Goal: Transaction & Acquisition: Purchase product/service

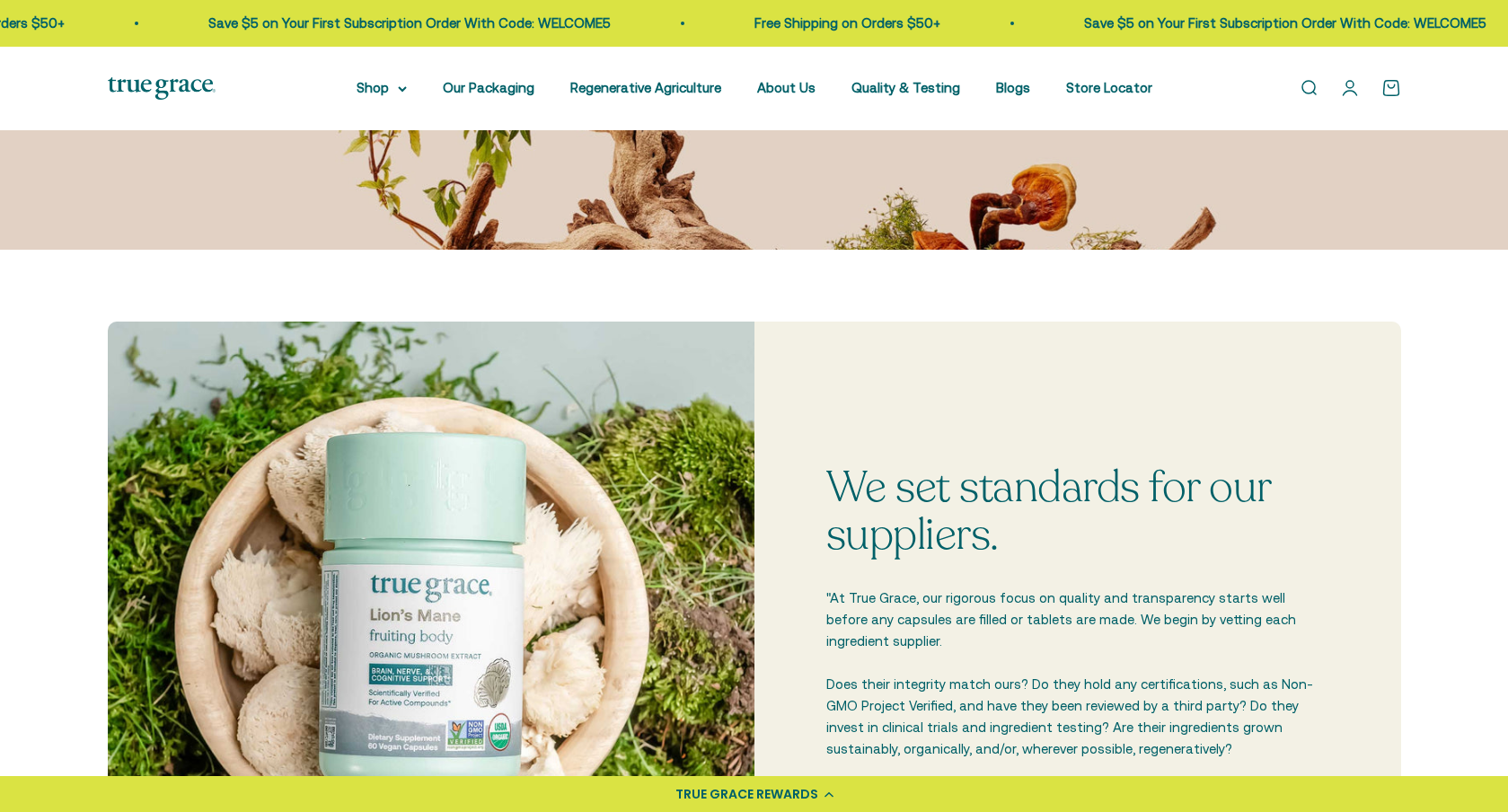
scroll to position [323, 0]
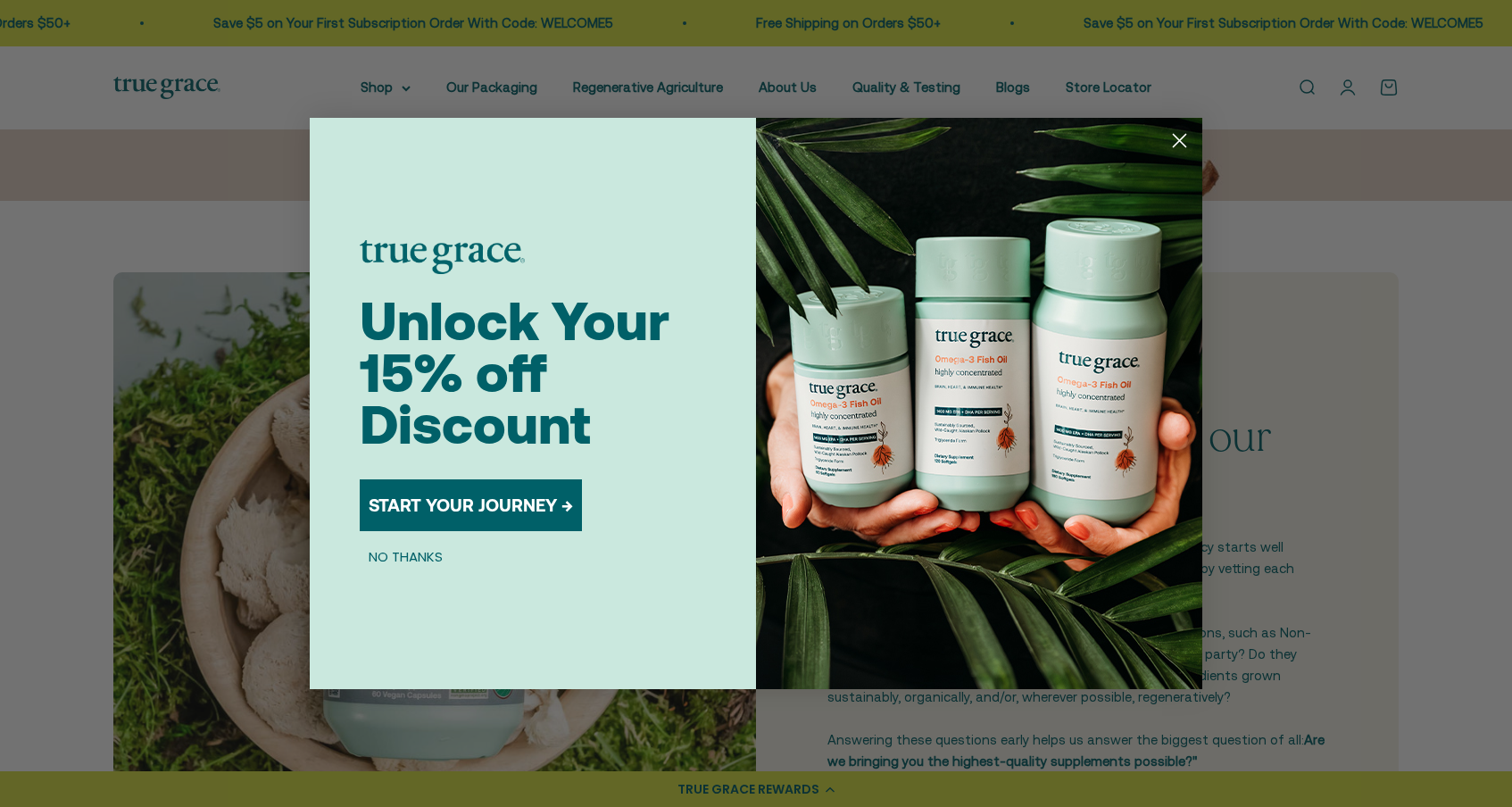
click at [1178, 136] on circle "Close dialog" at bounding box center [1179, 140] width 30 height 30
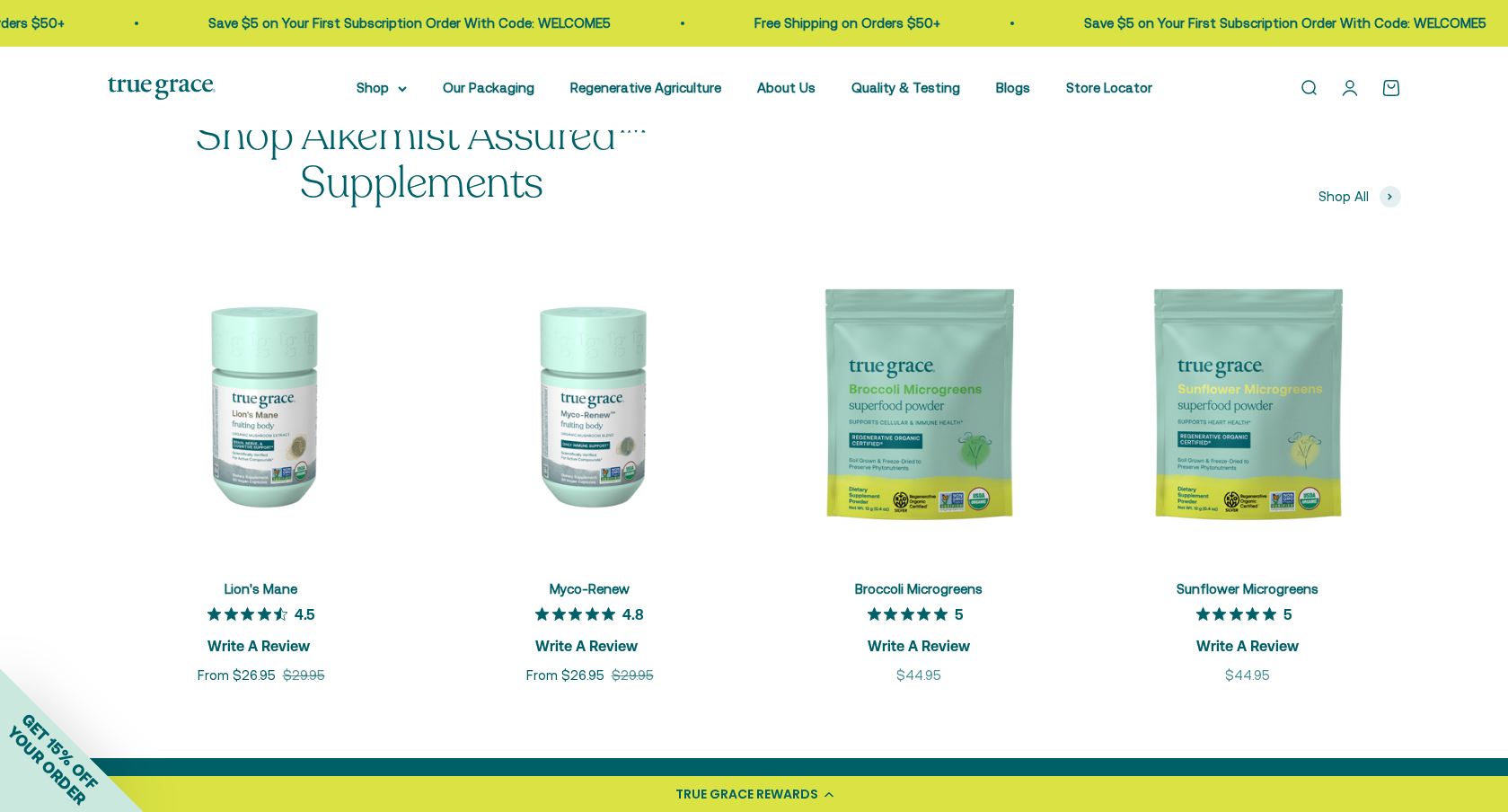
scroll to position [2328, 0]
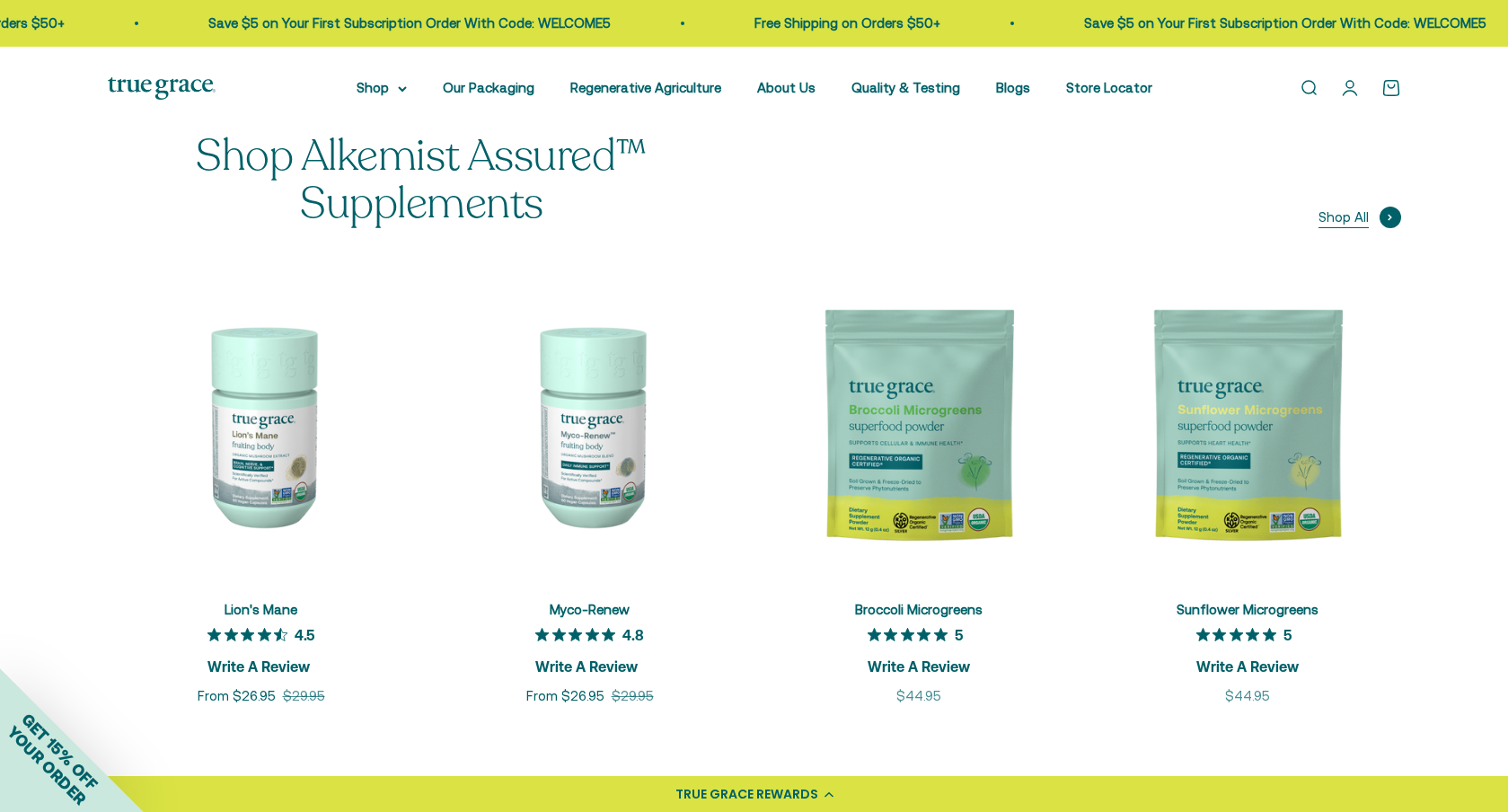
click at [1344, 217] on span "Shop All" at bounding box center [1344, 217] width 51 height 22
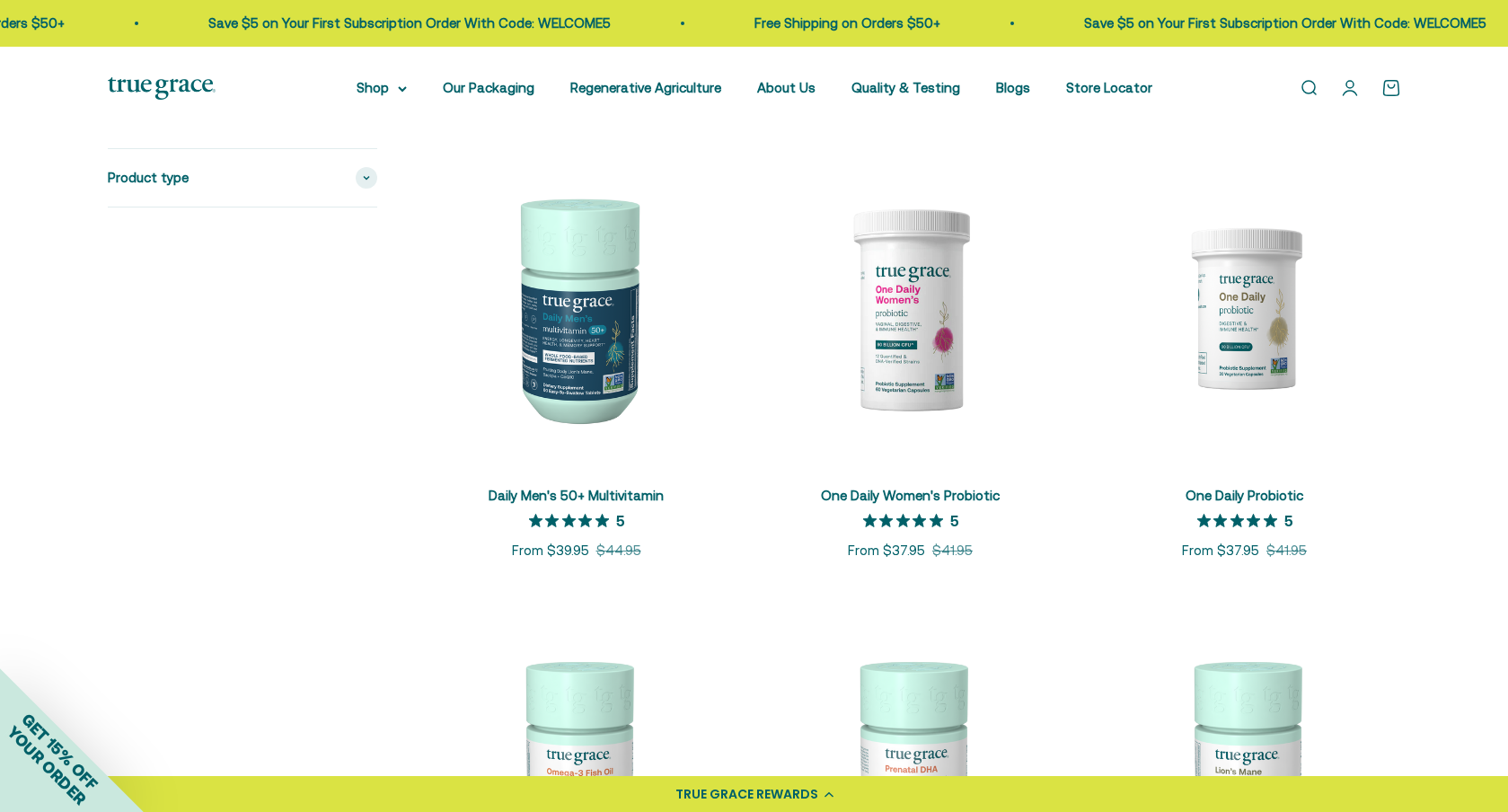
scroll to position [1312, 0]
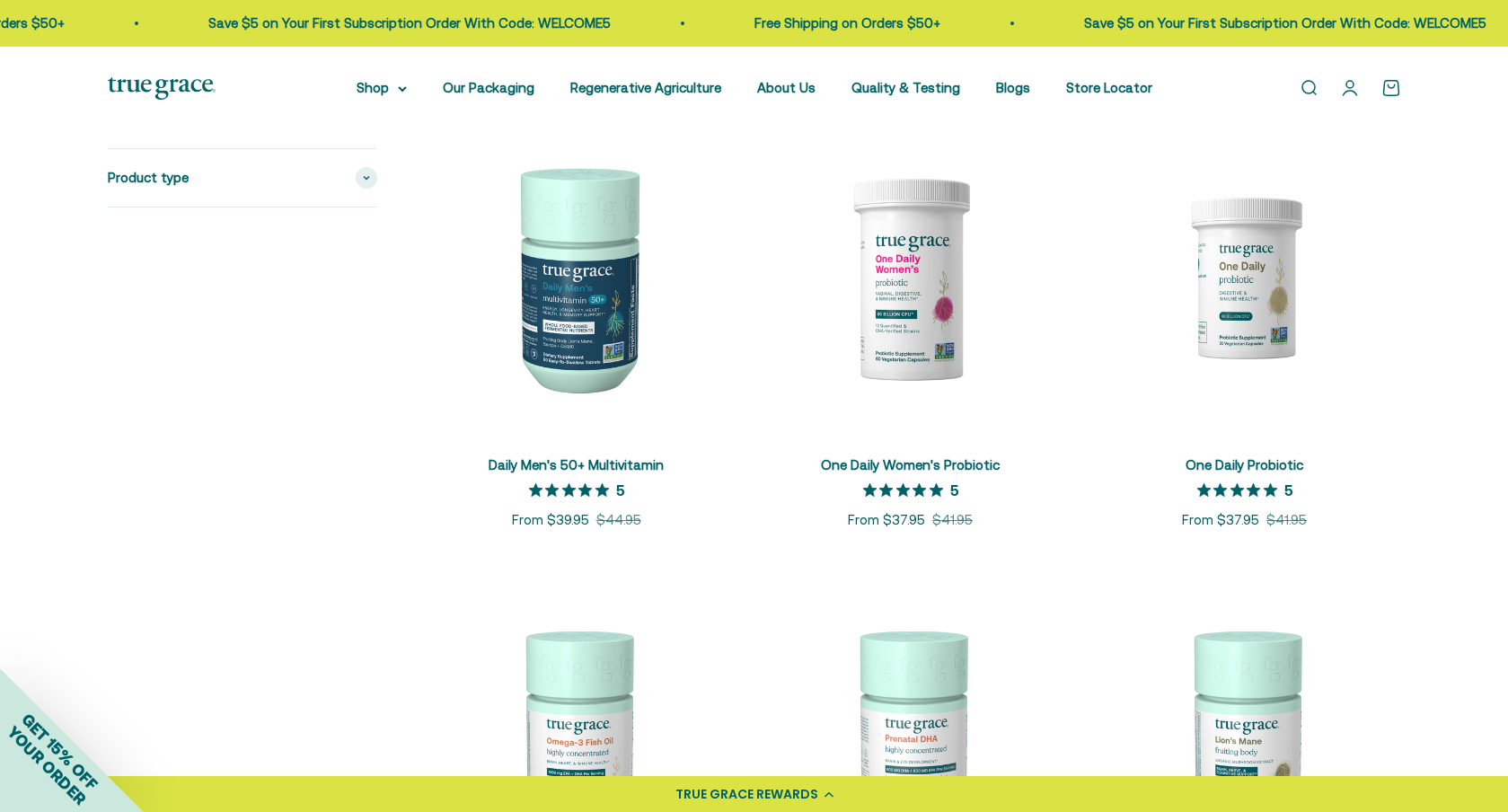
click at [596, 462] on link "Daily Men's 50+ Multivitamin" at bounding box center [576, 465] width 175 height 15
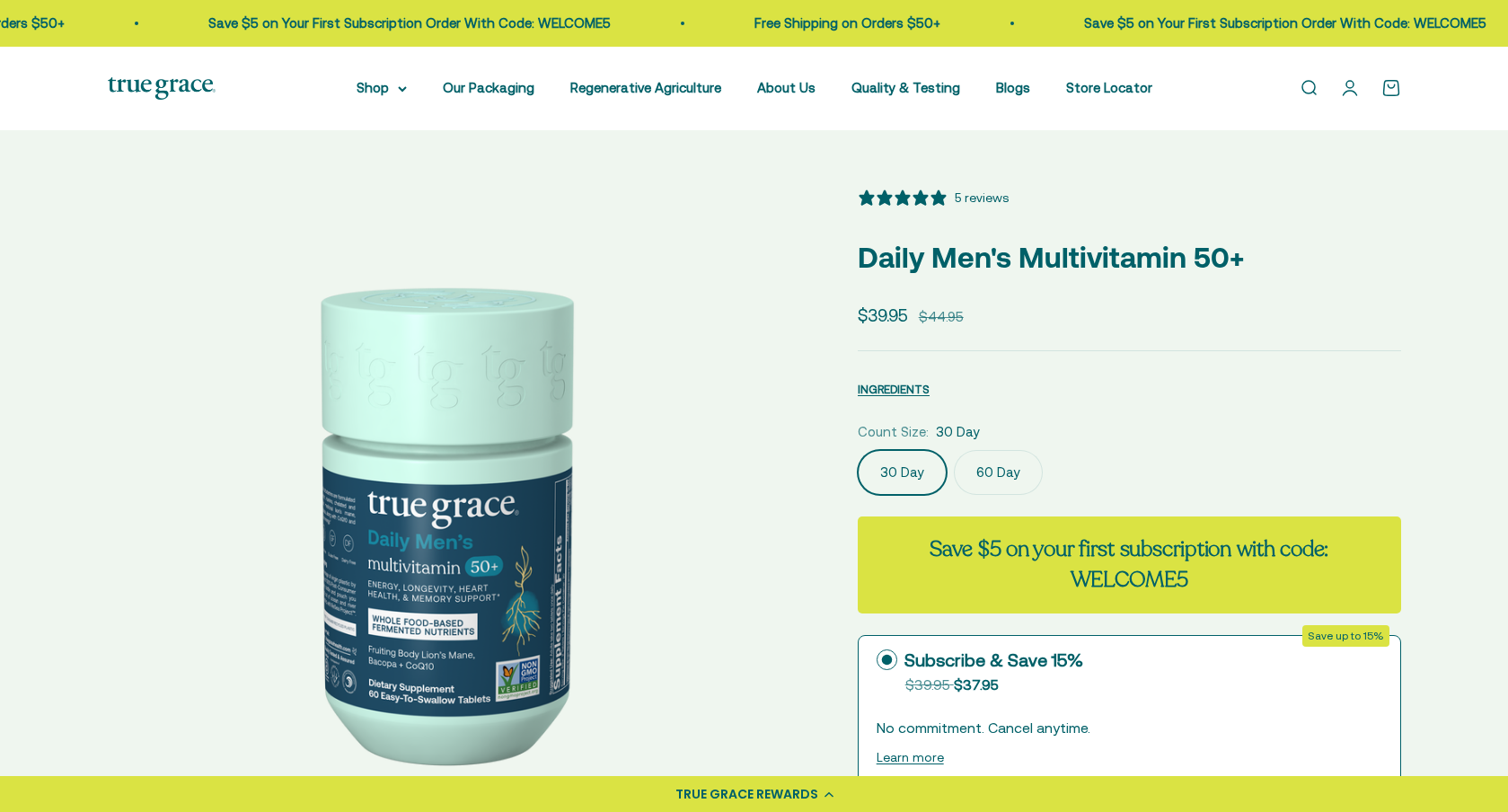
scroll to position [5, 0]
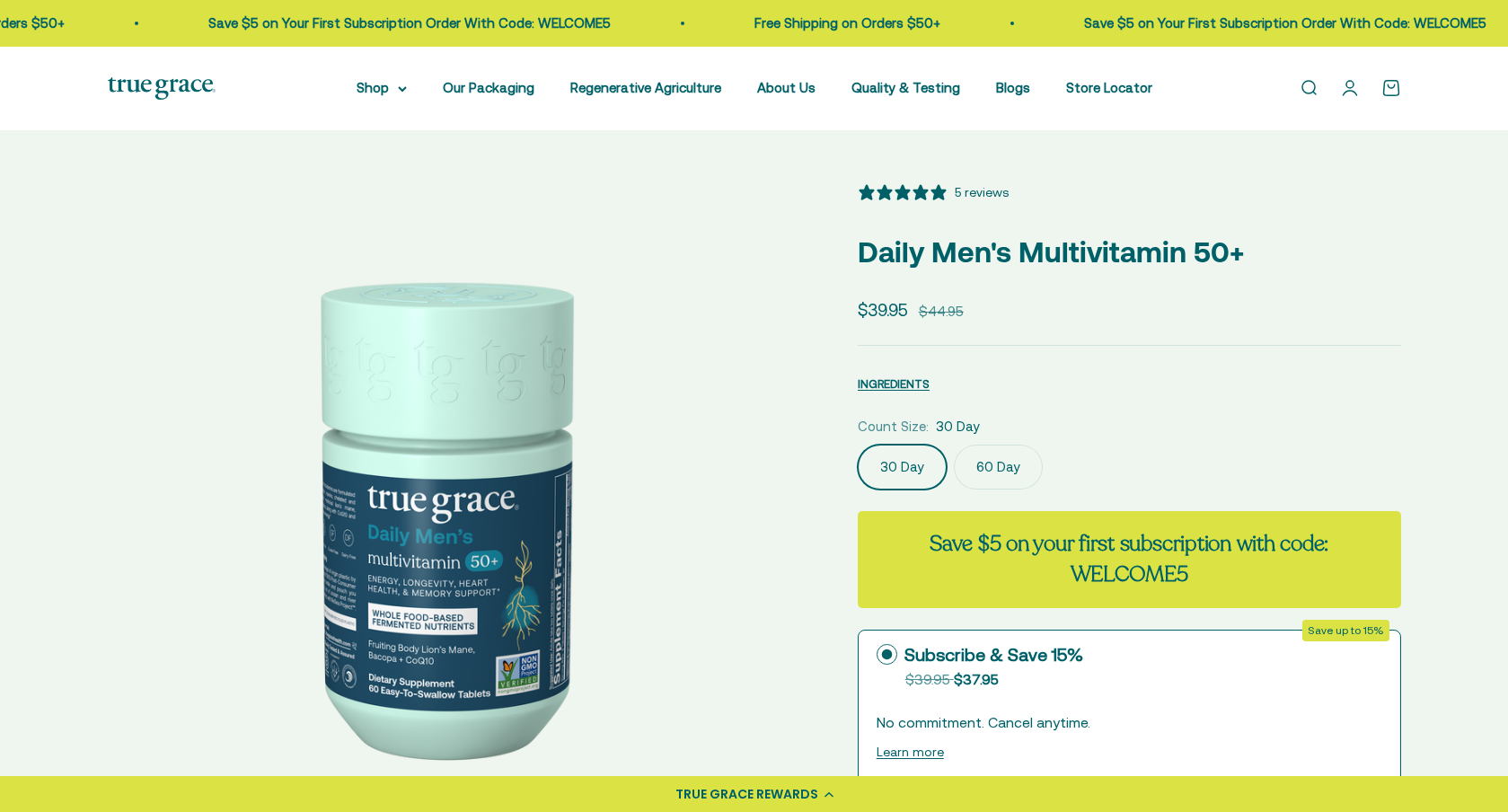
select select "3"
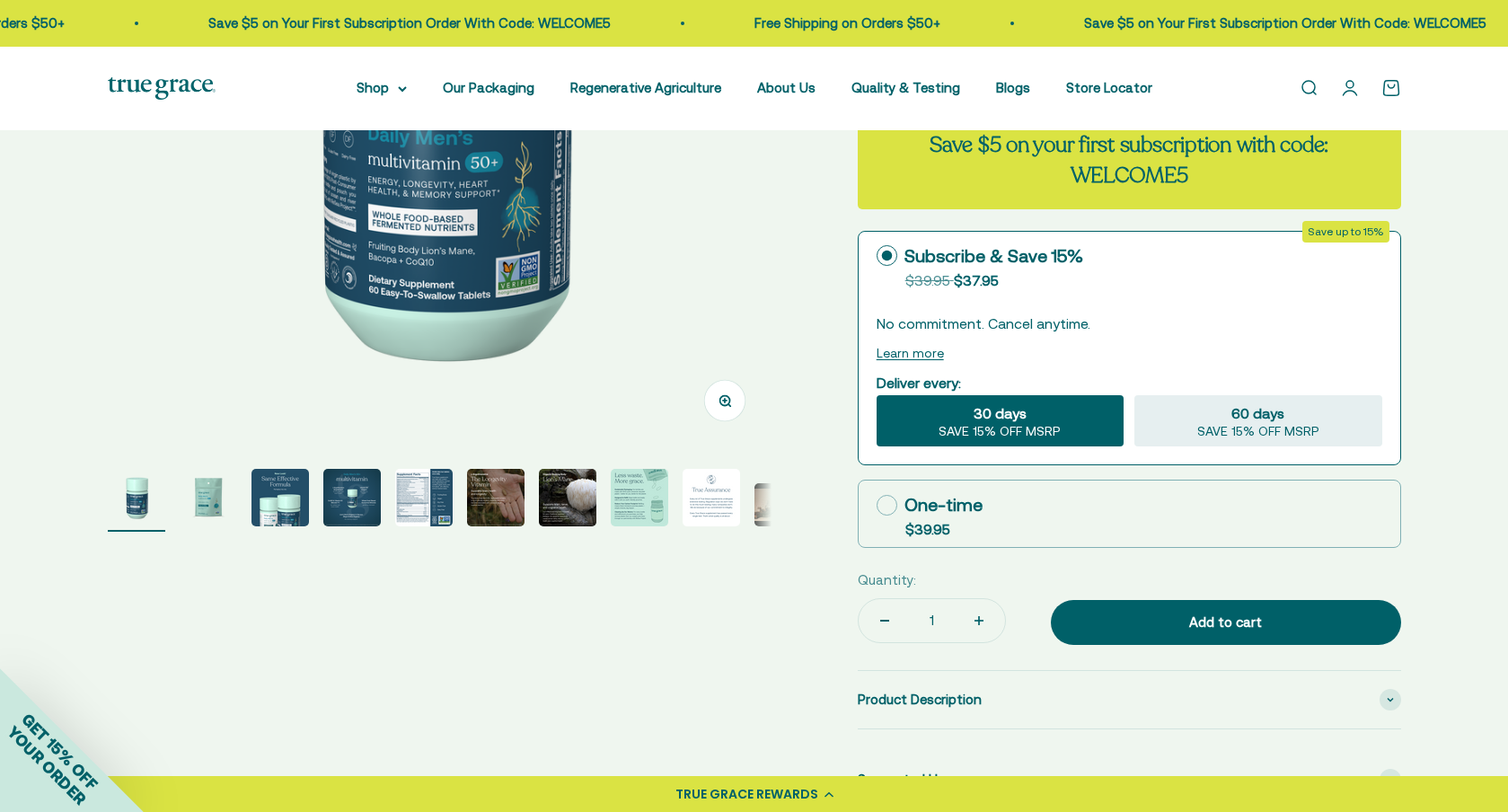
scroll to position [418, 0]
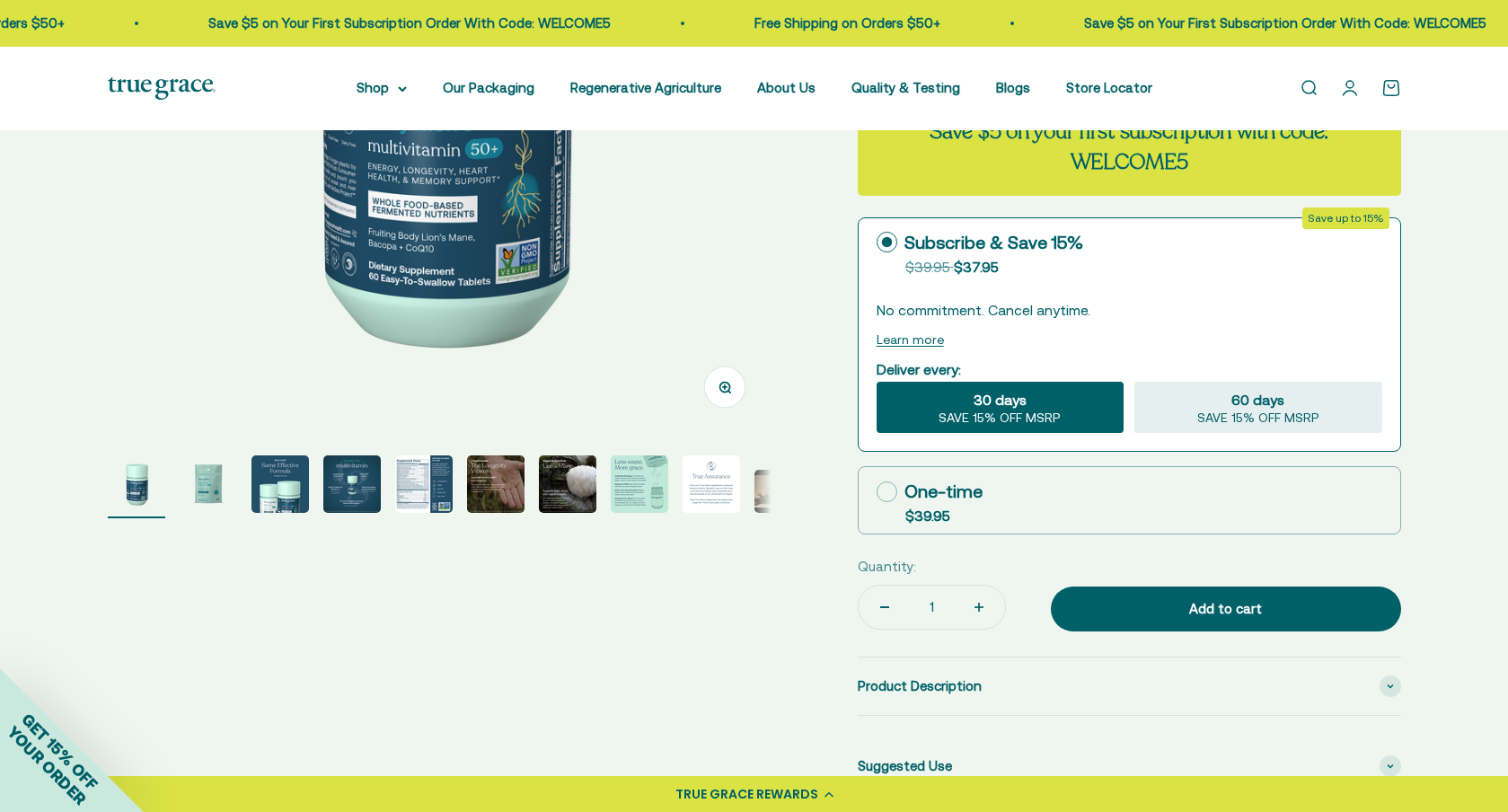
click at [277, 498] on img "Go to item 3" at bounding box center [281, 484] width 58 height 58
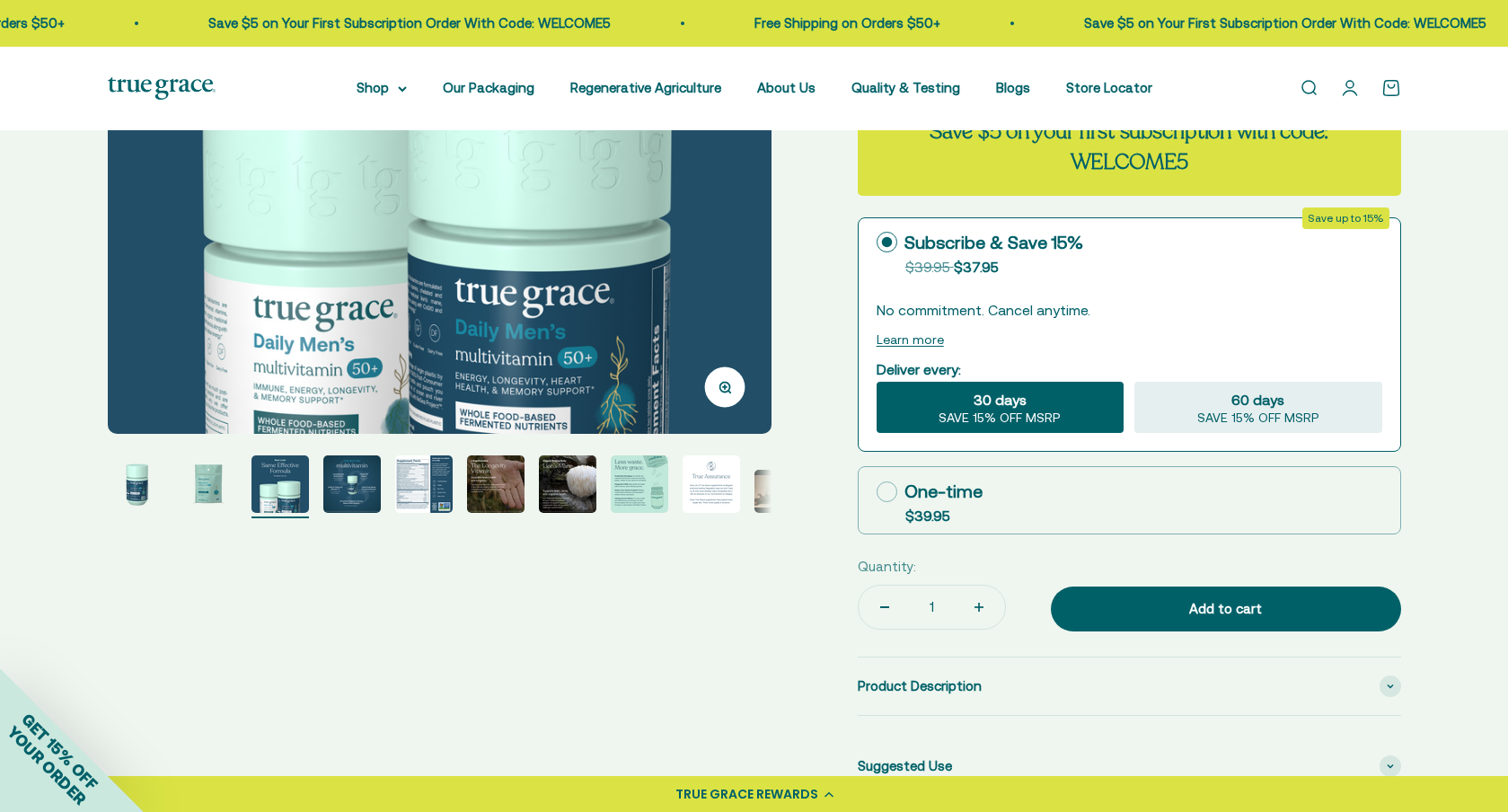
click at [487, 475] on img "Go to item 6" at bounding box center [496, 484] width 58 height 58
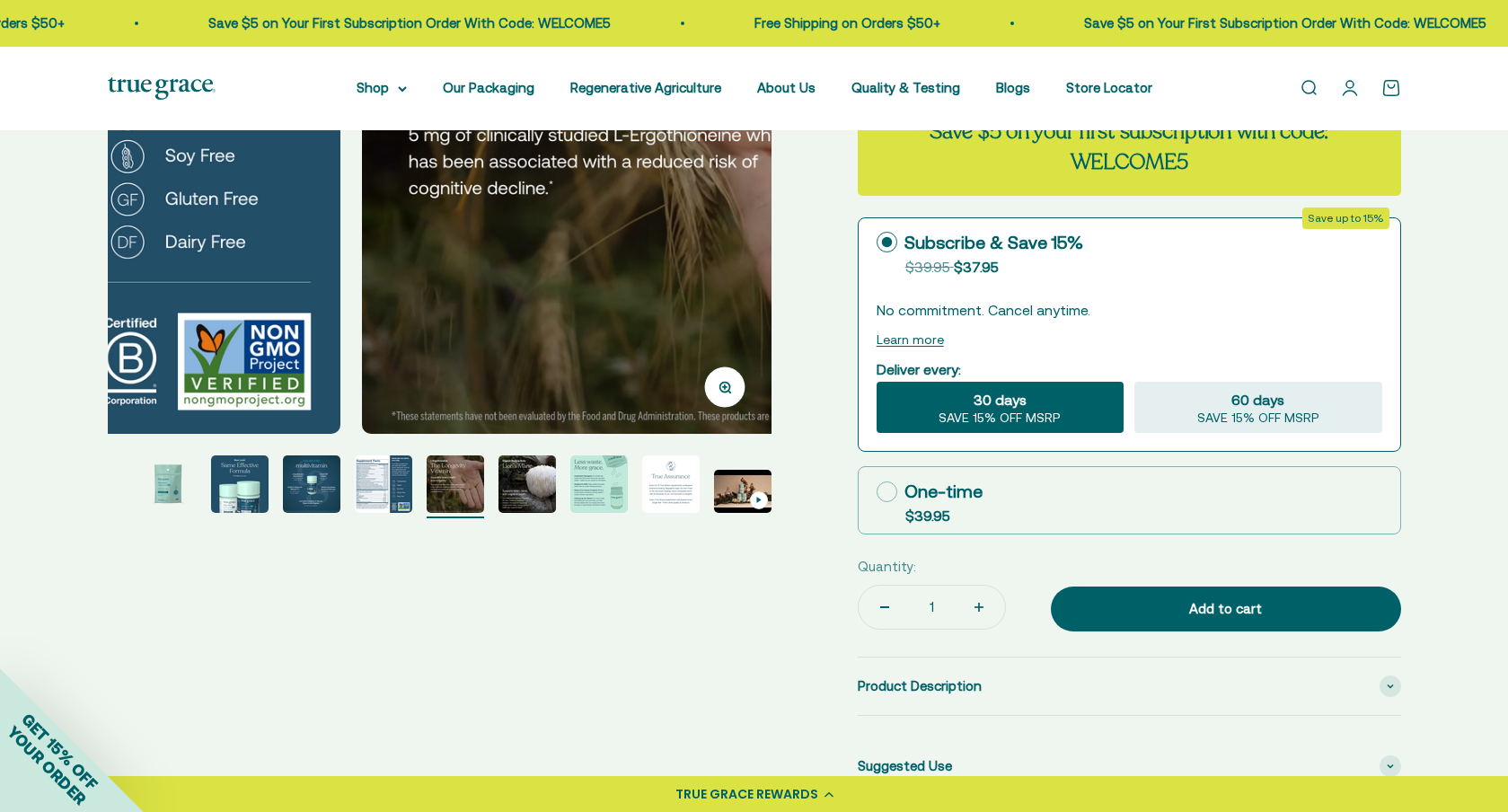
scroll to position [0, 3428]
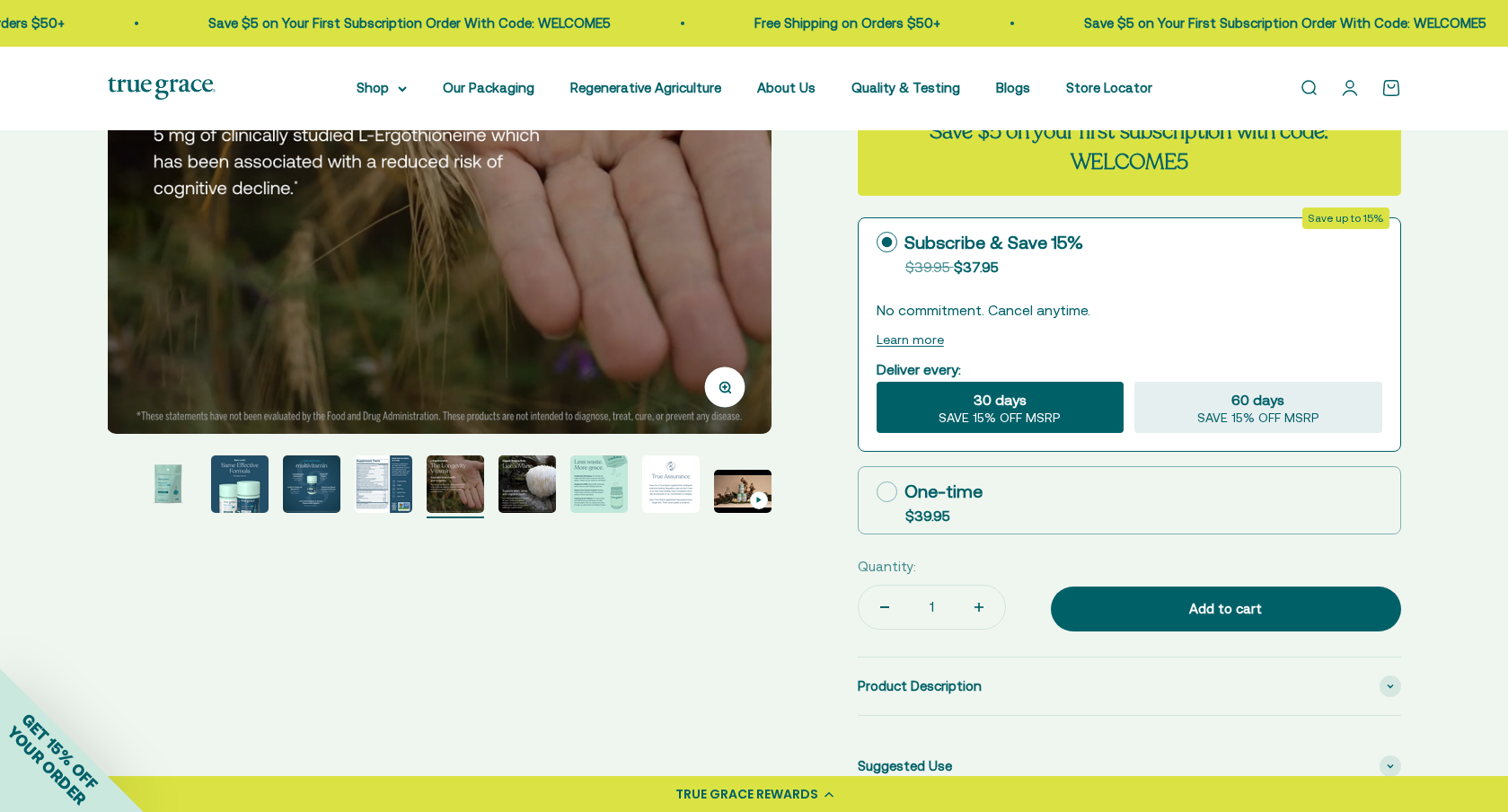
click at [392, 484] on img "Go to item 5" at bounding box center [384, 484] width 58 height 58
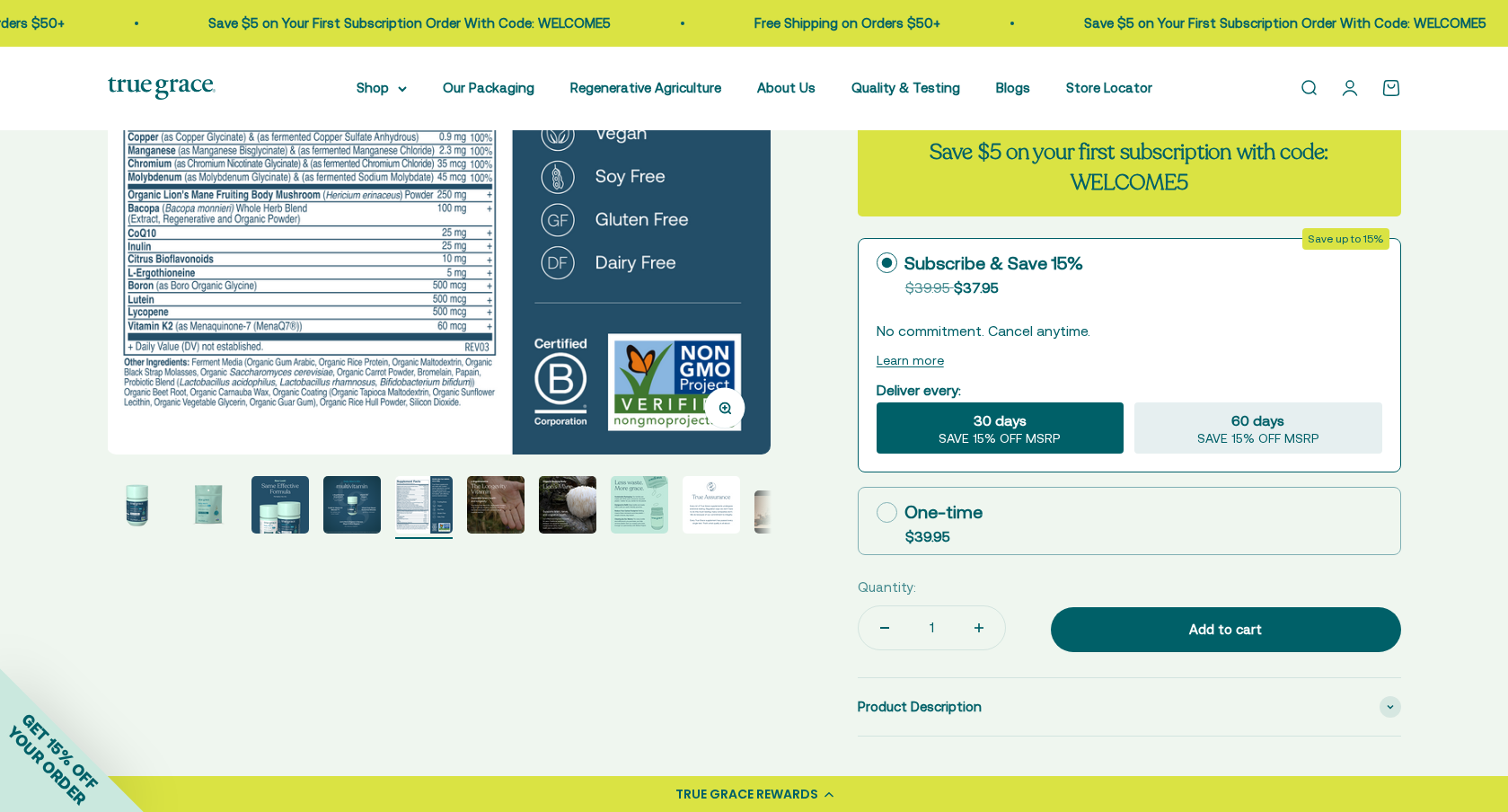
scroll to position [421, 0]
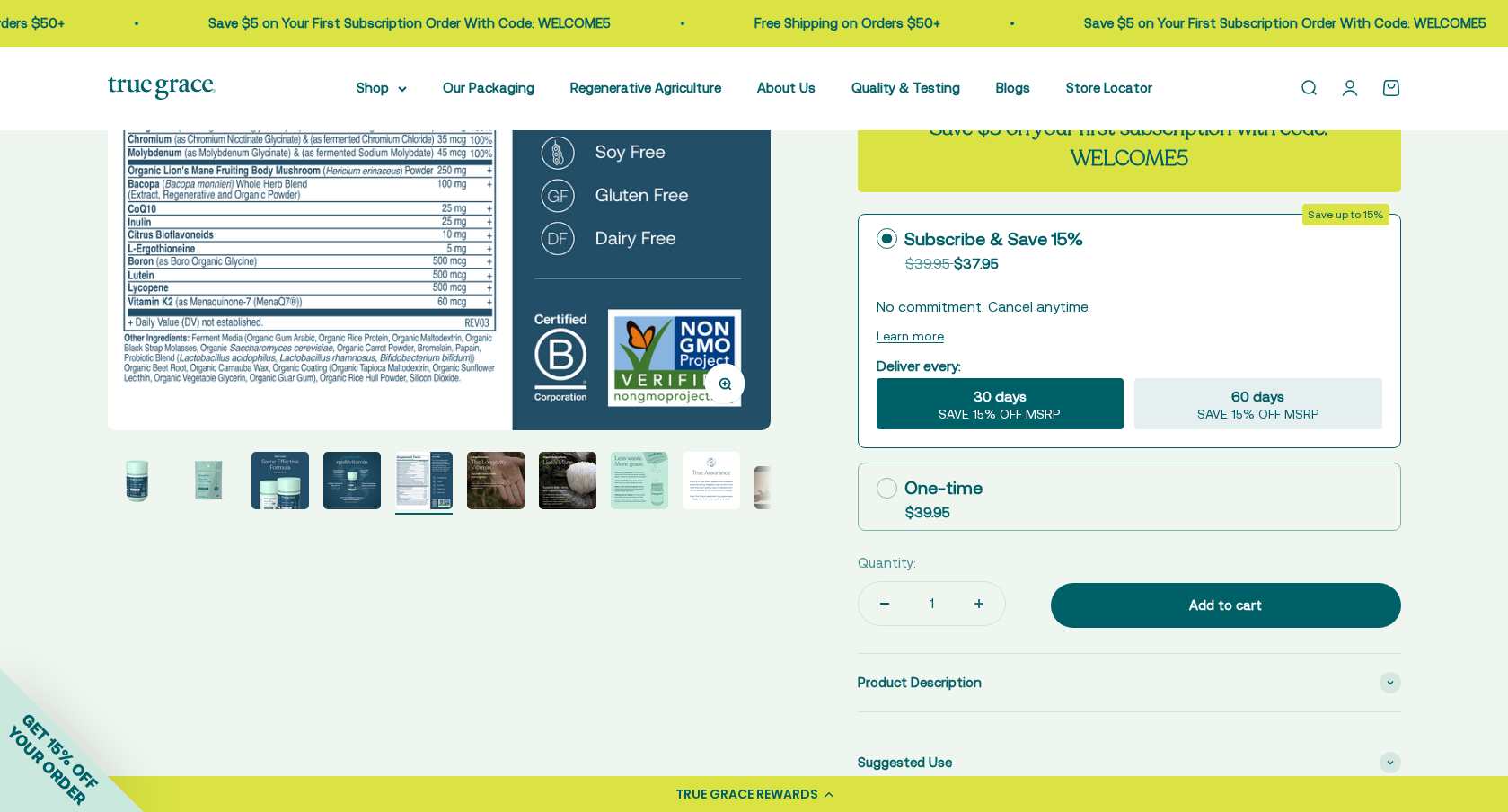
click at [573, 483] on img "Go to item 7" at bounding box center [568, 481] width 58 height 58
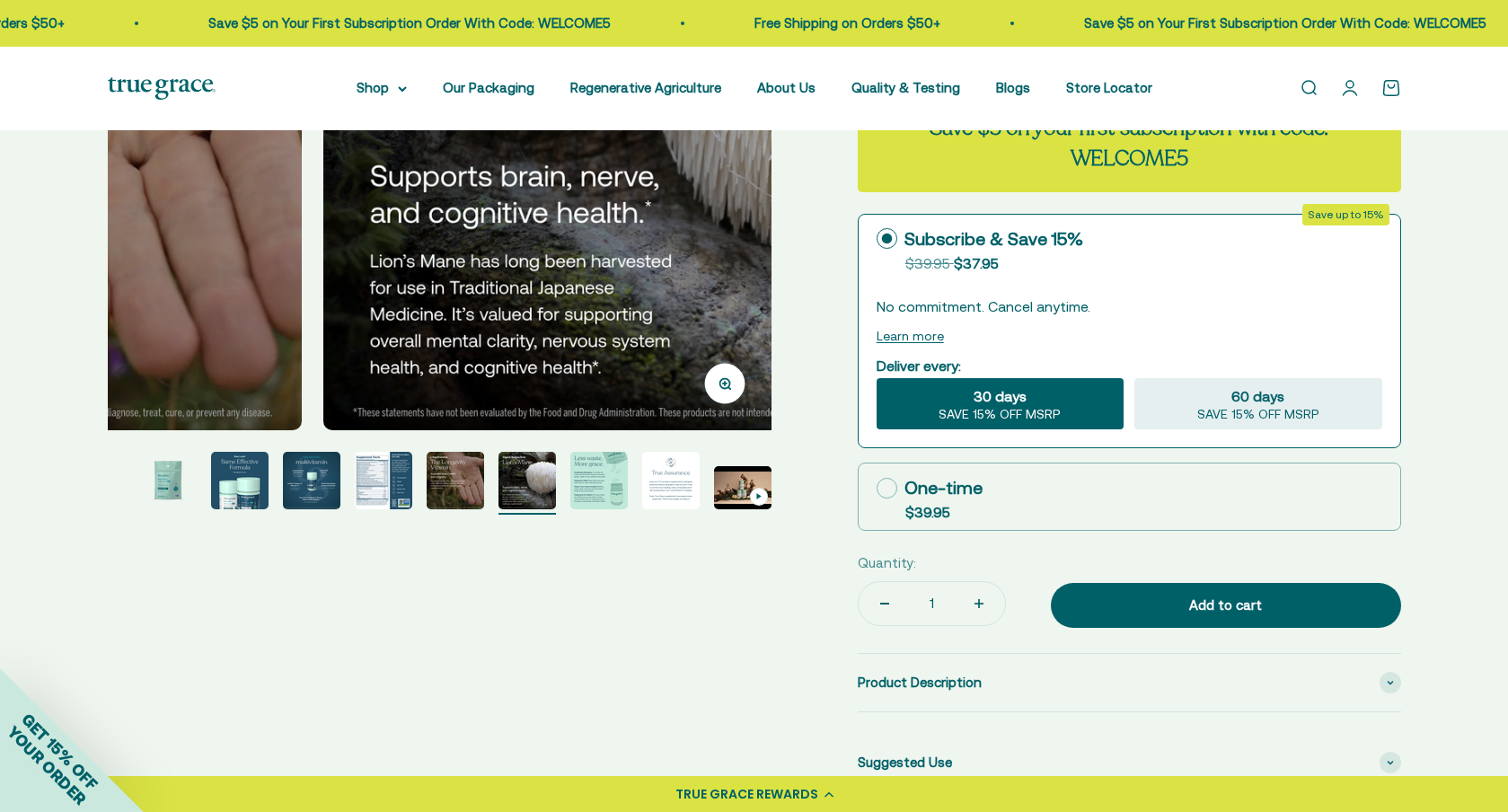
scroll to position [0, 4113]
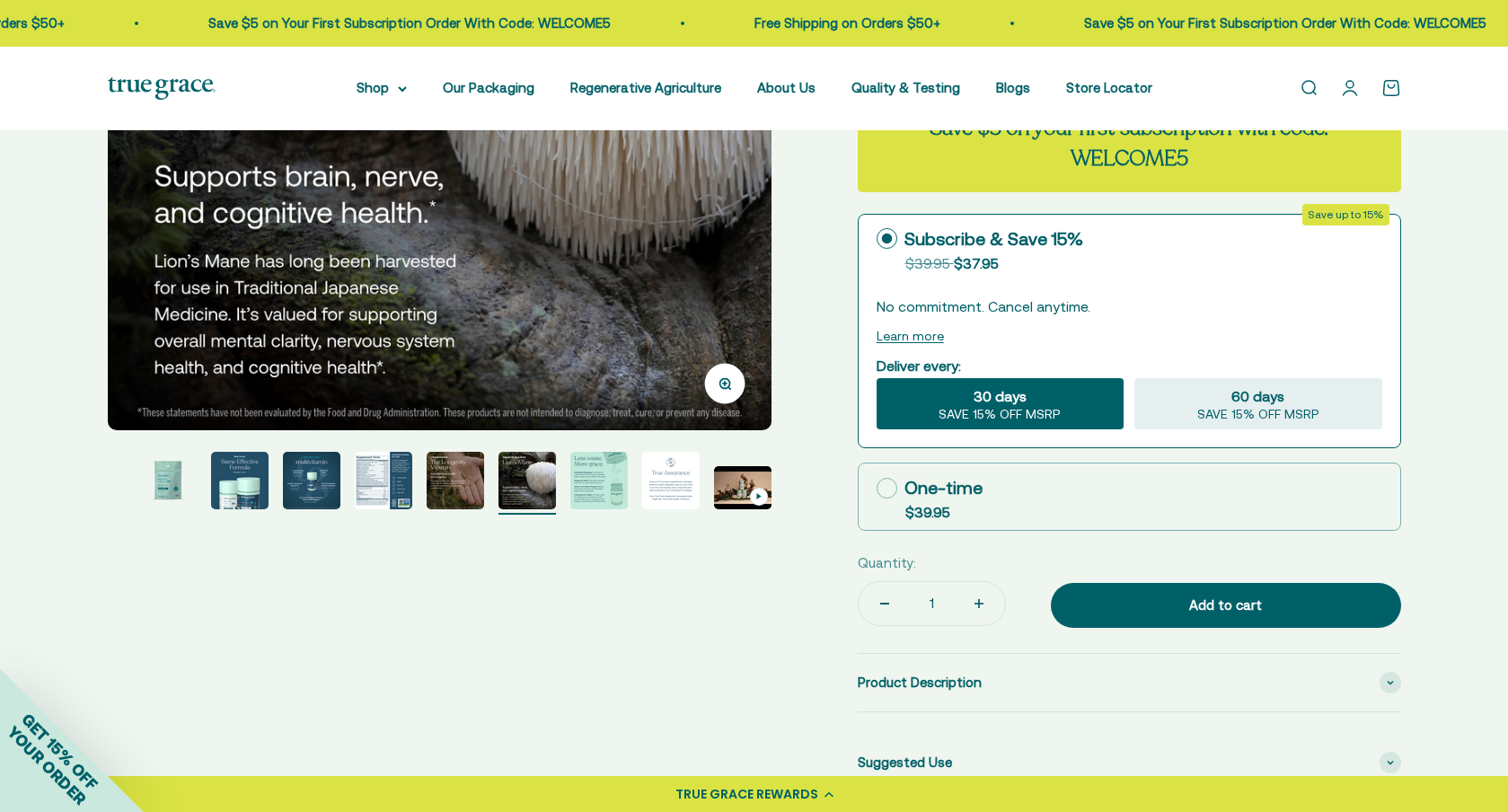
click at [600, 483] on img "Go to item 8" at bounding box center [599, 481] width 58 height 58
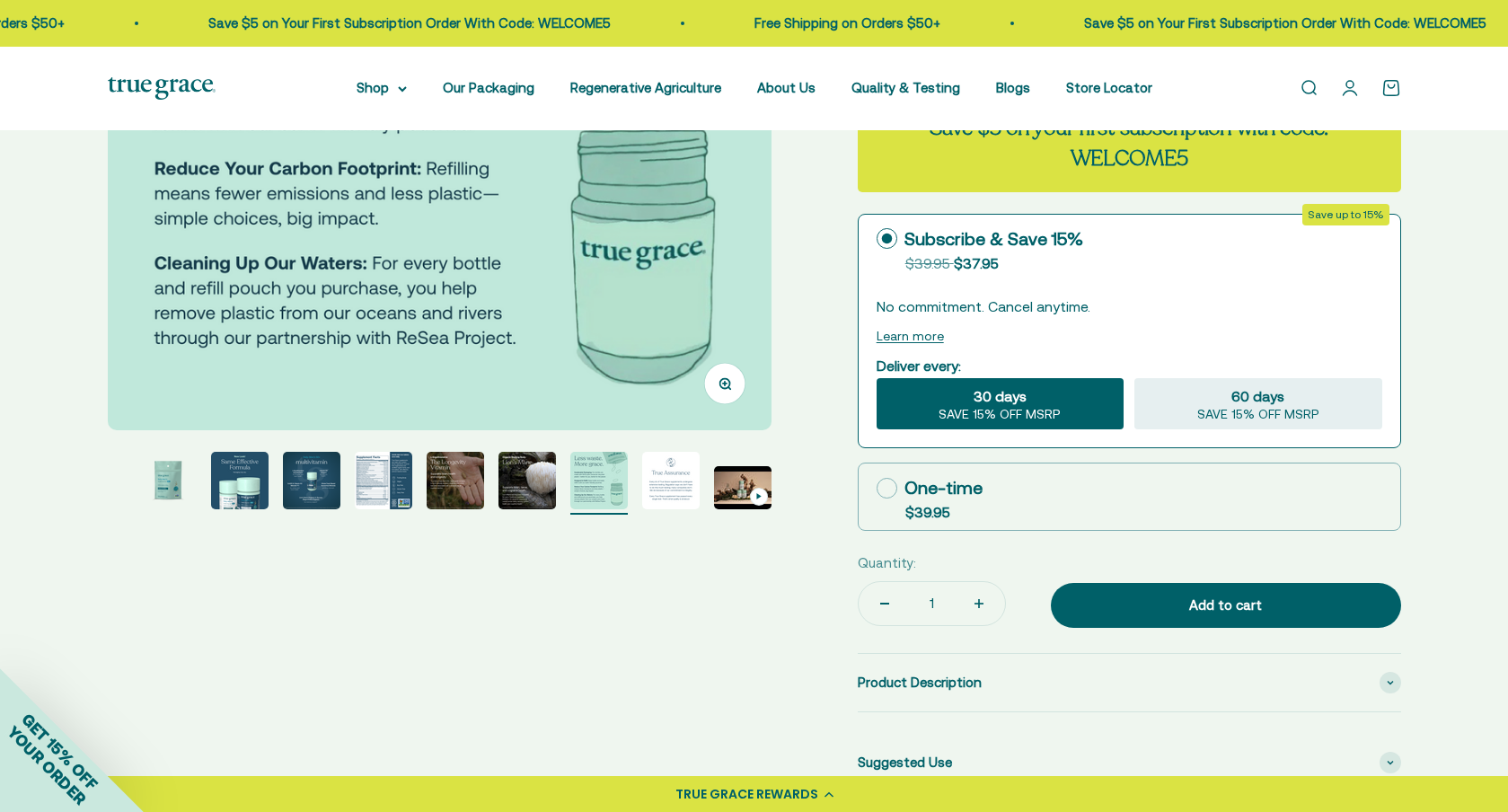
click at [671, 482] on img "Go to item 9" at bounding box center [671, 481] width 58 height 58
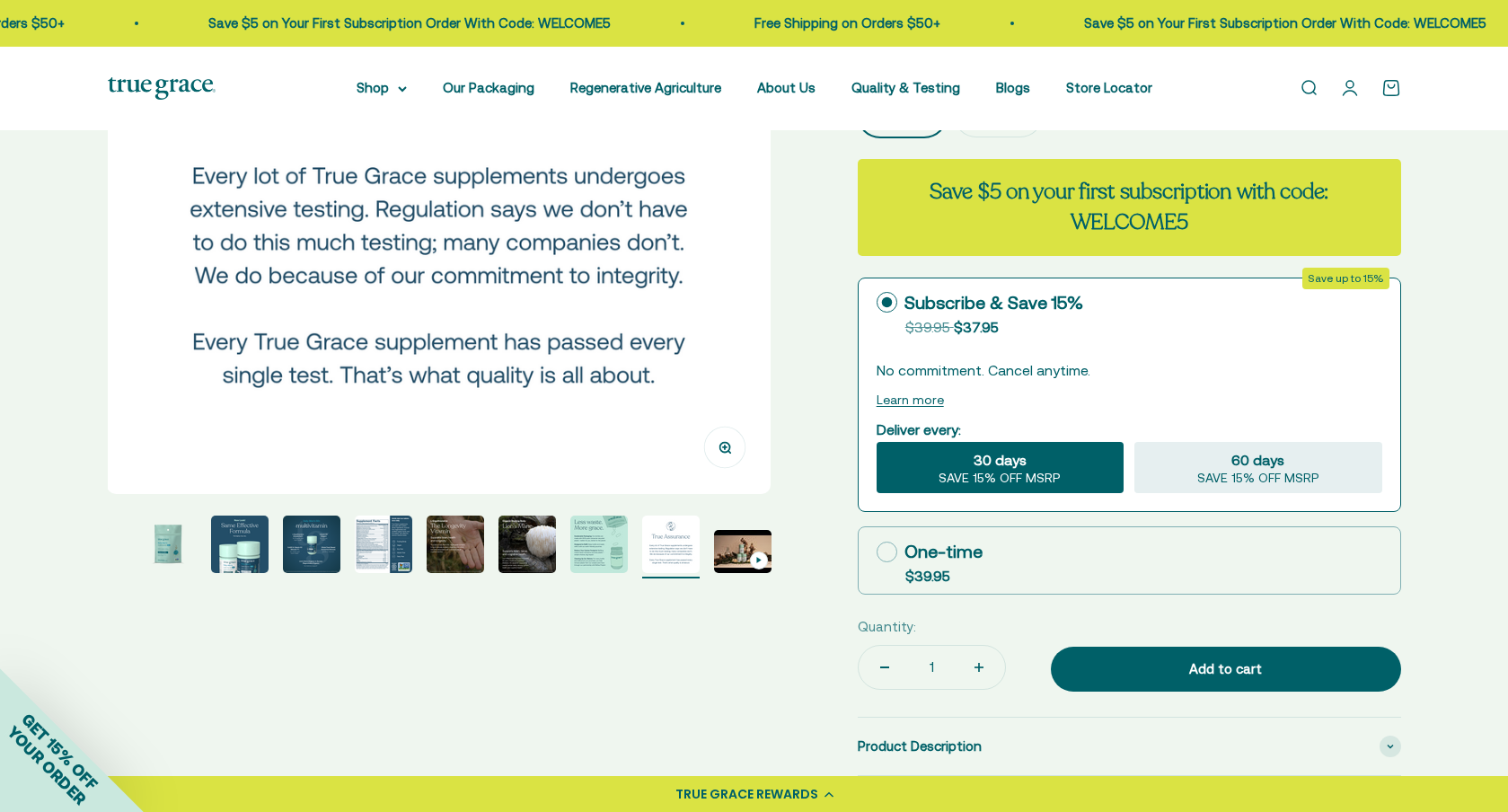
scroll to position [358, 0]
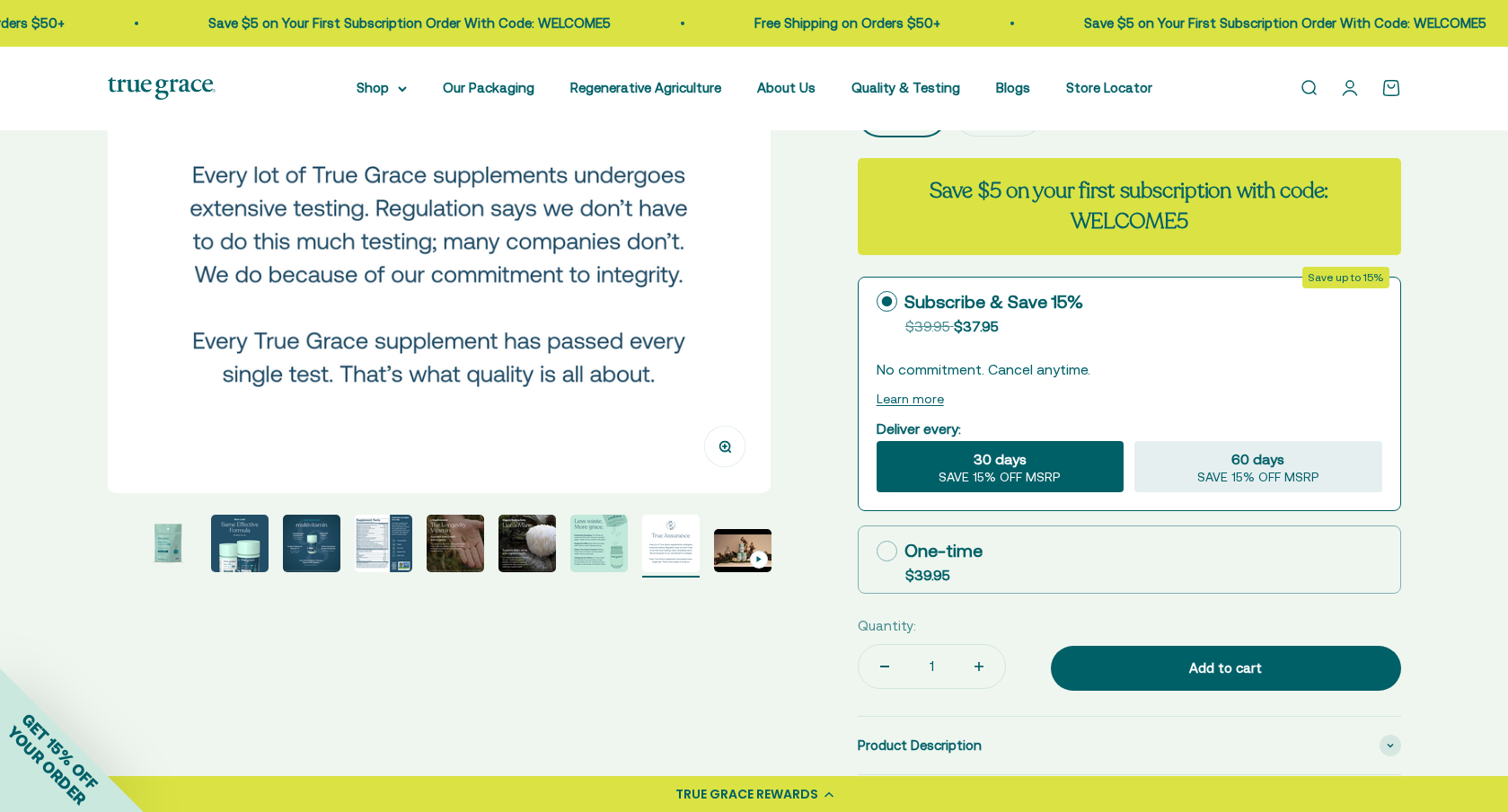
click at [737, 551] on img "Go to item 10" at bounding box center [743, 550] width 58 height 43
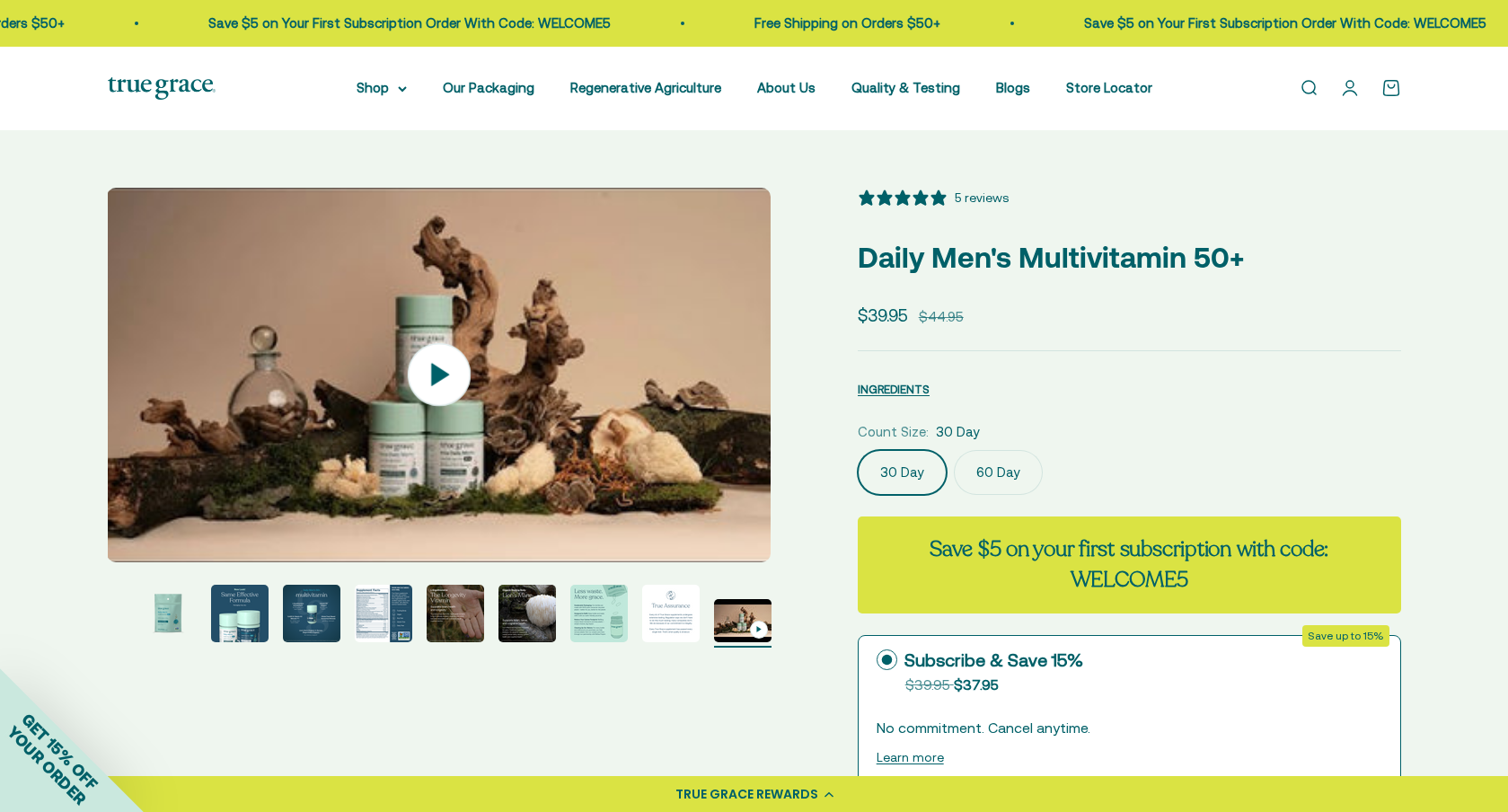
scroll to position [0, 0]
click at [432, 374] on icon at bounding box center [440, 374] width 18 height 23
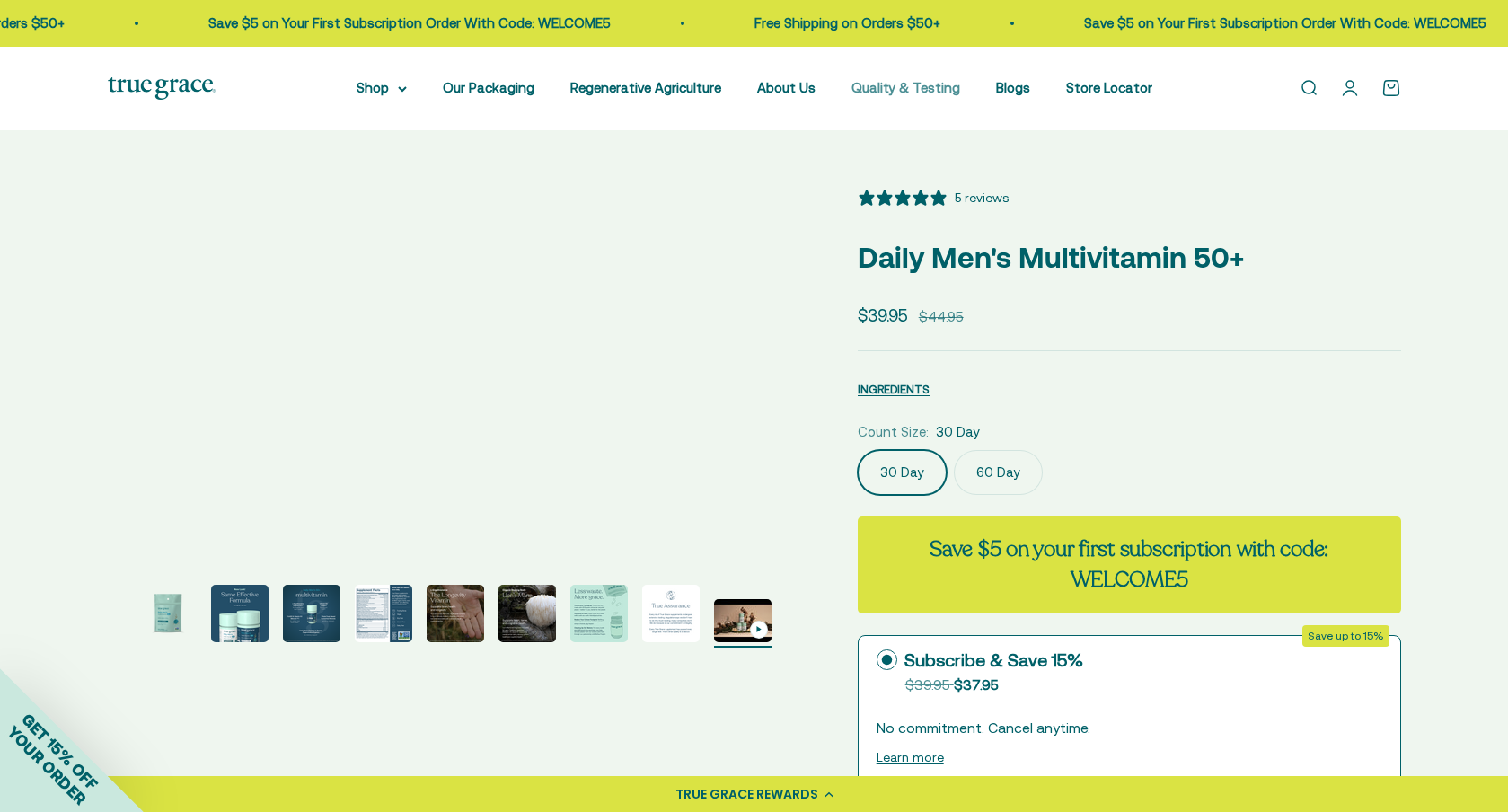
click at [913, 89] on link "Quality & Testing" at bounding box center [906, 88] width 108 height 15
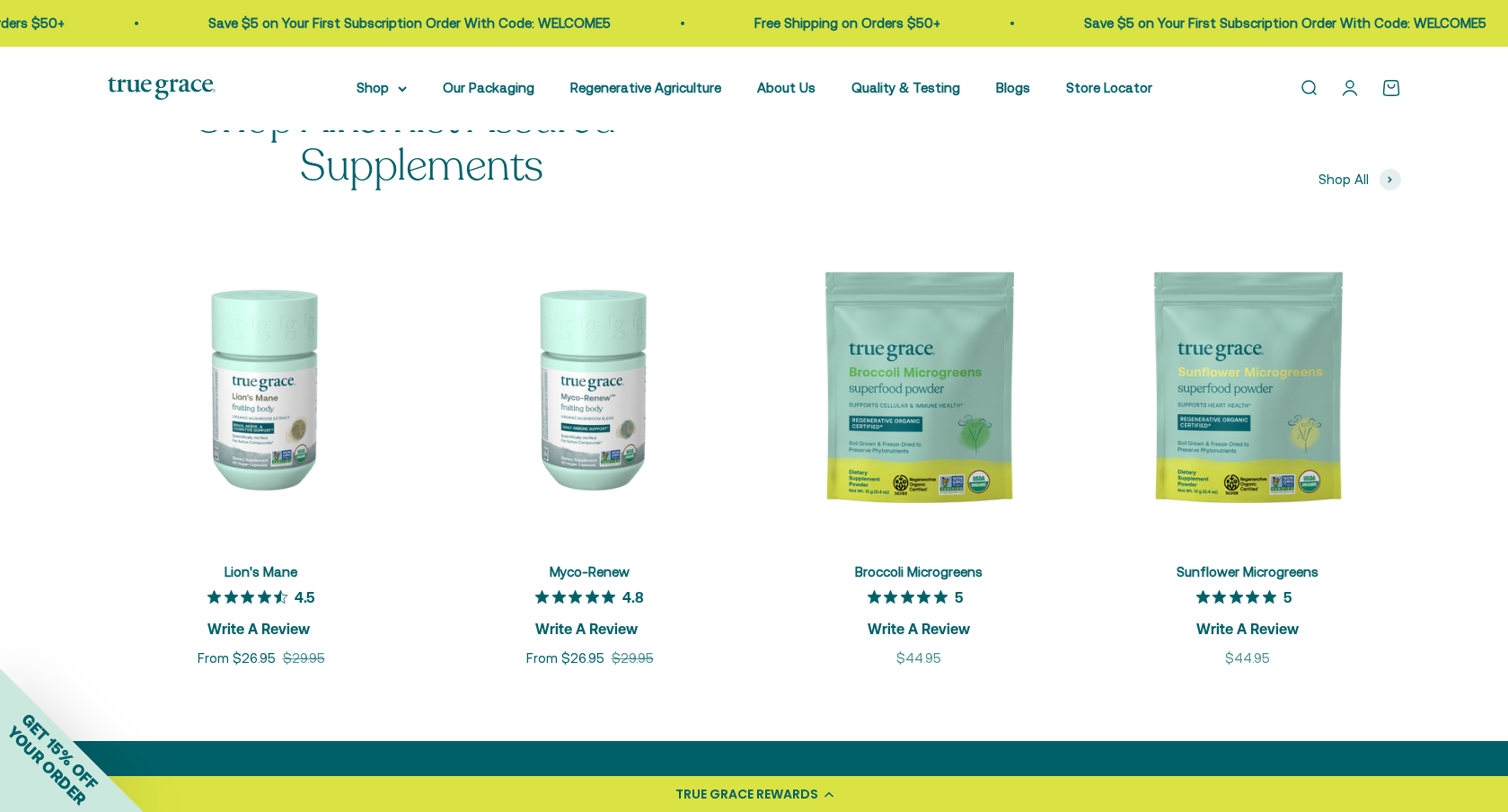
scroll to position [2368, 0]
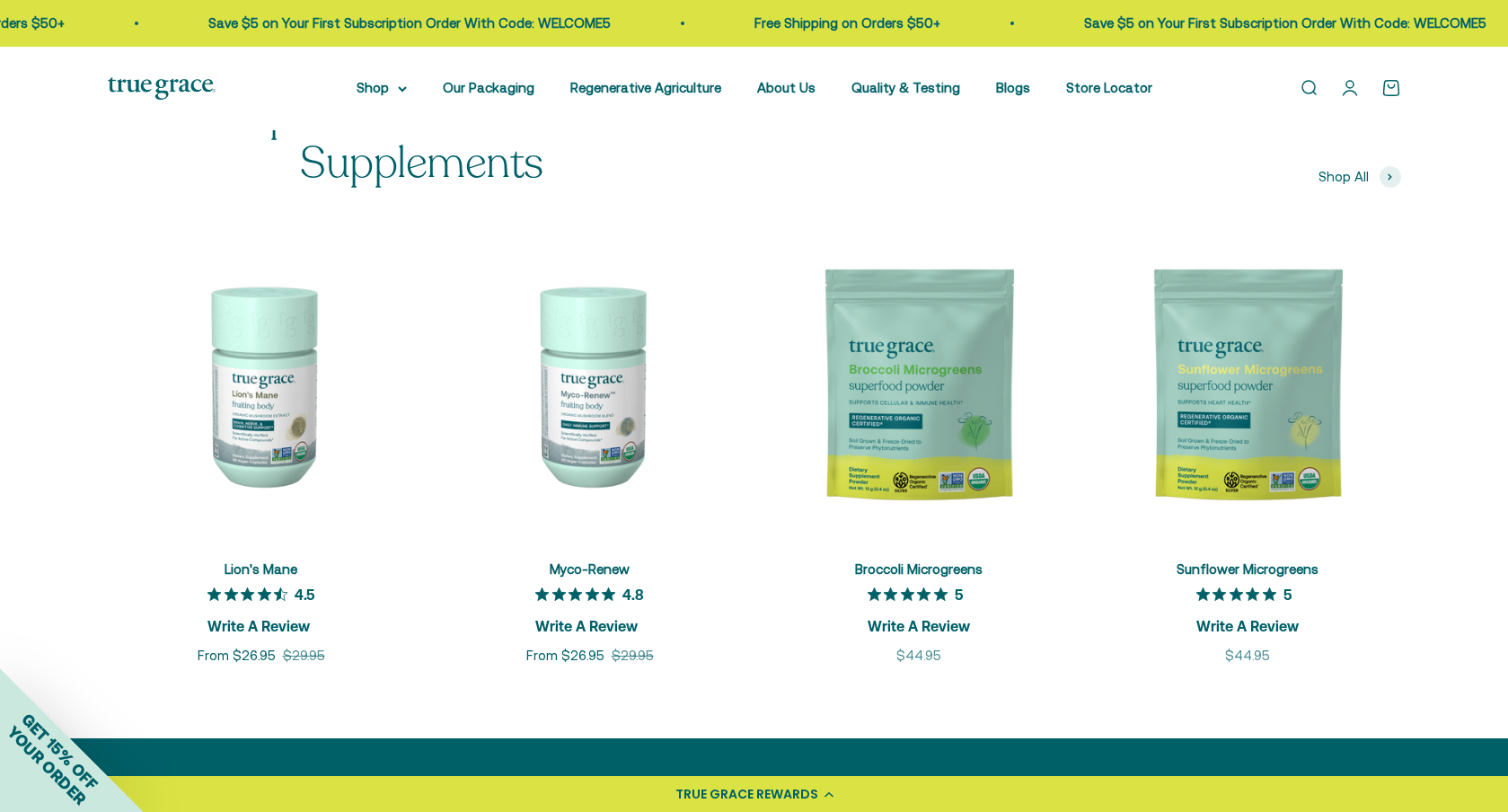
click at [590, 421] on img at bounding box center [590, 384] width 307 height 307
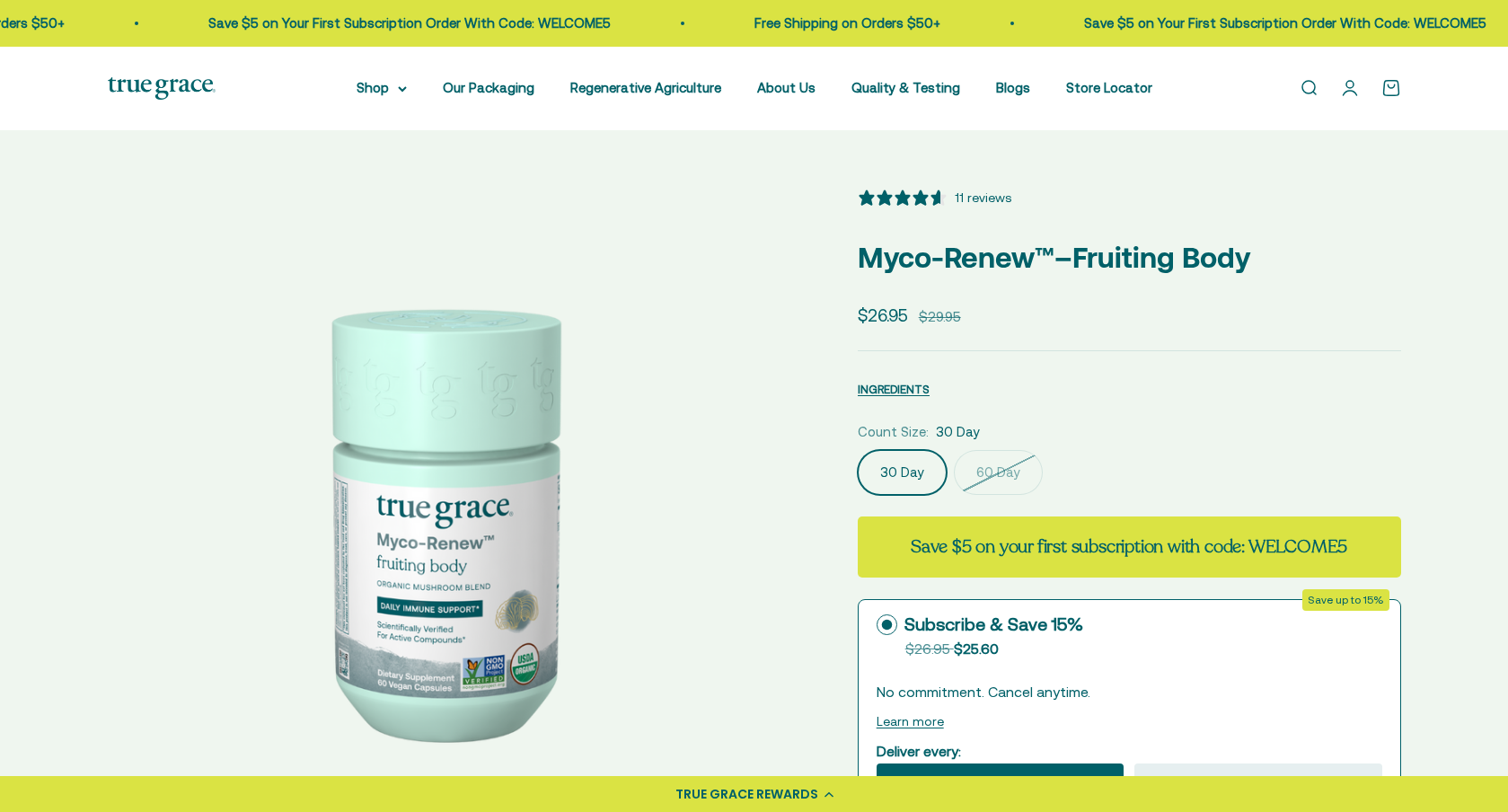
select select "3"
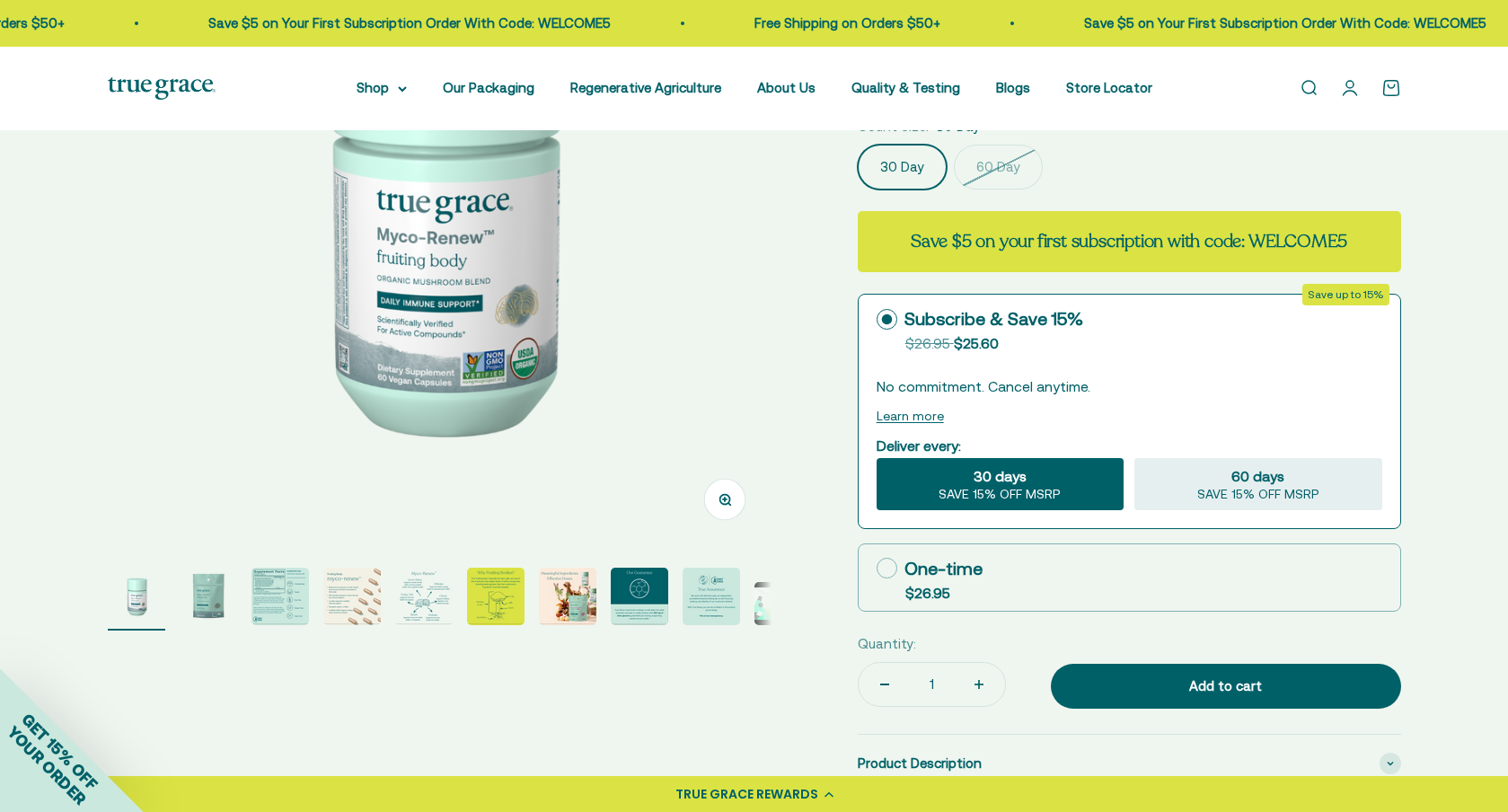
scroll to position [329, 0]
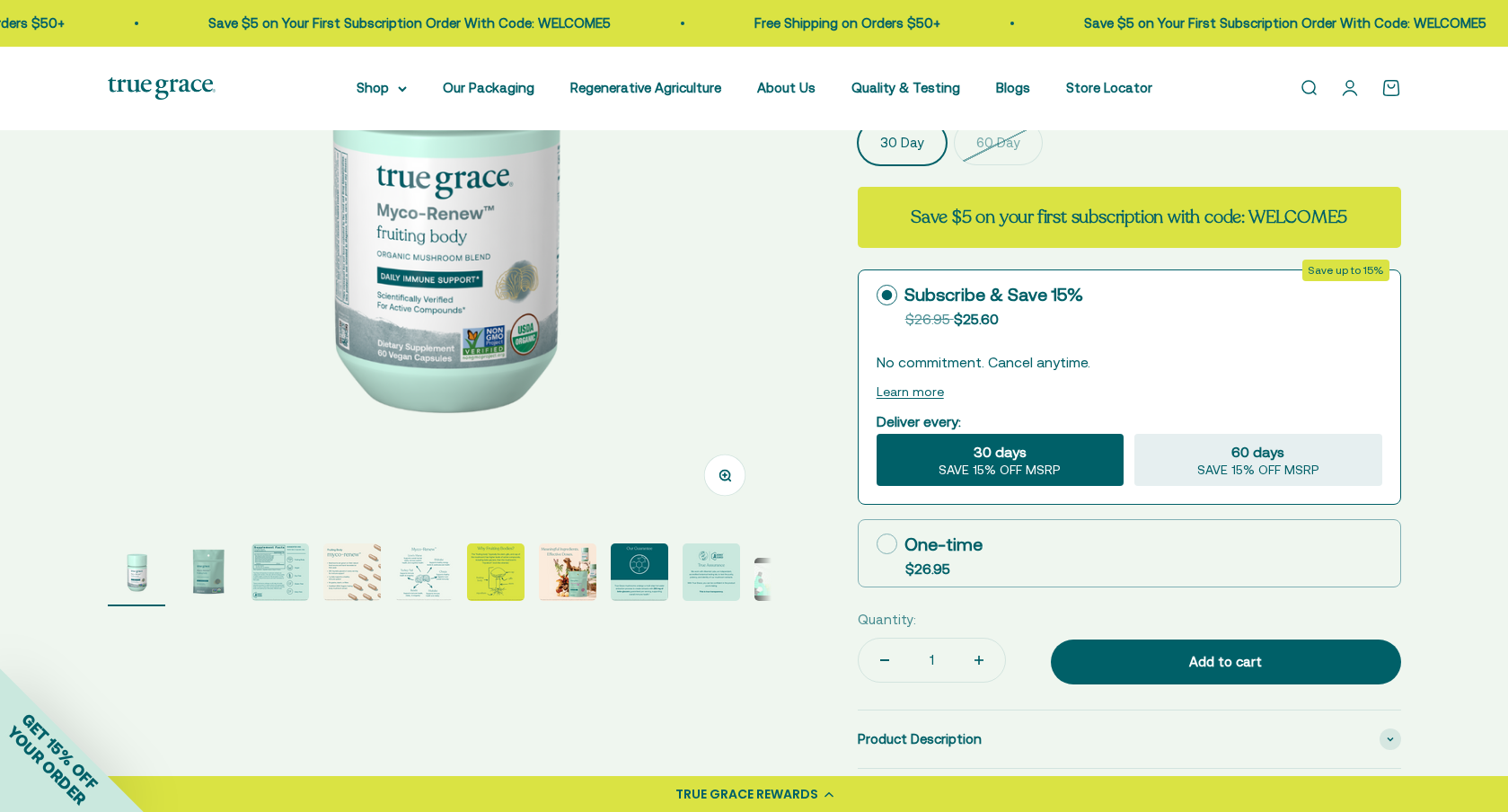
click at [215, 569] on img "Go to item 2" at bounding box center [208, 572] width 58 height 58
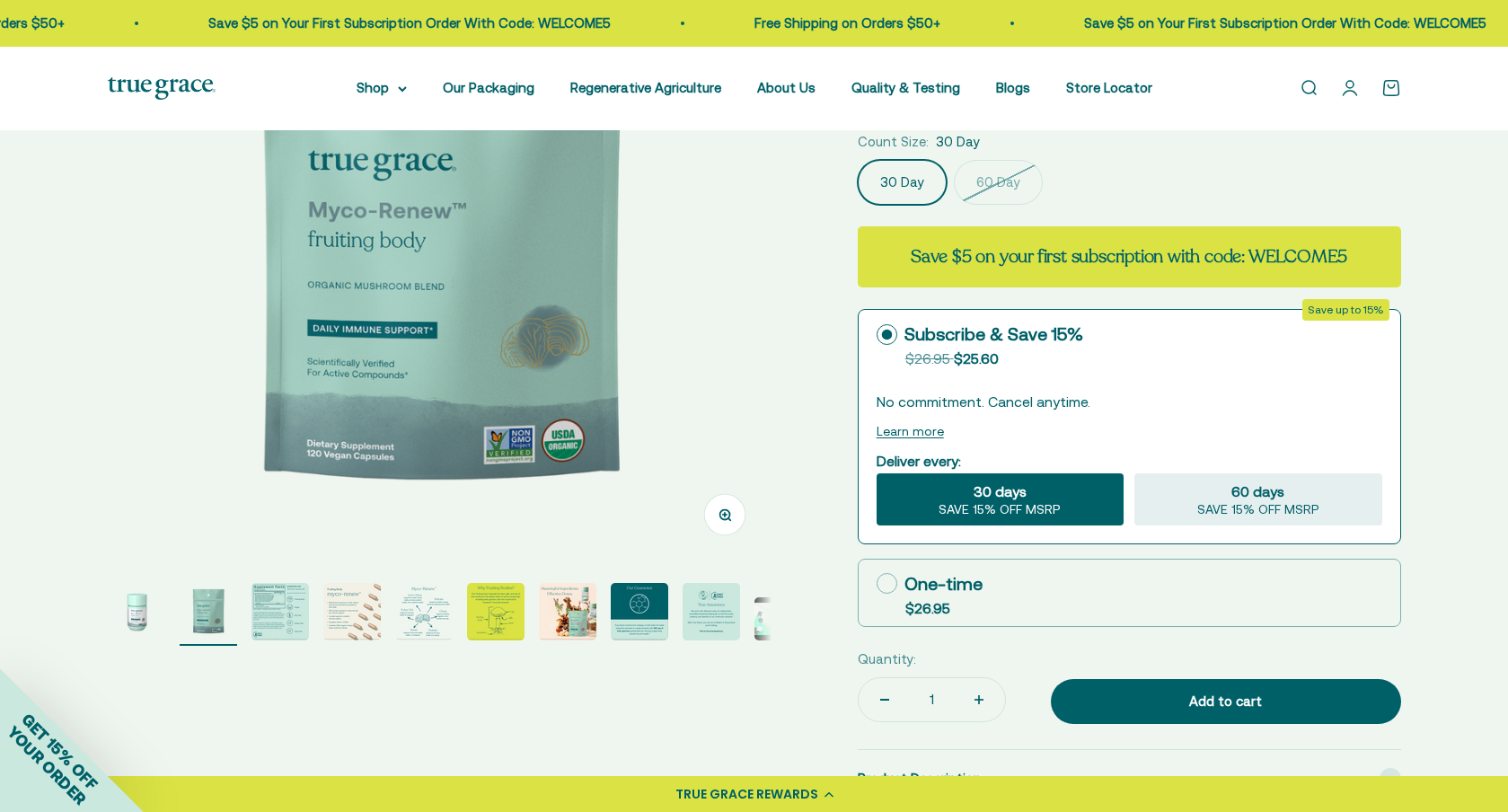
scroll to position [267, 0]
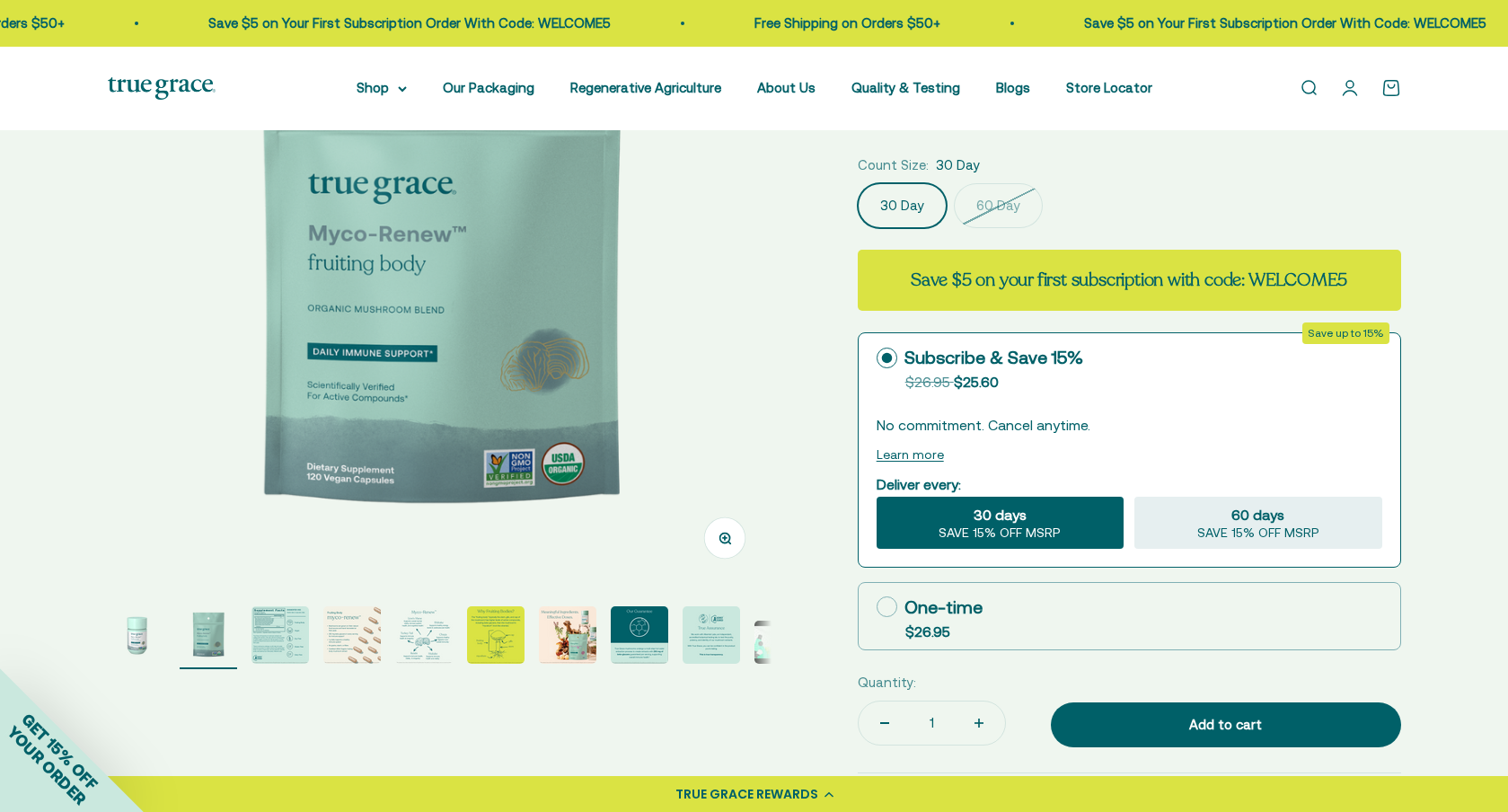
click at [268, 641] on img "Go to item 3" at bounding box center [281, 635] width 58 height 58
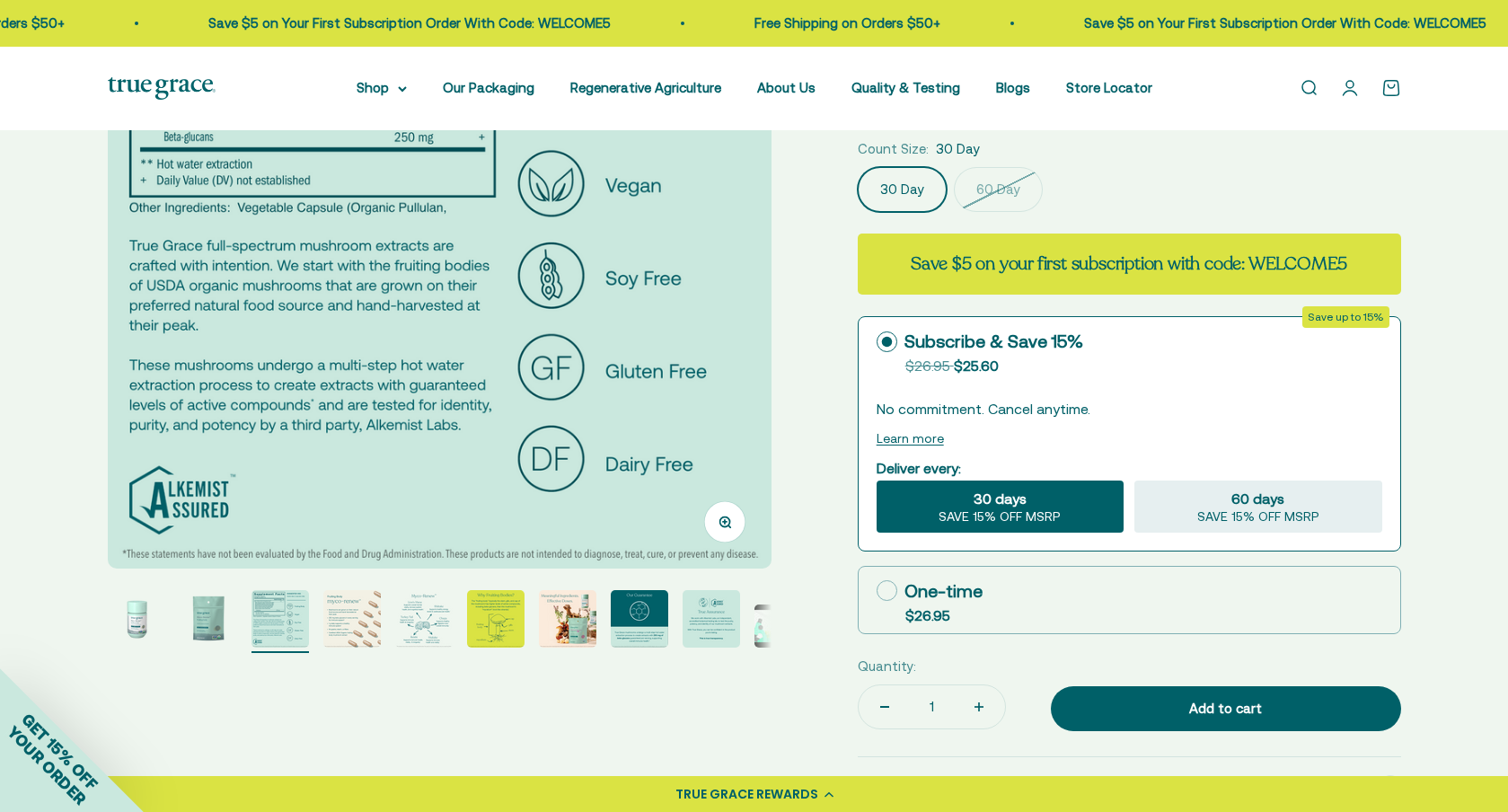
scroll to position [316, 0]
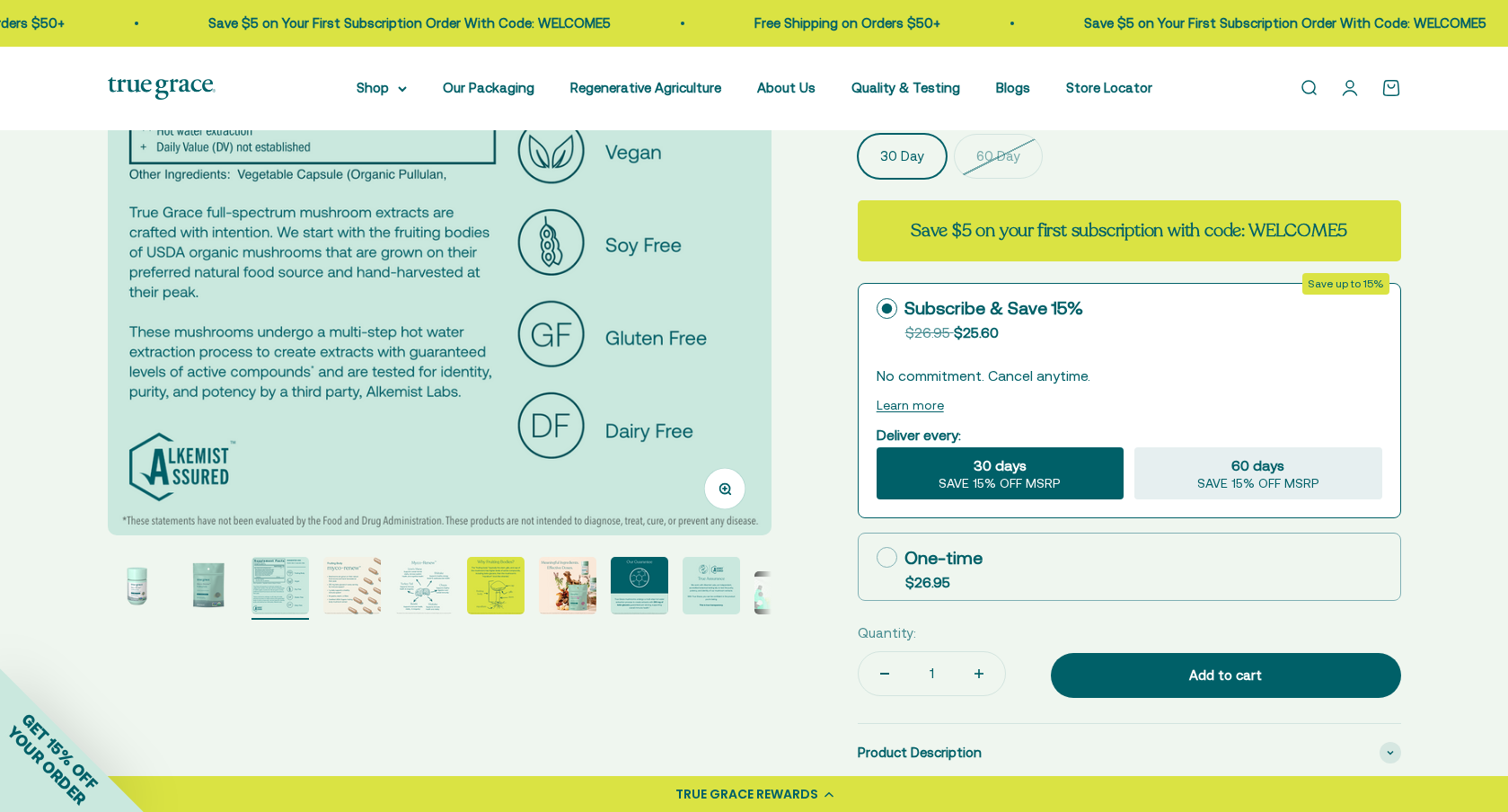
click at [285, 605] on img "Go to item 3" at bounding box center [281, 586] width 58 height 58
click at [357, 588] on img "Go to item 4" at bounding box center [352, 586] width 58 height 58
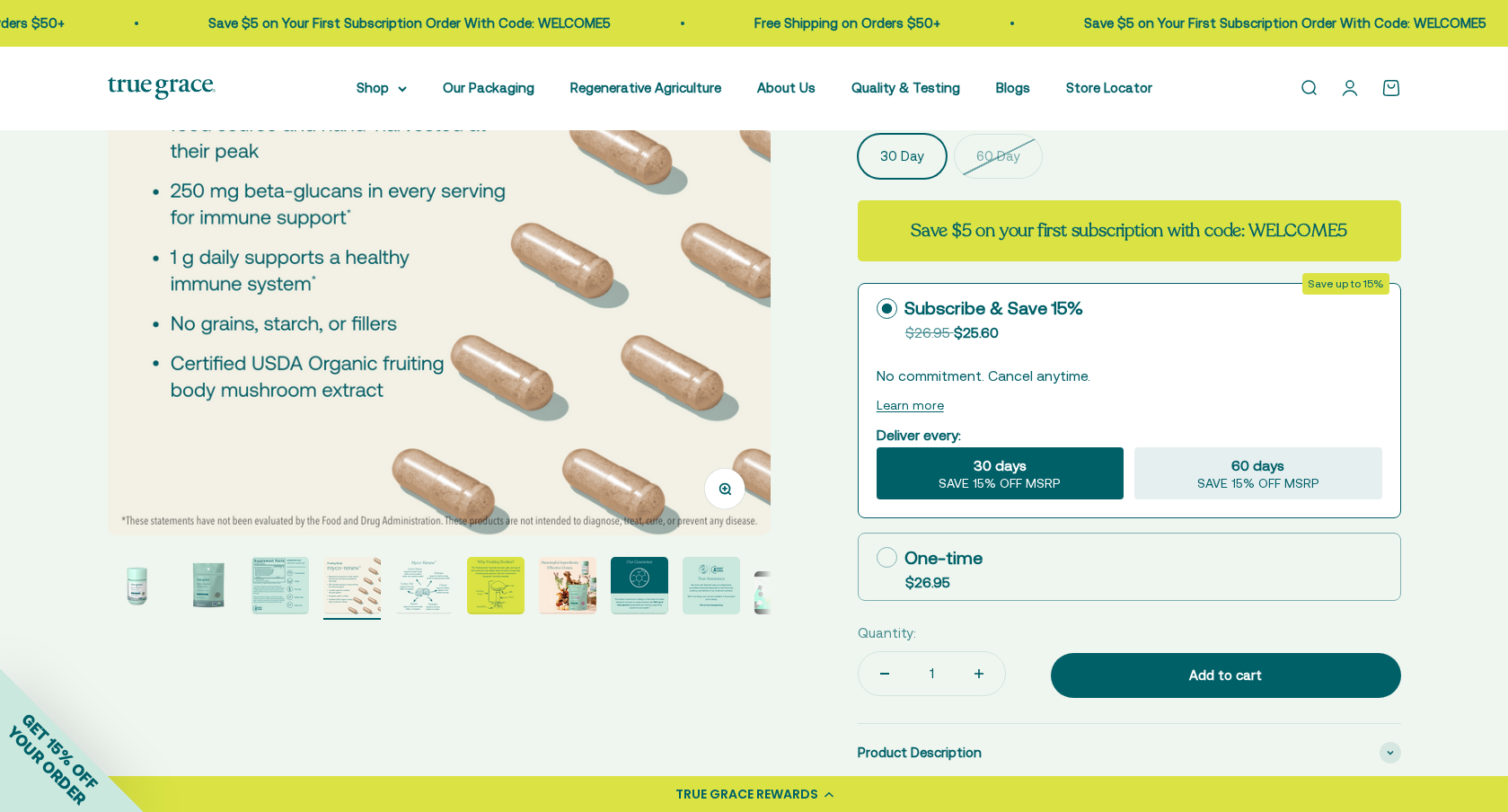
click at [423, 584] on img "Go to item 5" at bounding box center [424, 586] width 58 height 58
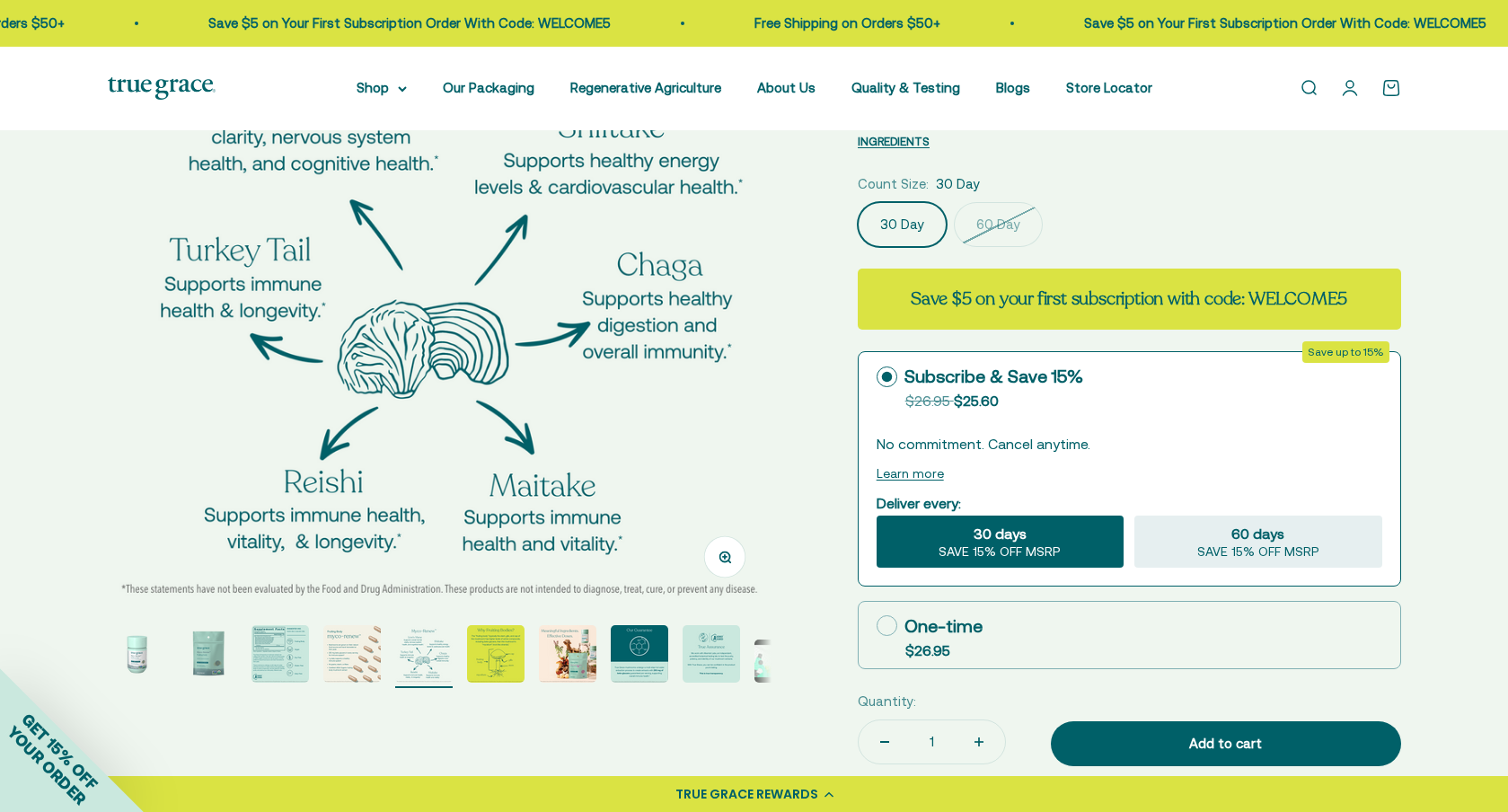
scroll to position [235, 0]
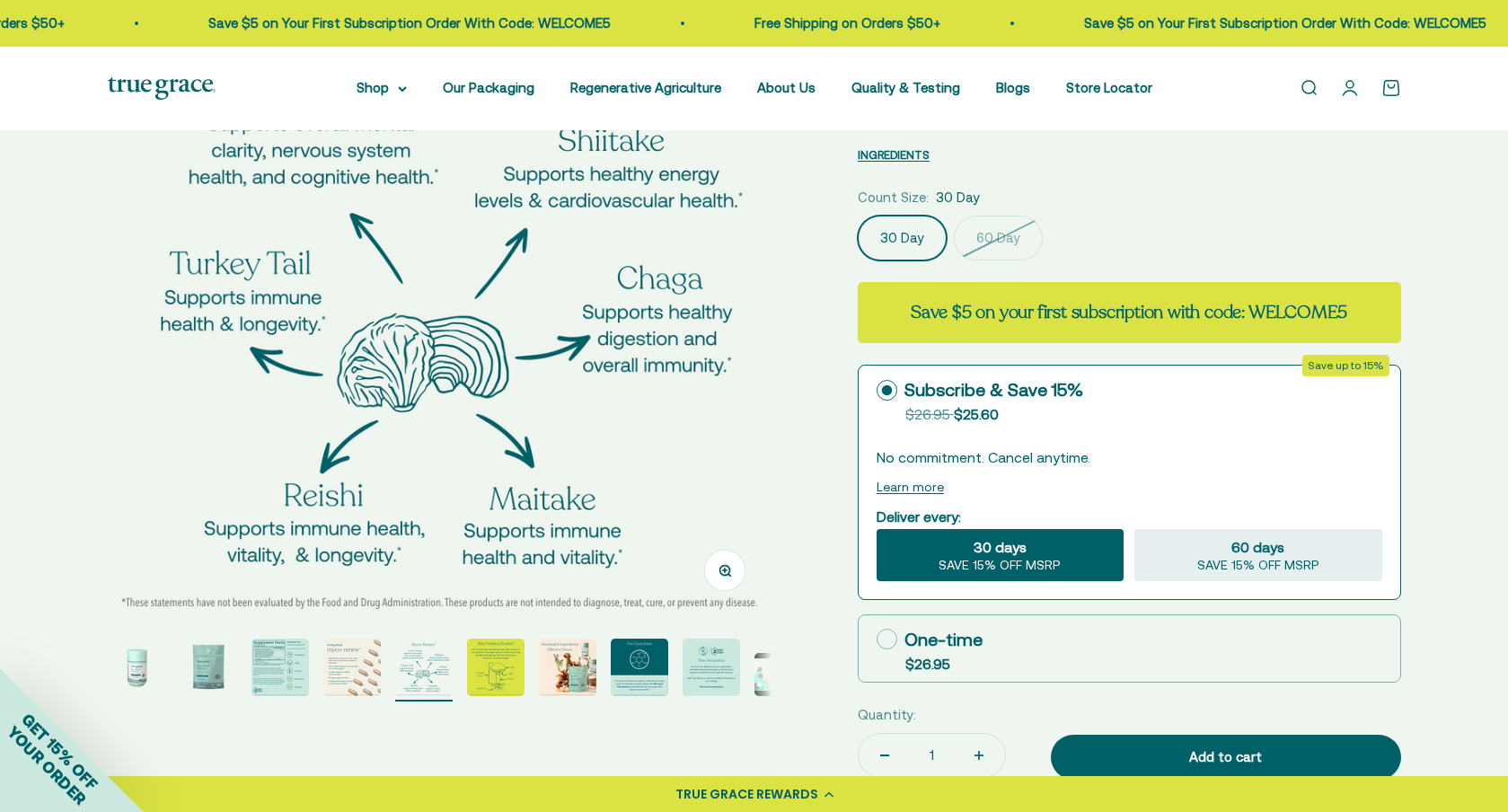
click at [502, 678] on img "Go to item 6" at bounding box center [496, 668] width 58 height 58
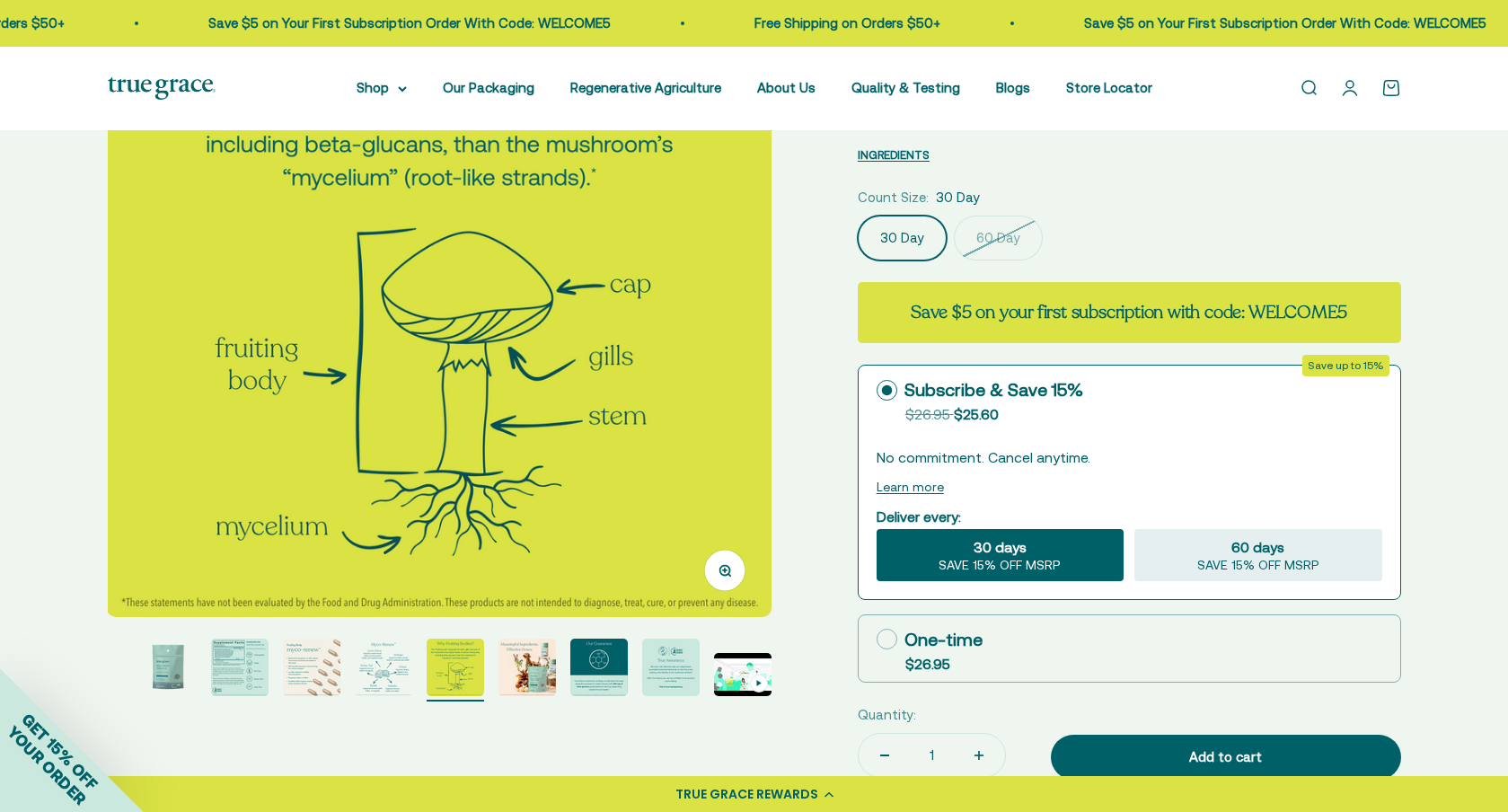
click at [534, 669] on img "Go to item 7" at bounding box center [527, 668] width 58 height 58
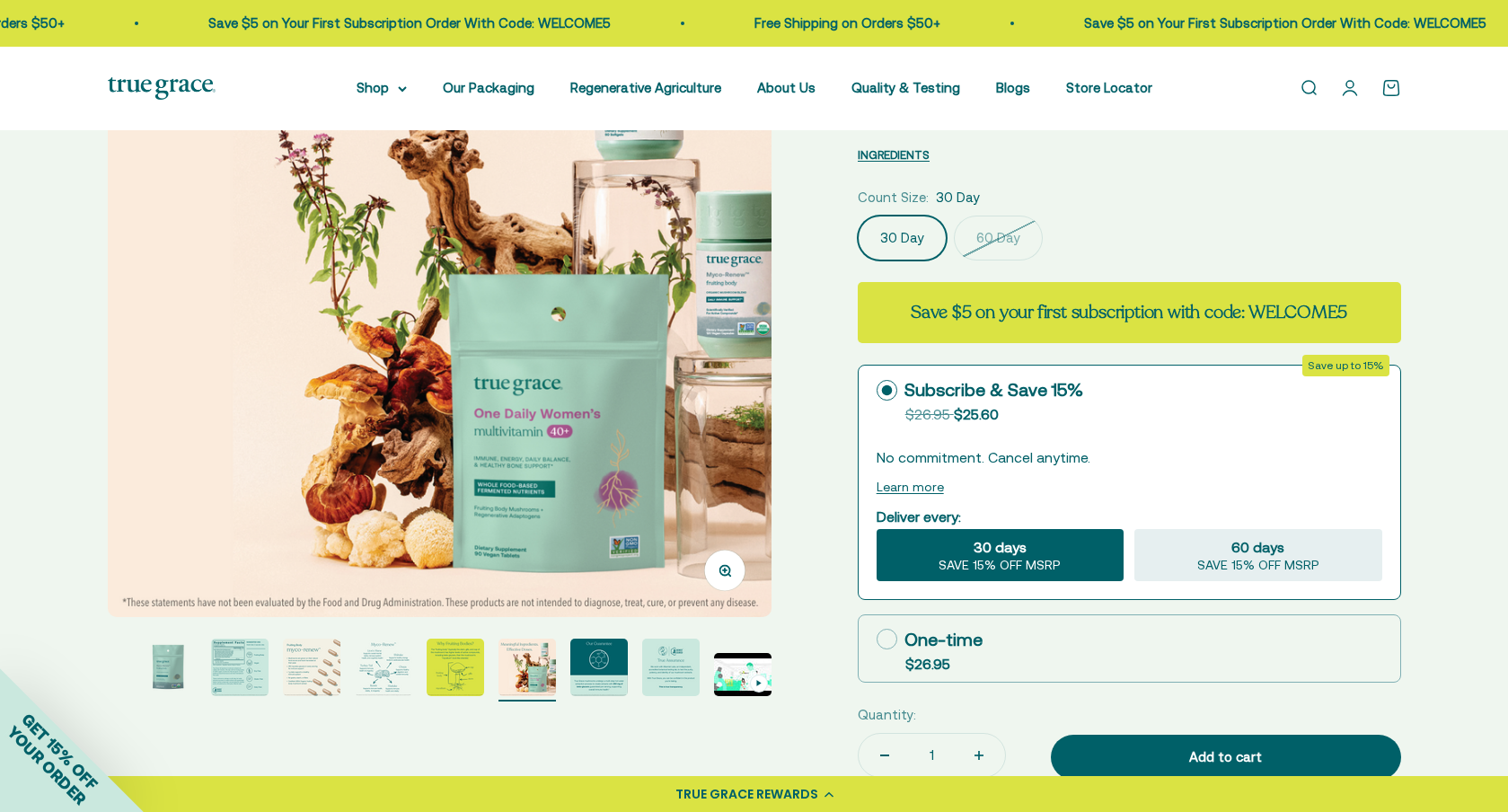
click at [561, 669] on page-dots at bounding box center [439, 670] width 664 height 63
click at [529, 669] on img "Go to item 7" at bounding box center [527, 668] width 58 height 58
click at [605, 663] on img "Go to item 8" at bounding box center [599, 668] width 58 height 58
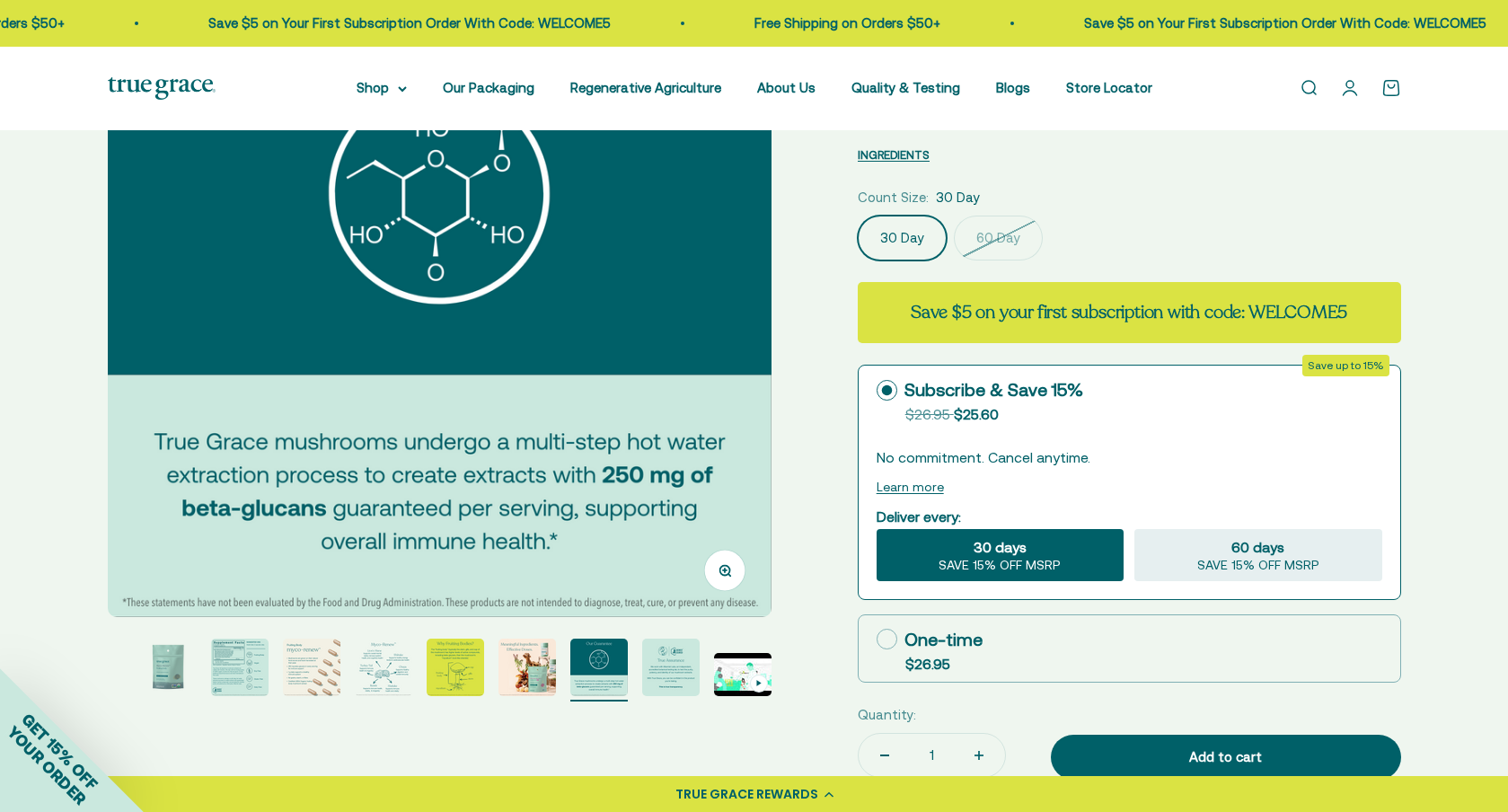
click at [673, 669] on img "Go to item 9" at bounding box center [671, 668] width 58 height 58
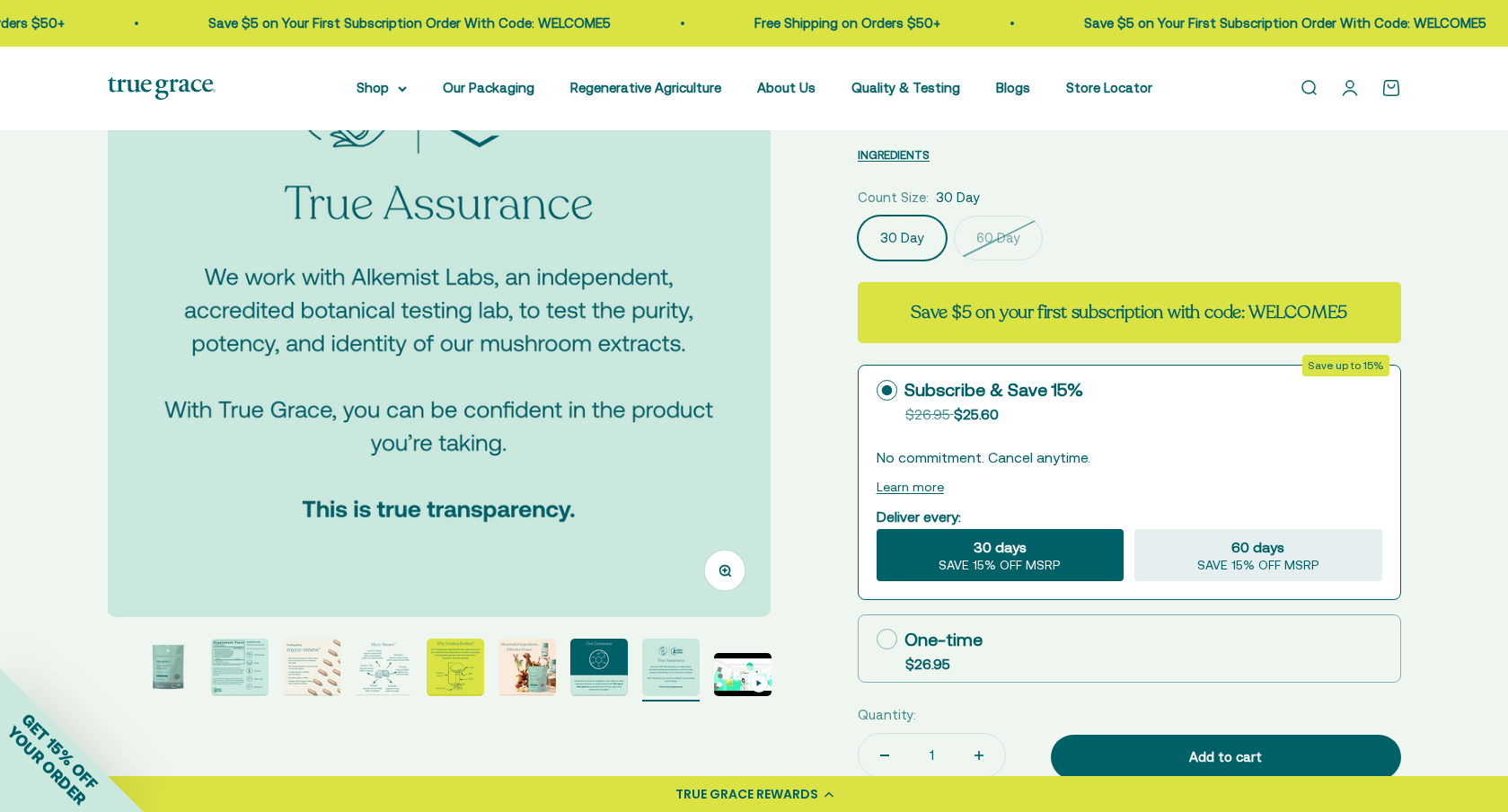
click at [742, 672] on img "Go to item 10" at bounding box center [743, 675] width 58 height 43
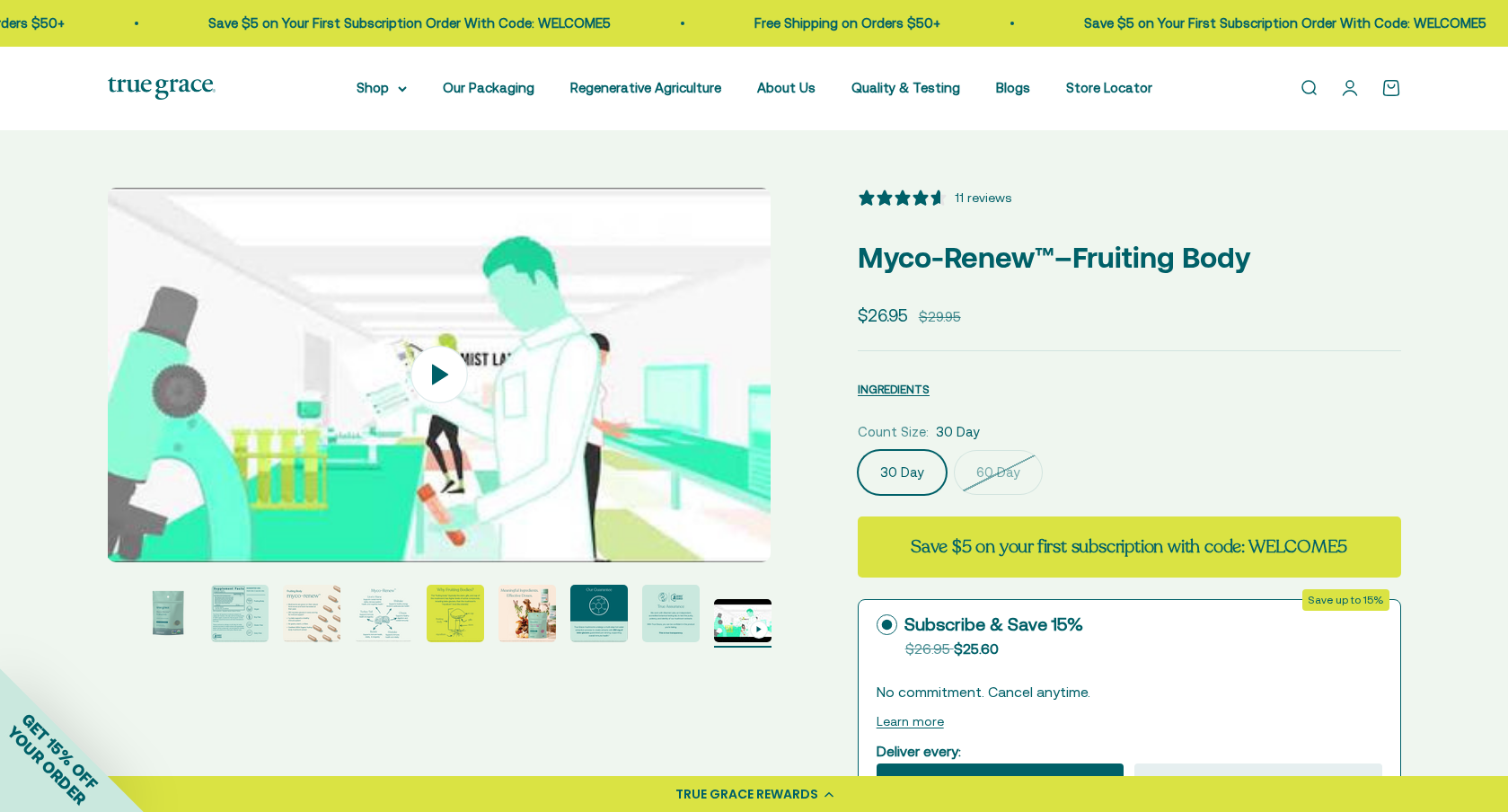
scroll to position [0, 0]
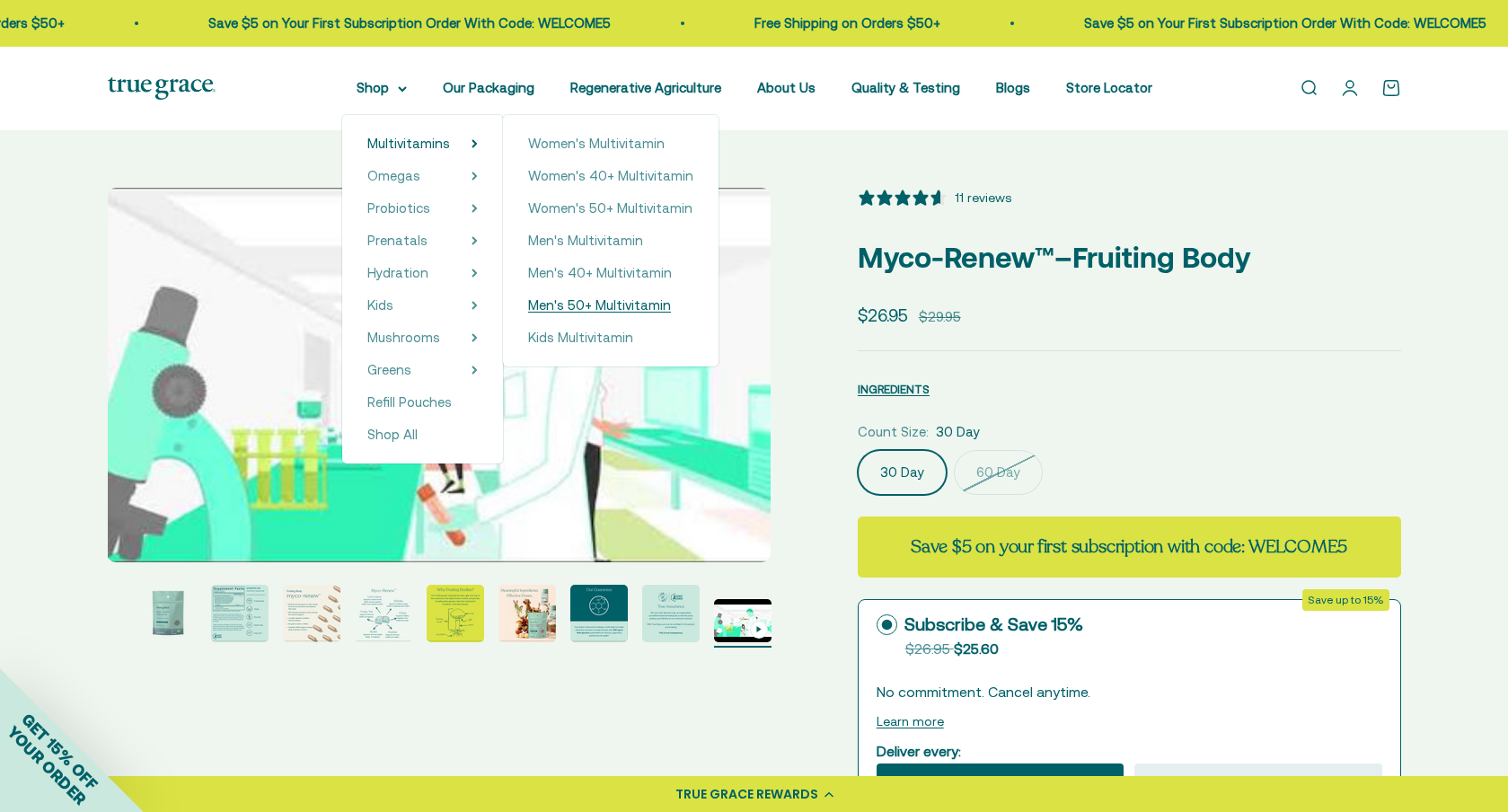
click at [566, 300] on span "Men's 50+ Multivitamin" at bounding box center [599, 304] width 143 height 15
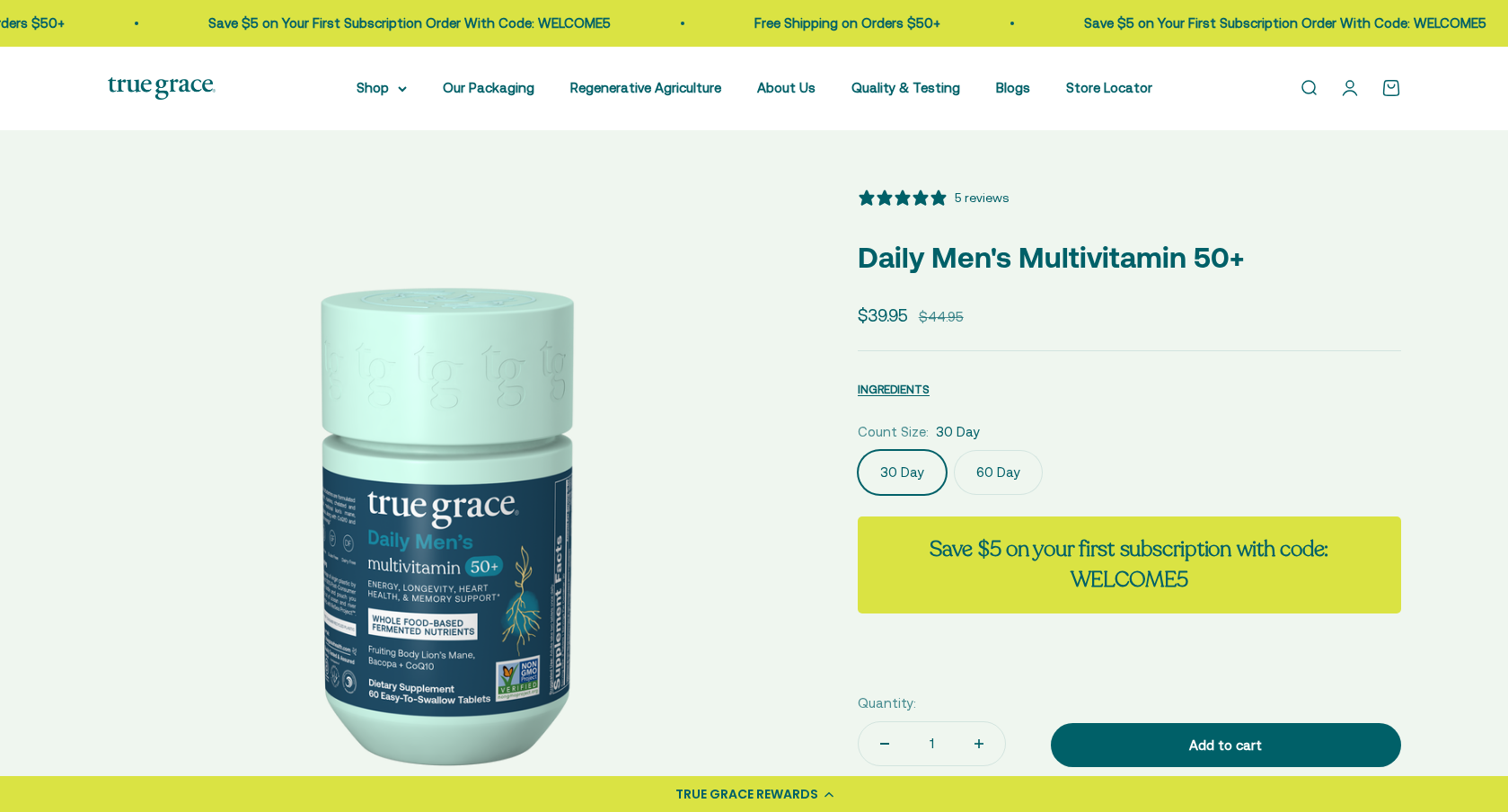
select select "3"
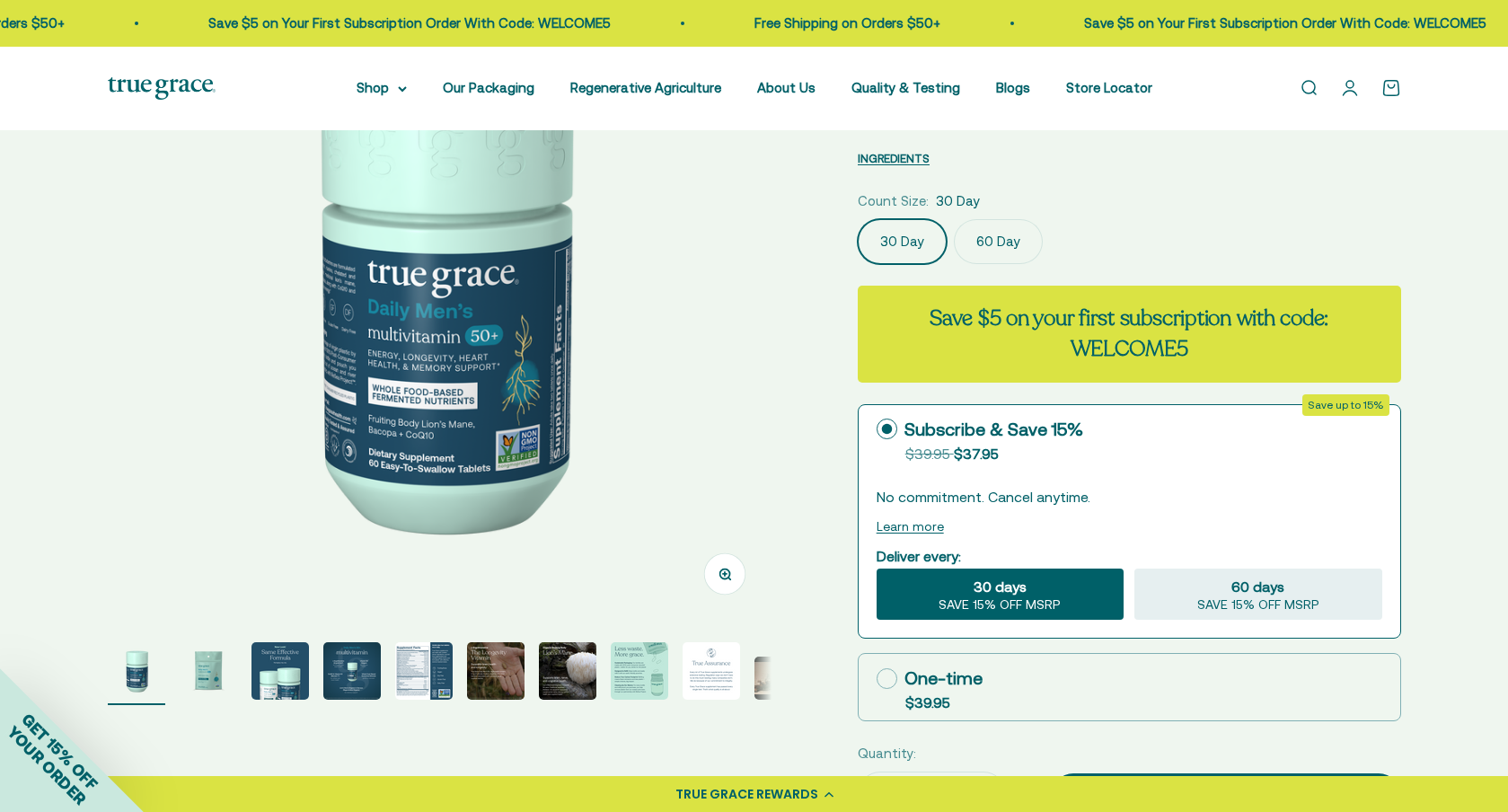
scroll to position [294, 0]
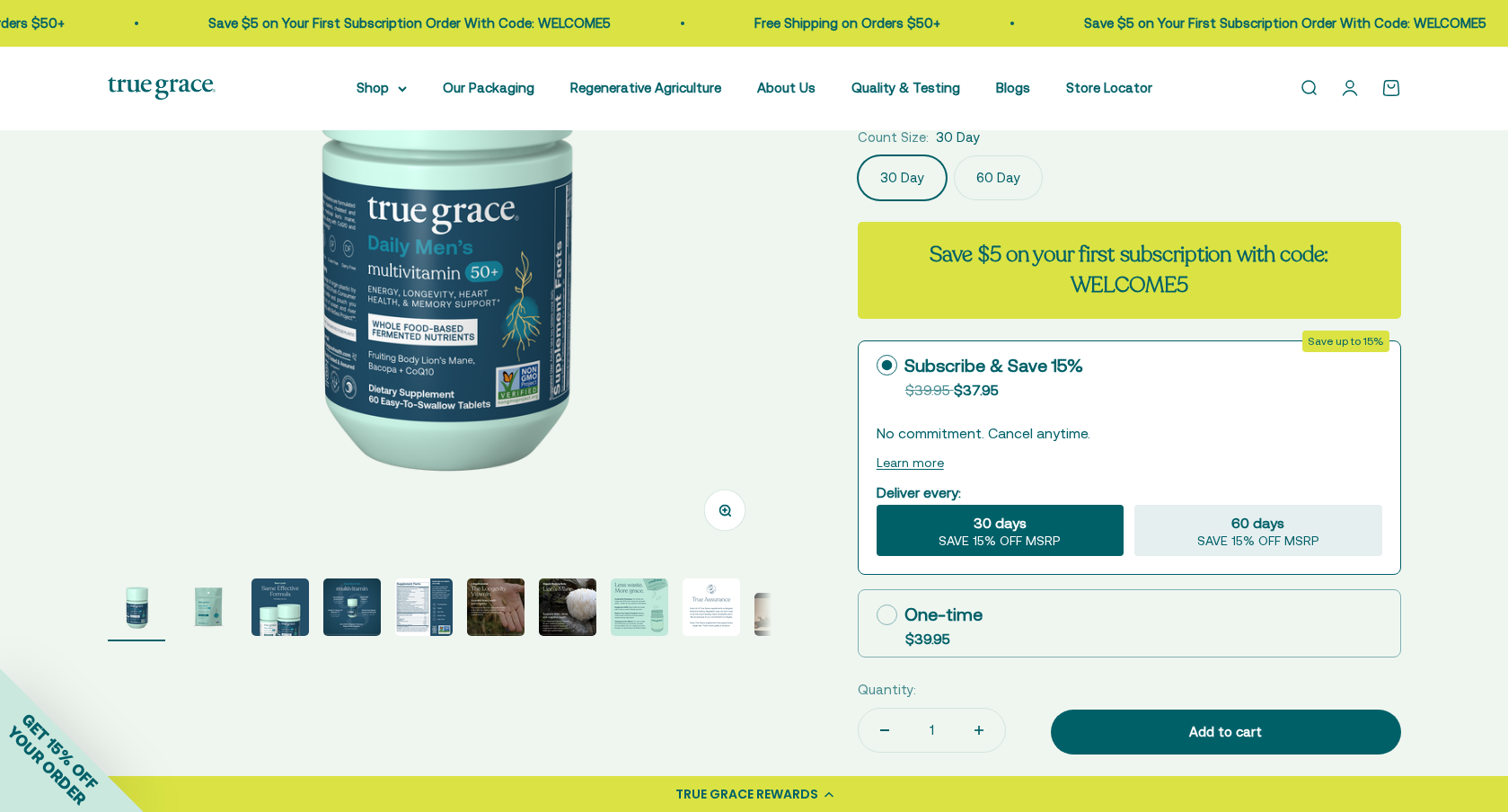
click at [214, 604] on img "Go to item 2" at bounding box center [208, 607] width 58 height 58
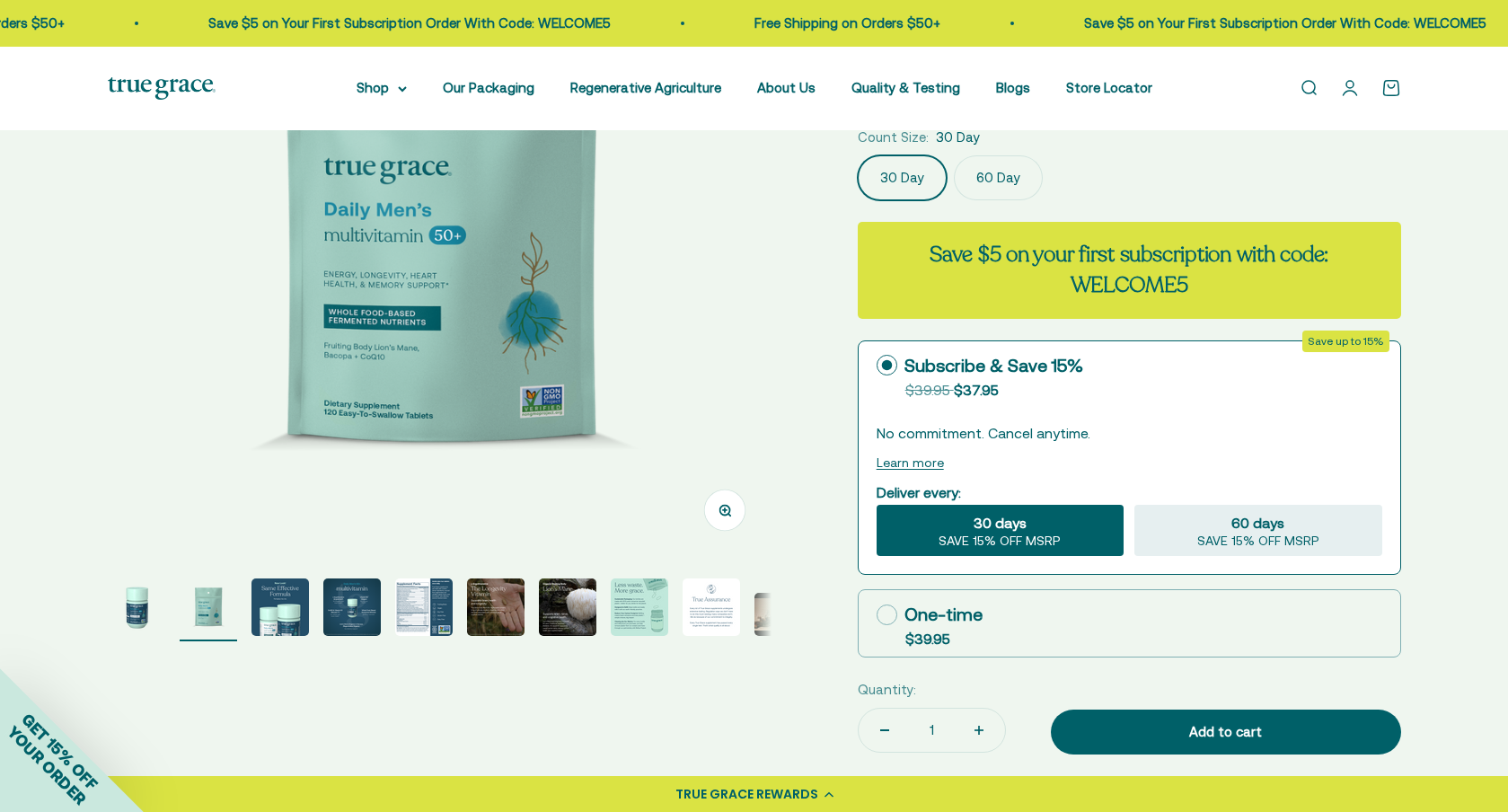
scroll to position [290, 0]
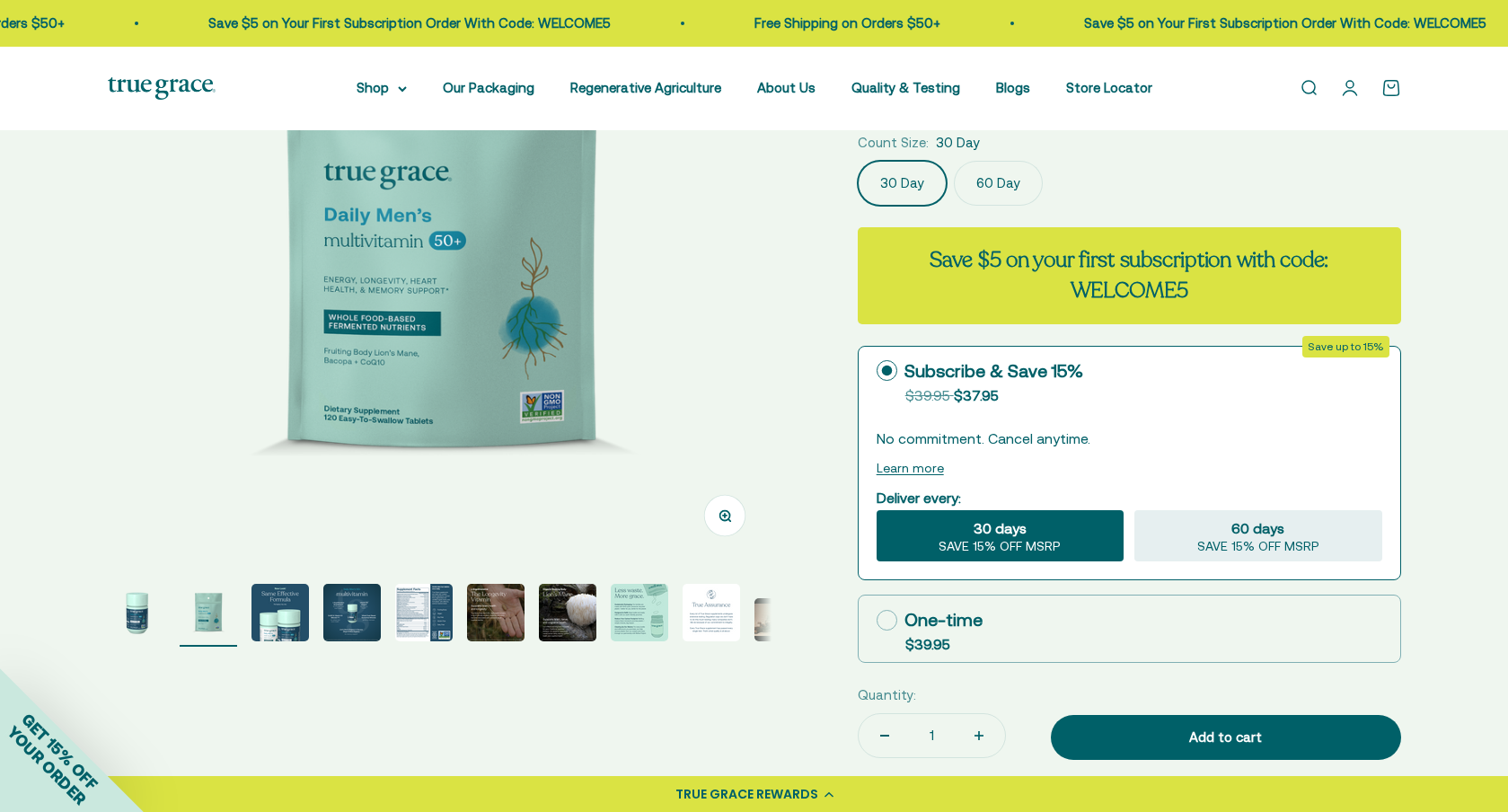
click at [282, 614] on img "Go to item 3" at bounding box center [281, 613] width 58 height 58
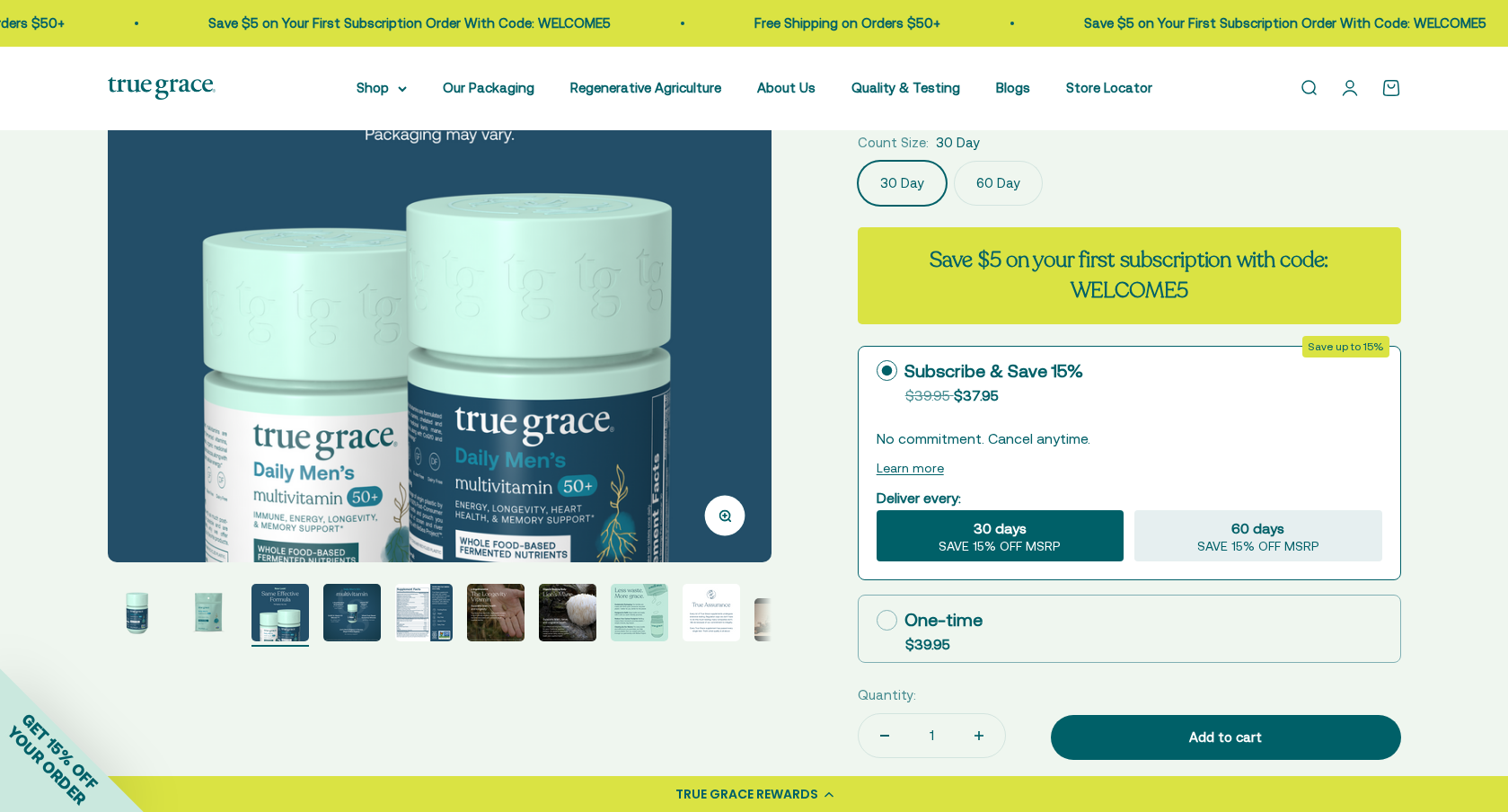
click at [359, 609] on img "Go to item 4" at bounding box center [352, 613] width 58 height 58
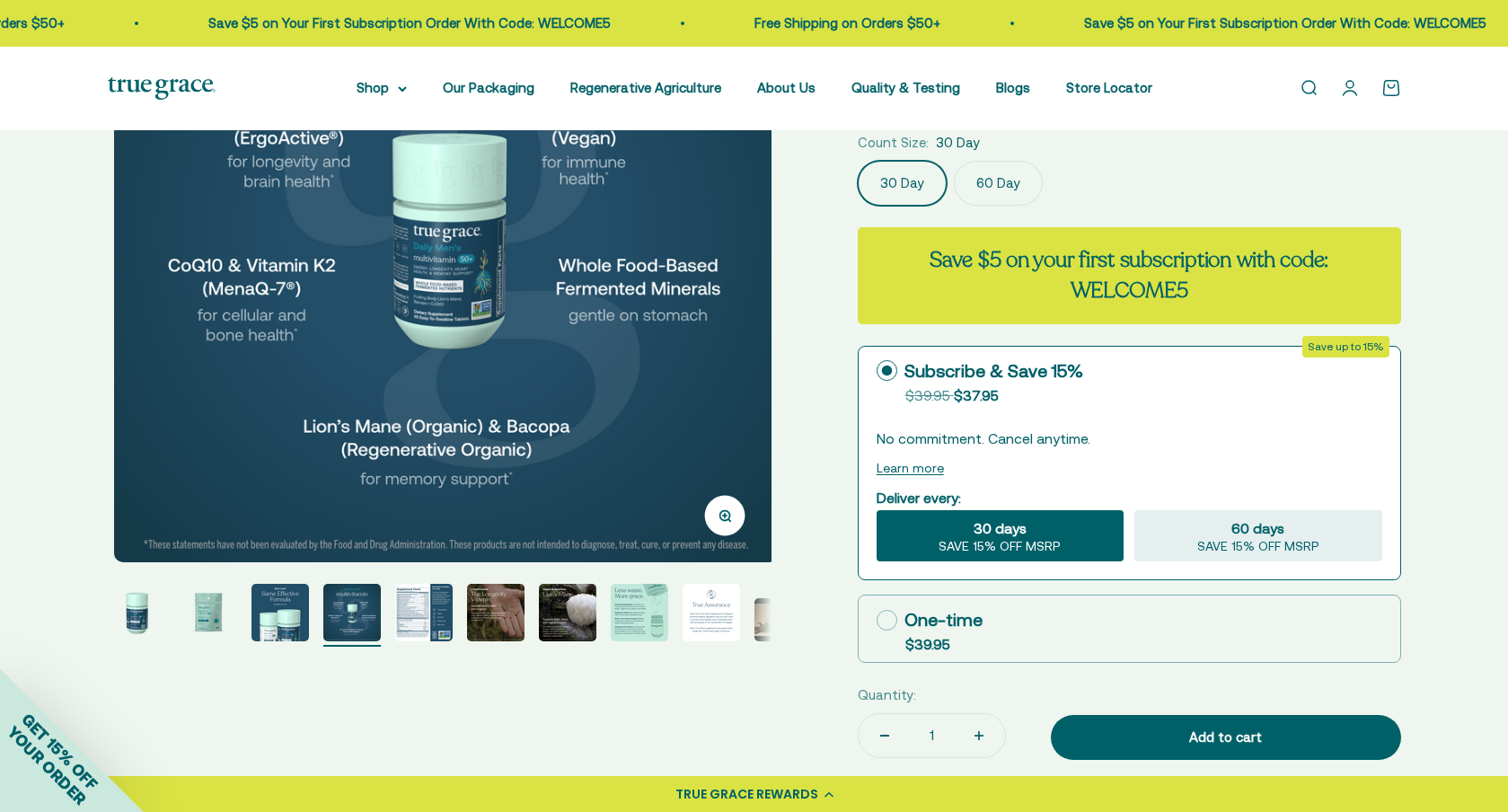
scroll to position [0, 2057]
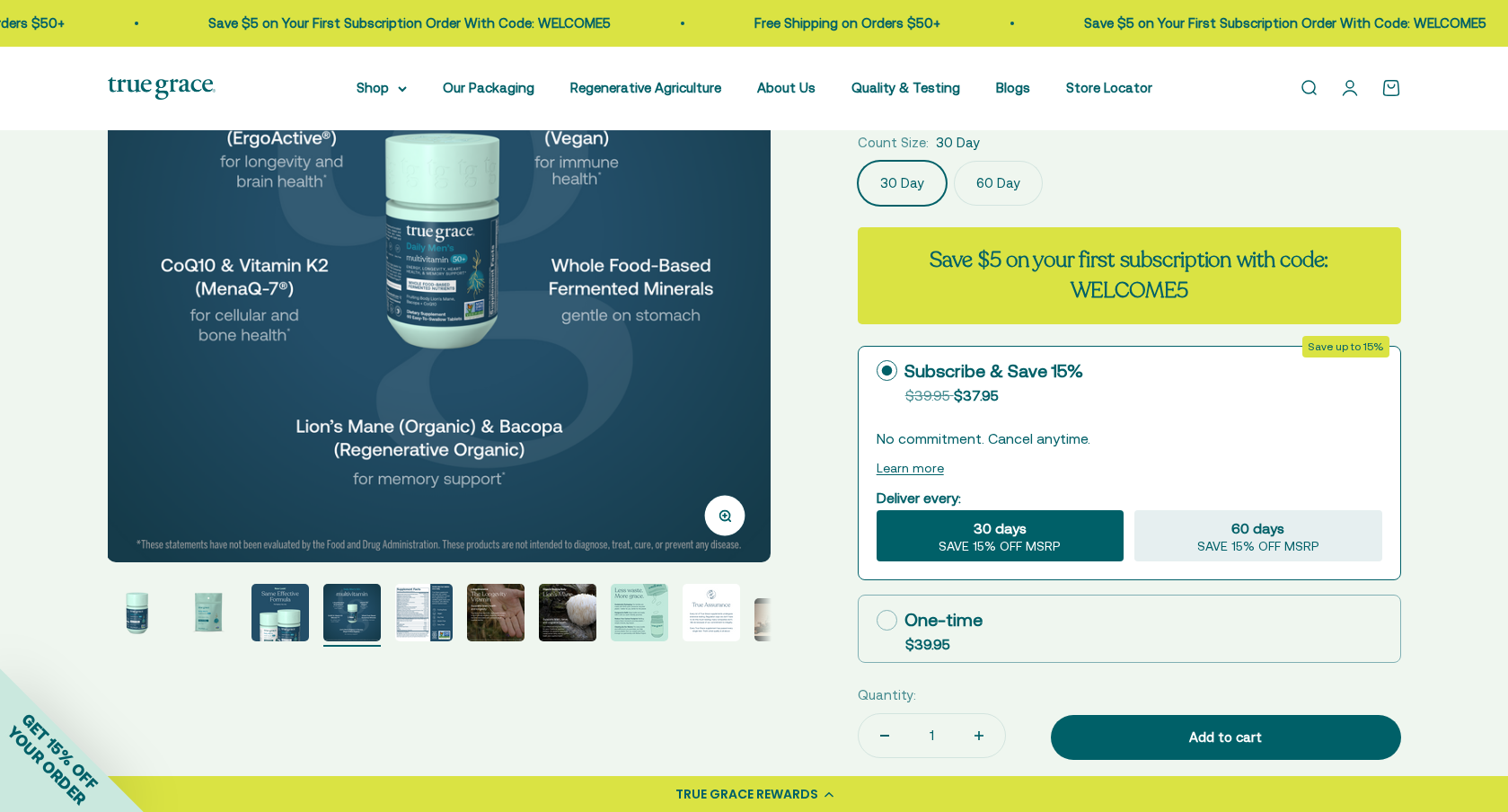
click at [422, 616] on img "Go to item 5" at bounding box center [424, 613] width 58 height 58
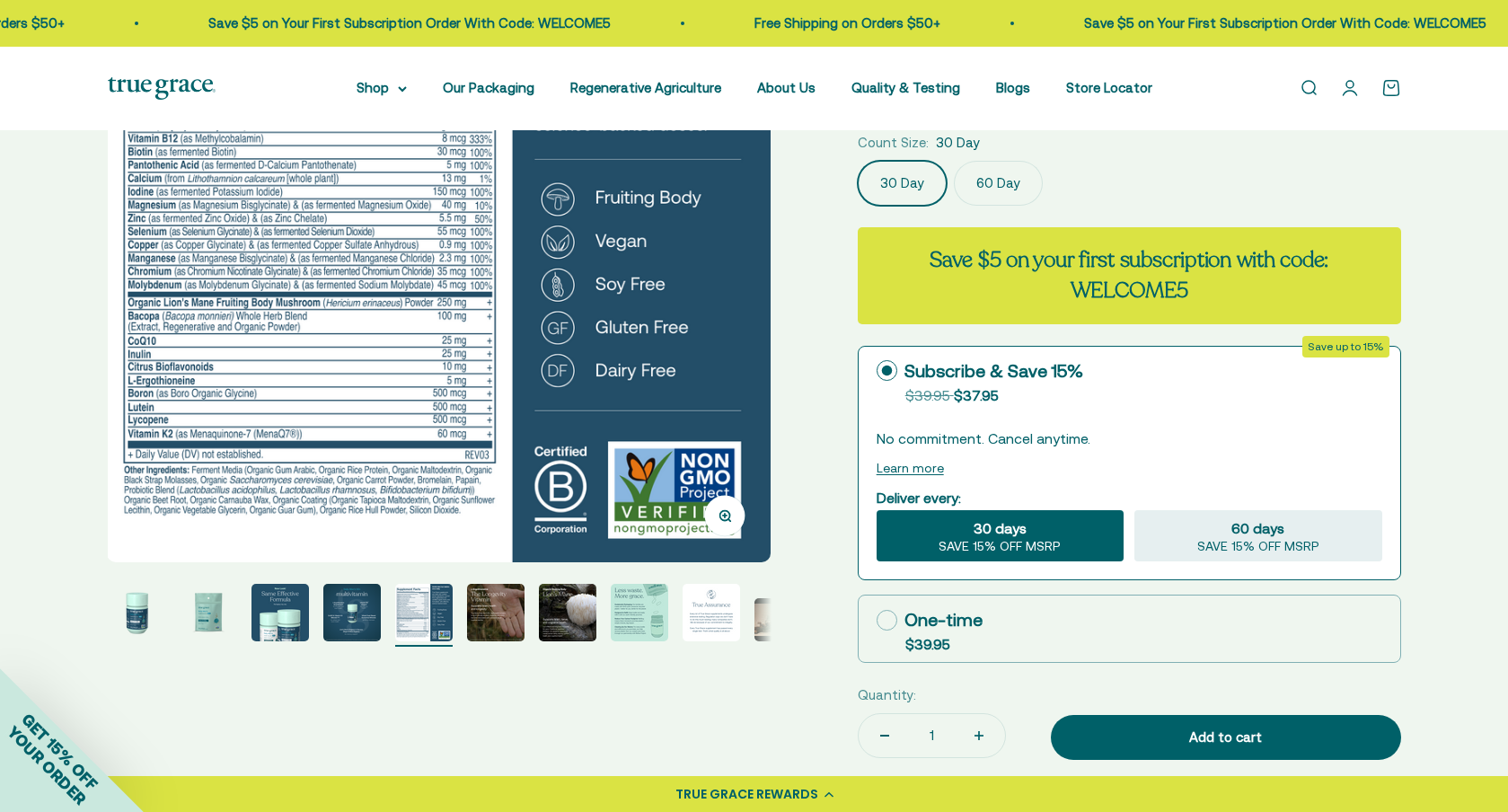
click at [506, 611] on img "Go to item 6" at bounding box center [496, 613] width 58 height 58
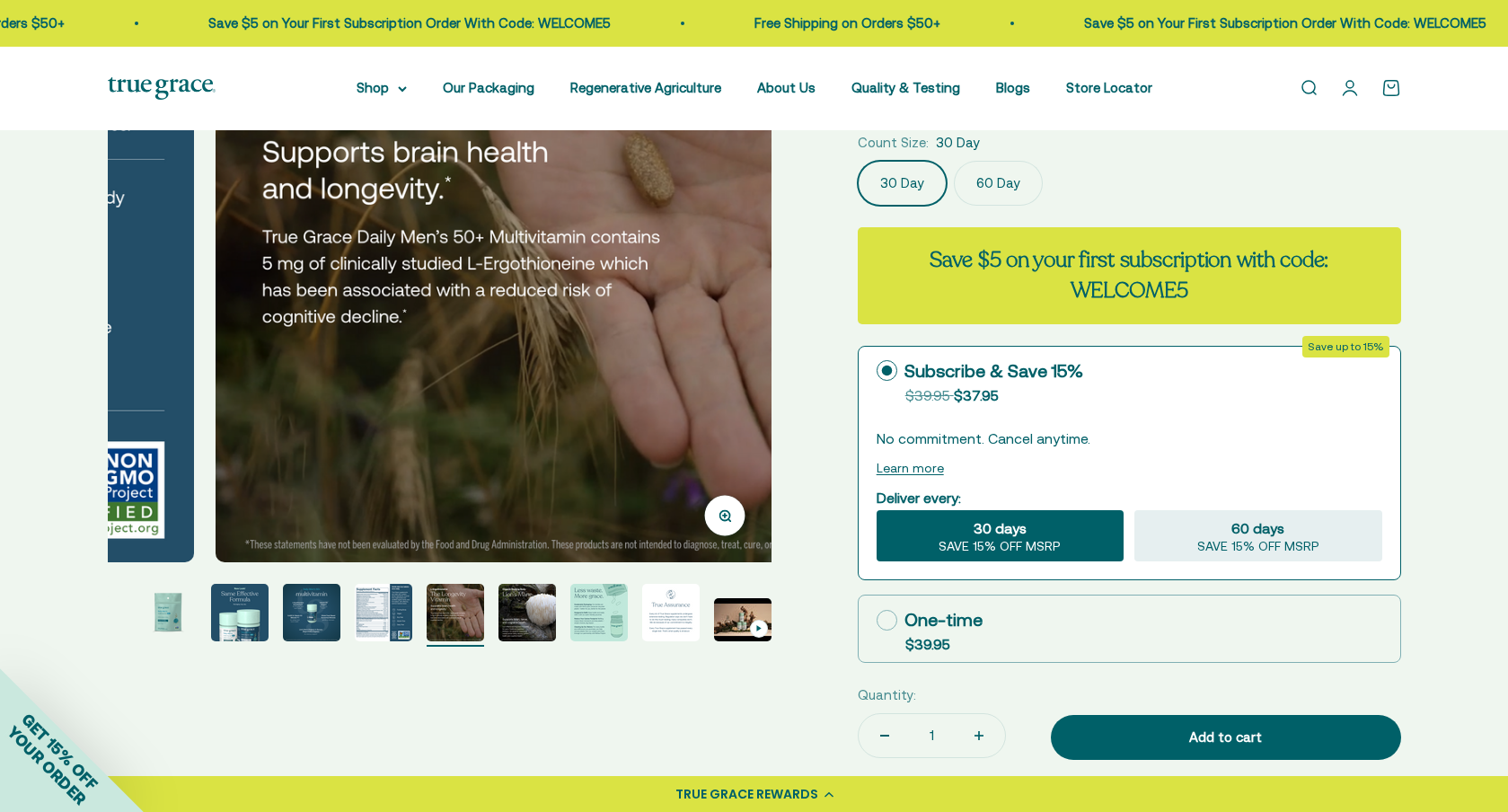
scroll to position [0, 3428]
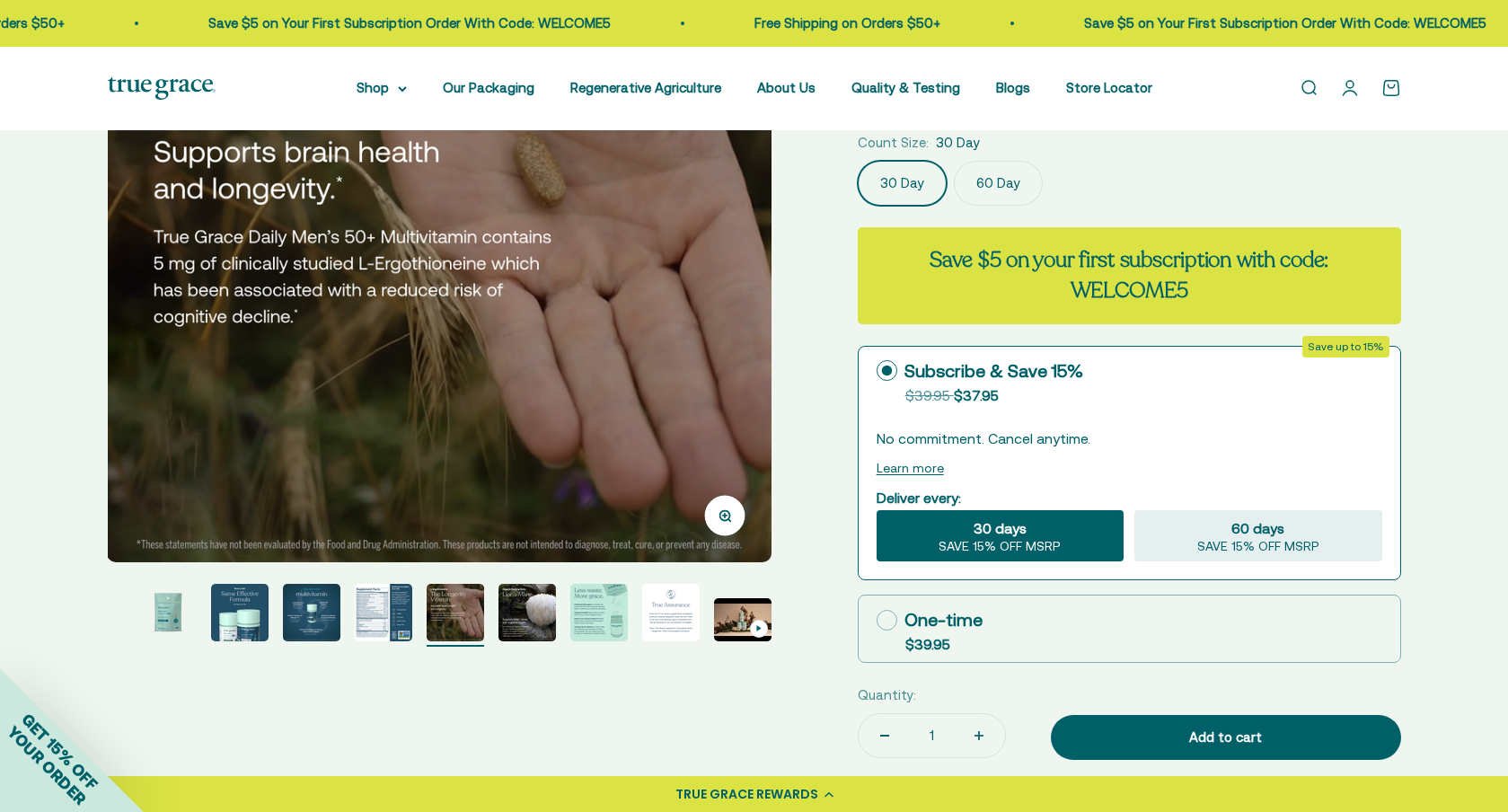
click at [534, 613] on img "Go to item 7" at bounding box center [527, 613] width 58 height 58
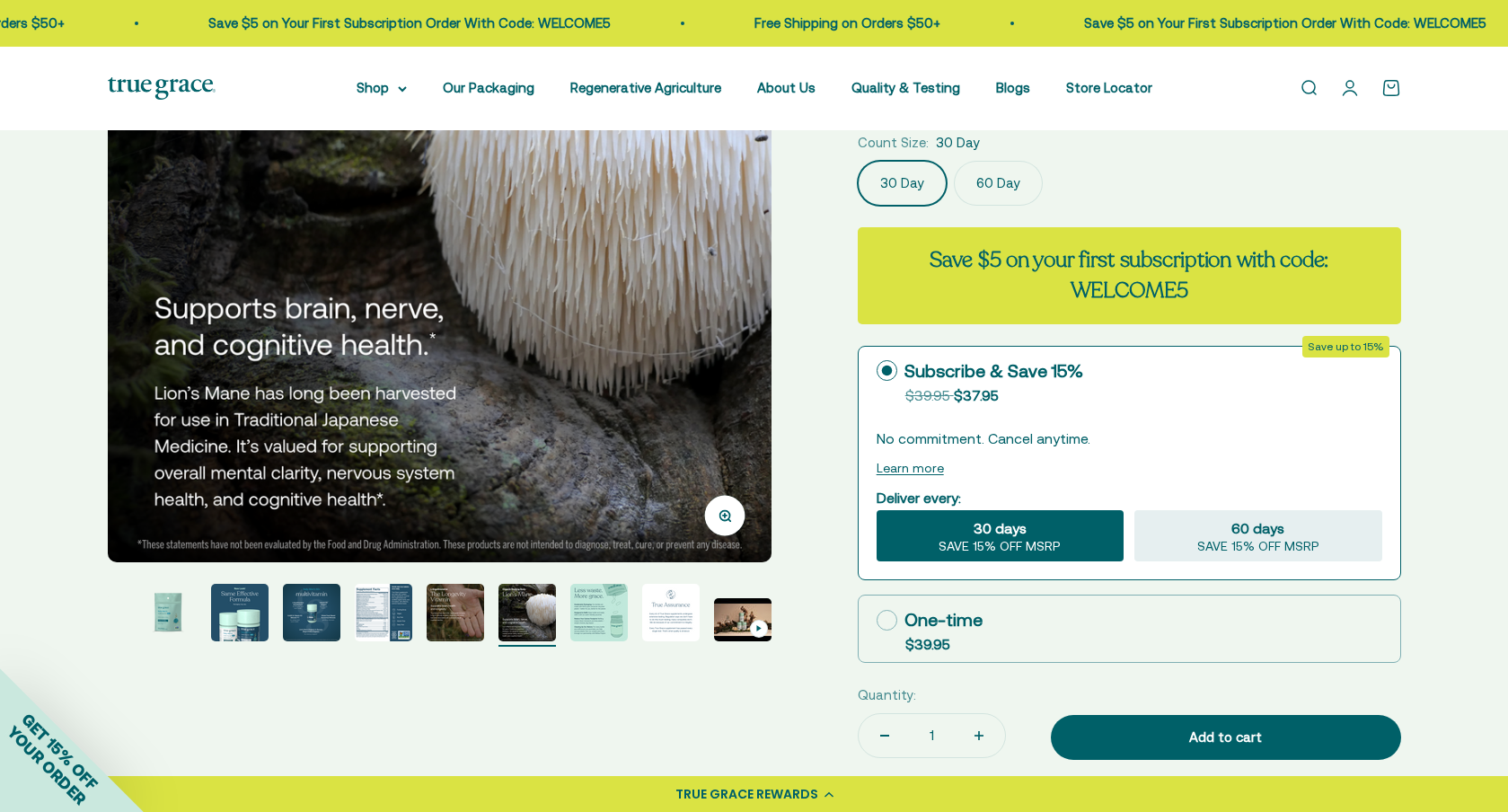
click at [603, 622] on img "Go to item 8" at bounding box center [599, 613] width 58 height 58
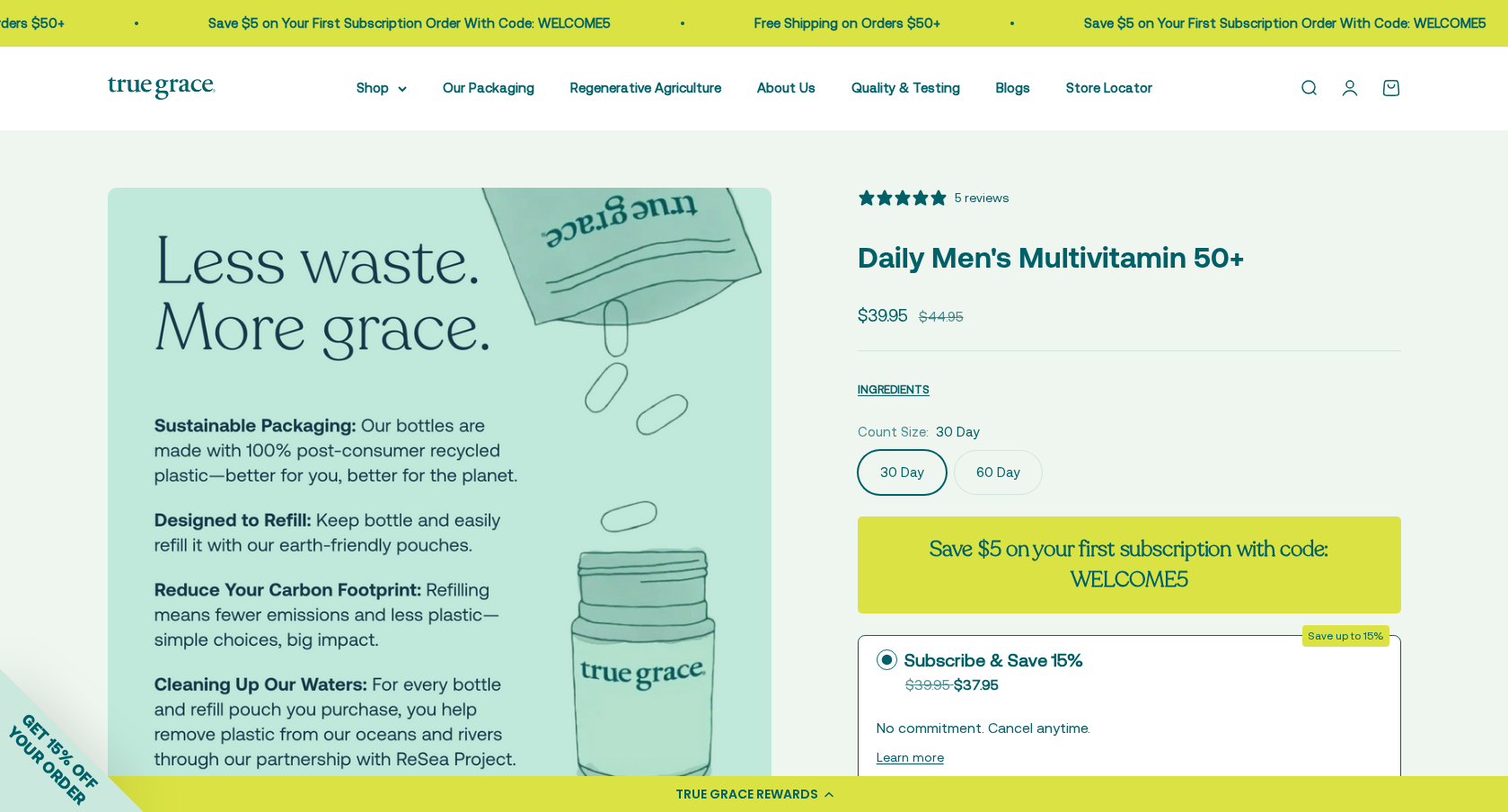
scroll to position [0, 0]
click at [999, 474] on label "60 Day" at bounding box center [998, 473] width 89 height 45
click at [858, 450] on input "60 Day" at bounding box center [857, 449] width 1 height 1
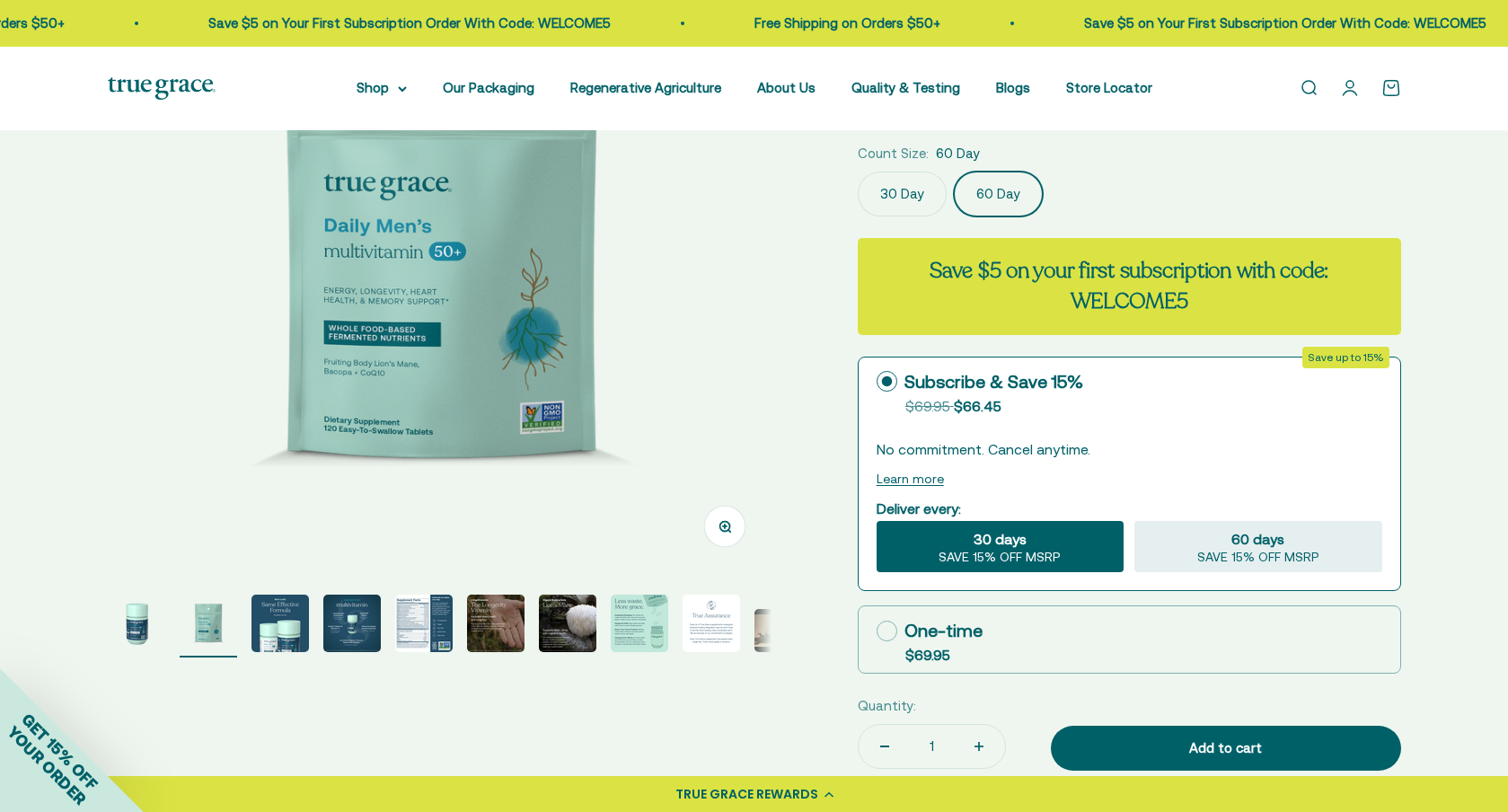
scroll to position [287, 0]
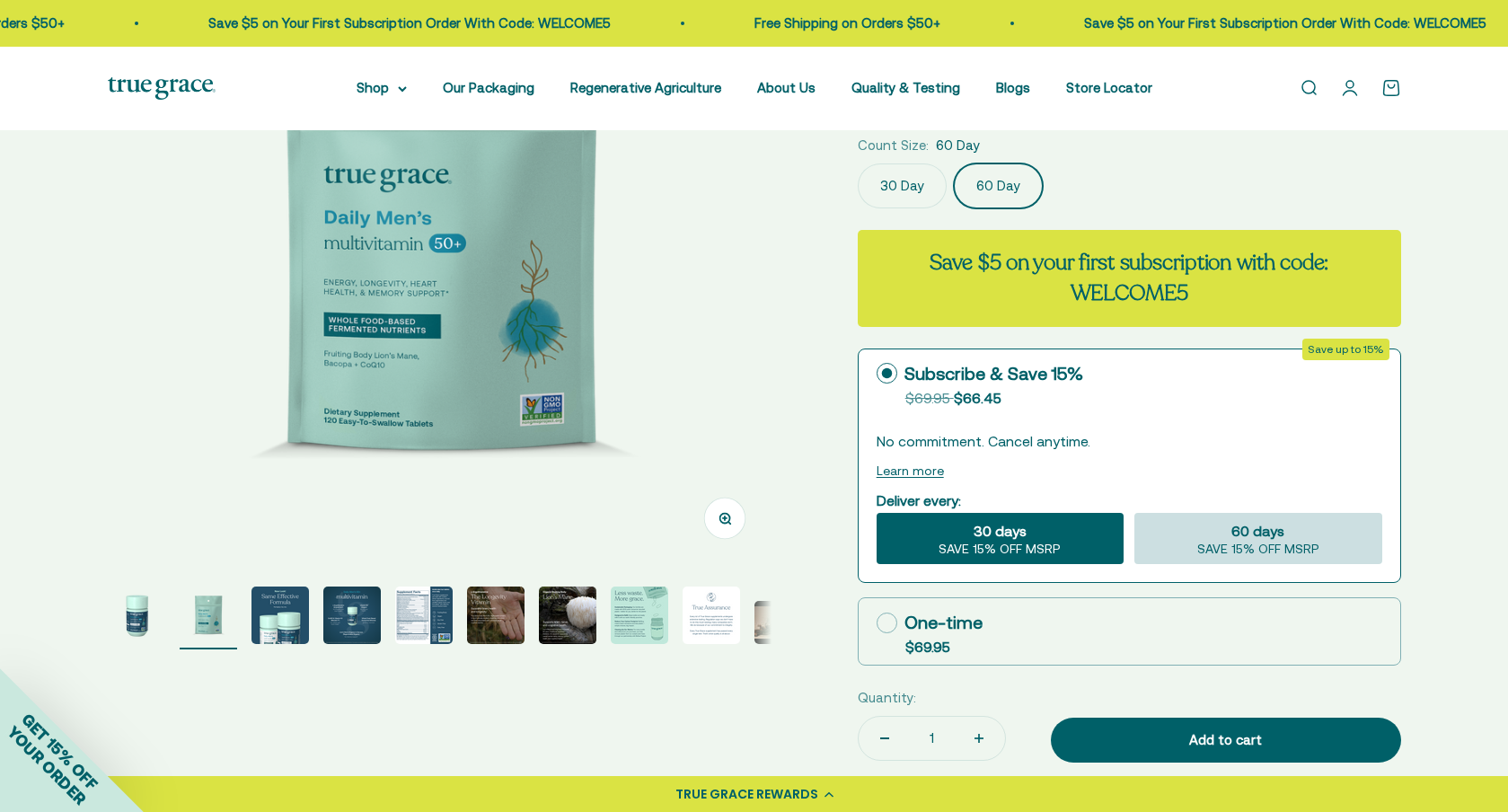
click at [1262, 533] on span "60 days" at bounding box center [1258, 531] width 53 height 22
click at [1134, 512] on input "60 days SAVE 15% OFF MSRP" at bounding box center [1133, 512] width 1 height 1
radio input "true"
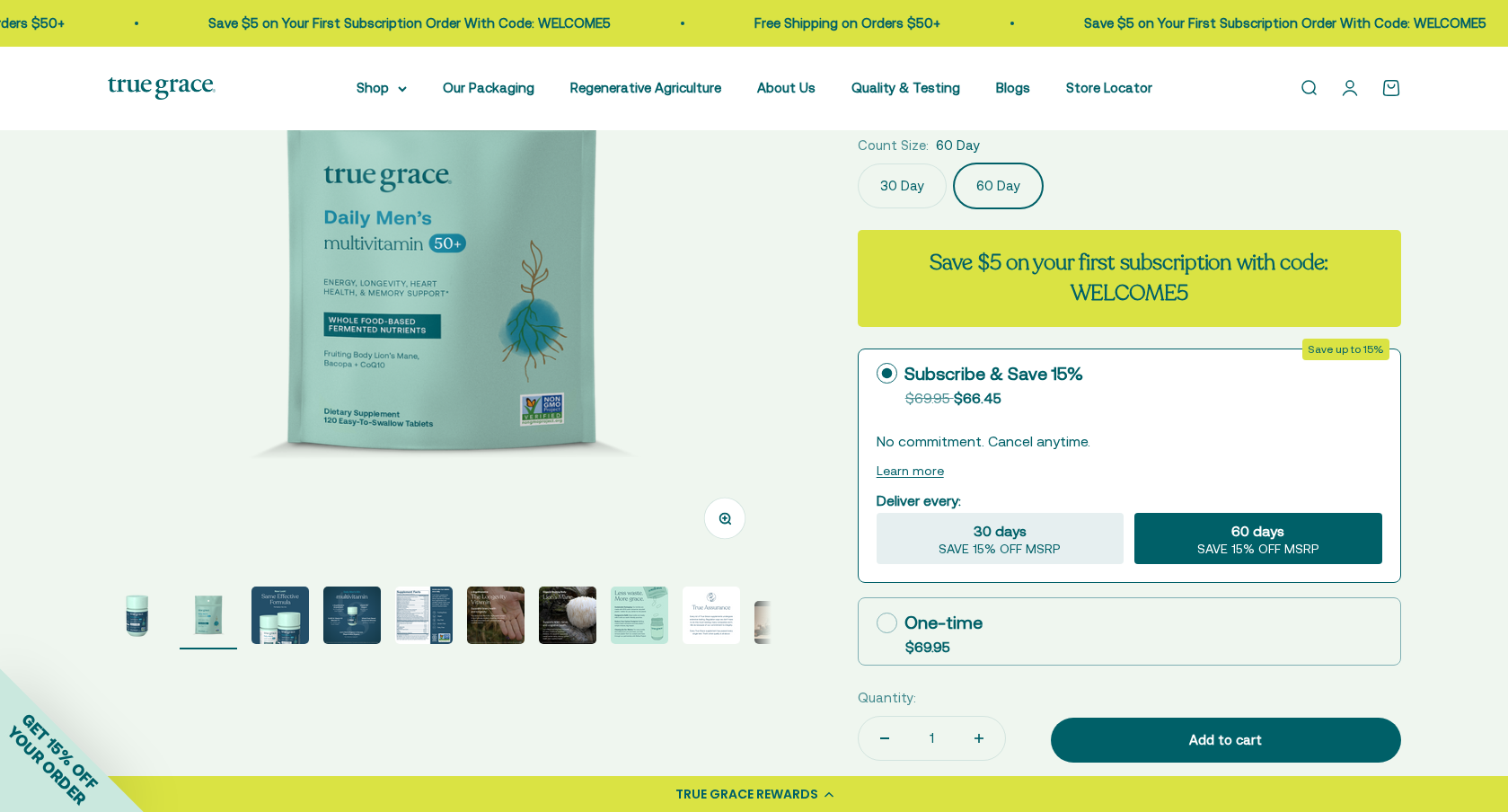
click at [707, 610] on img "Go to item 9" at bounding box center [712, 615] width 58 height 58
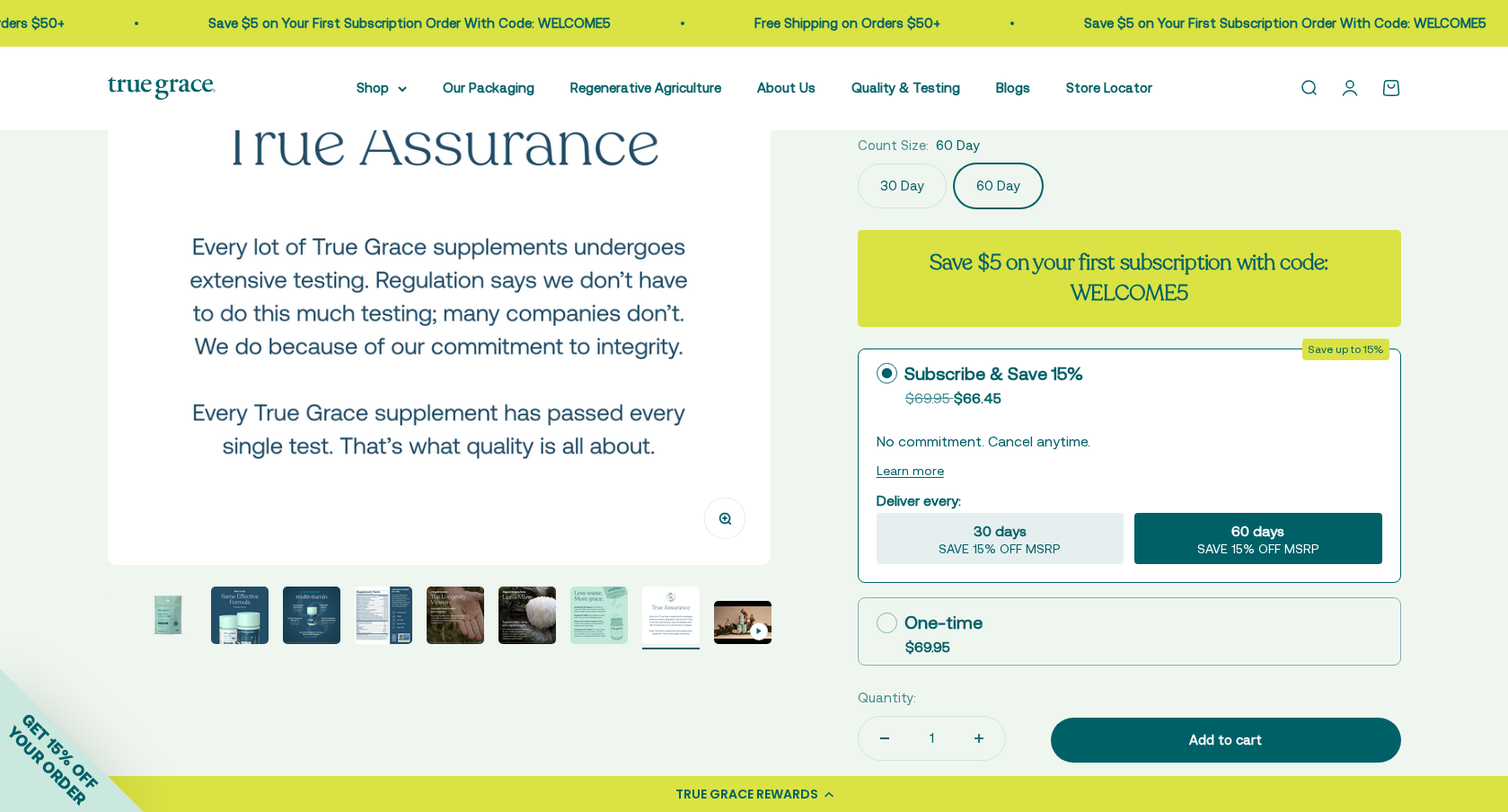
click at [745, 614] on img "Go to item 10" at bounding box center [743, 623] width 58 height 43
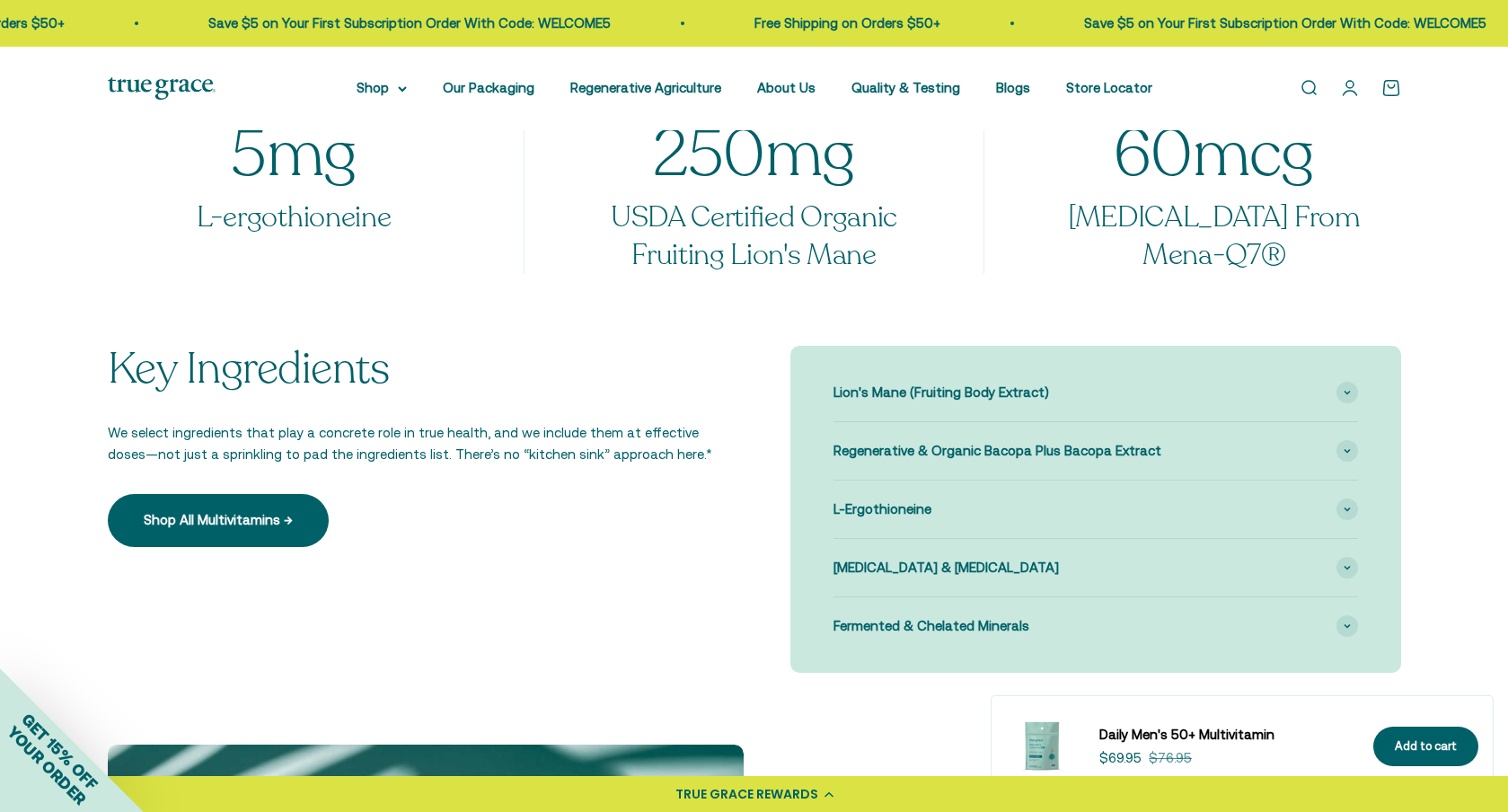
scroll to position [1592, 0]
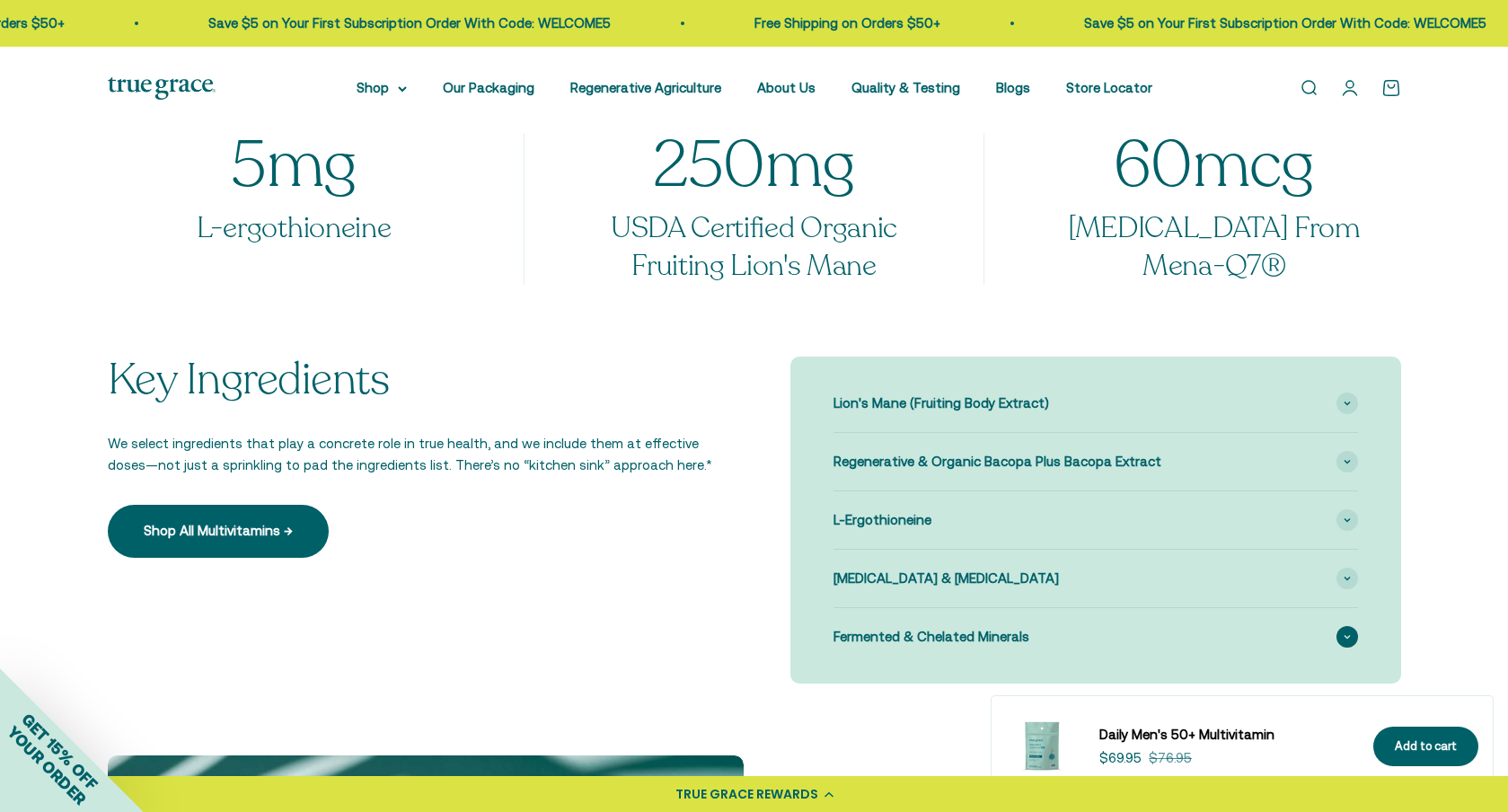
click at [1346, 632] on span at bounding box center [1347, 637] width 22 height 22
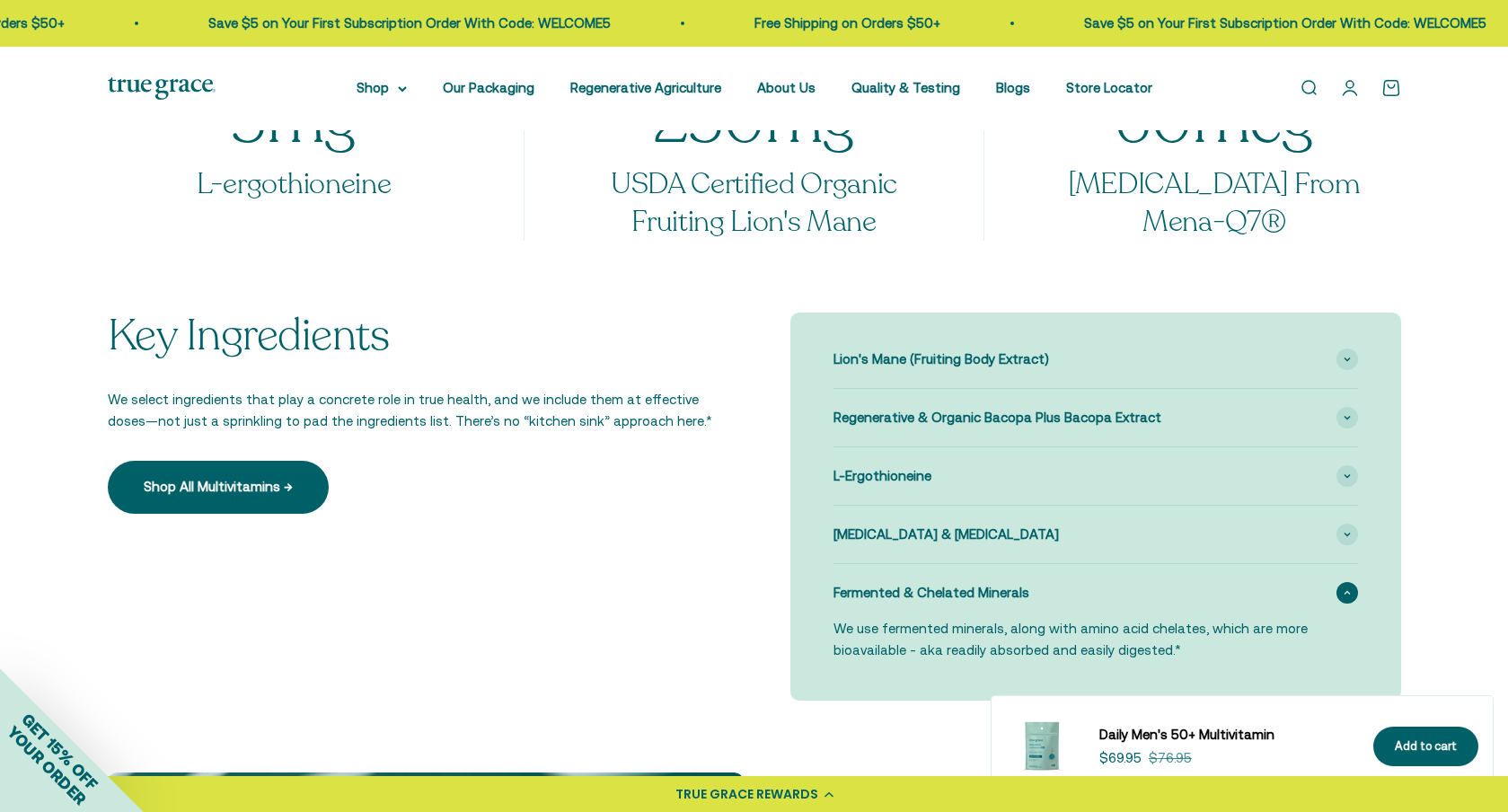
scroll to position [1639, 0]
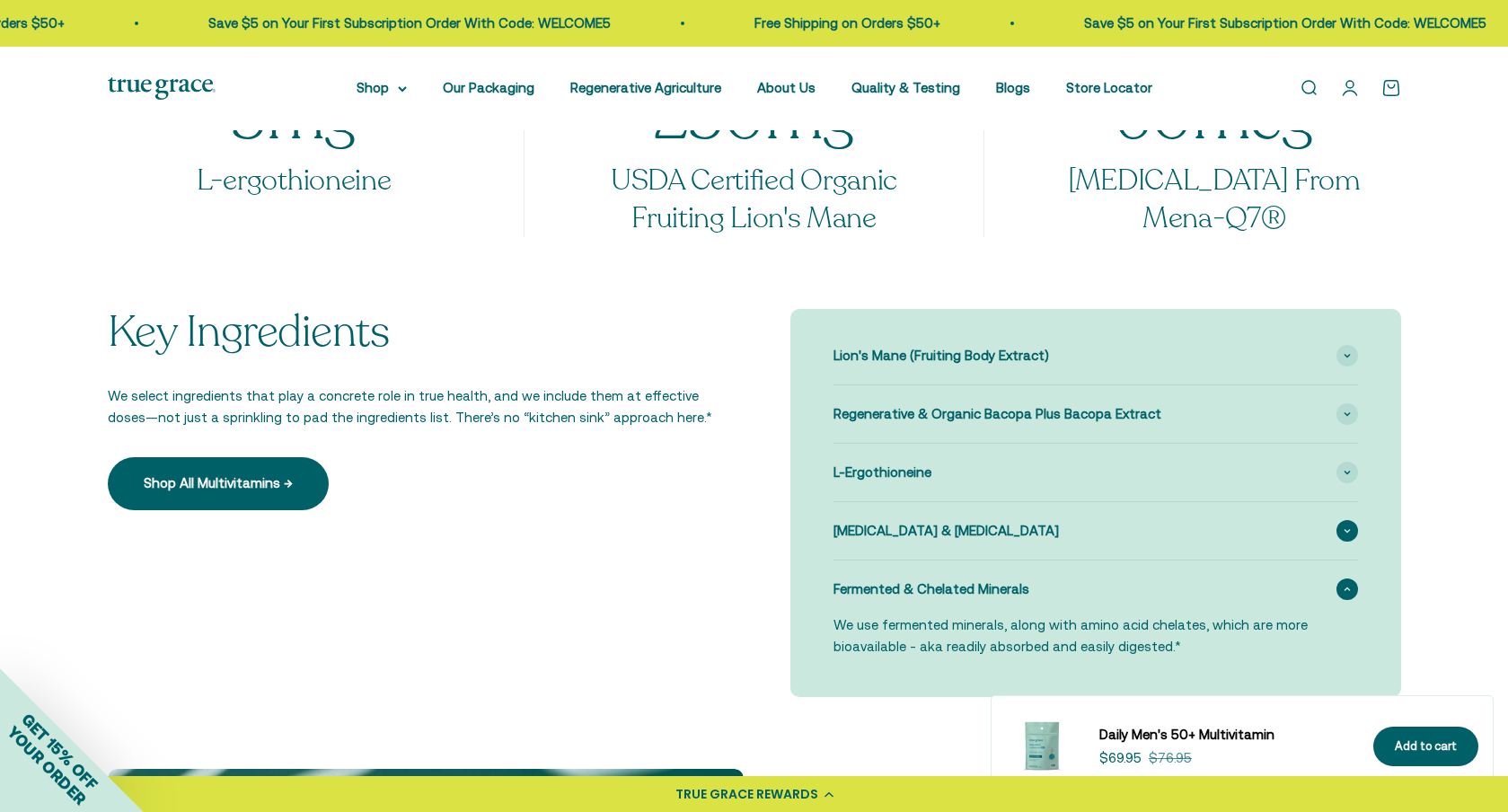
click at [1346, 527] on span at bounding box center [1347, 531] width 22 height 22
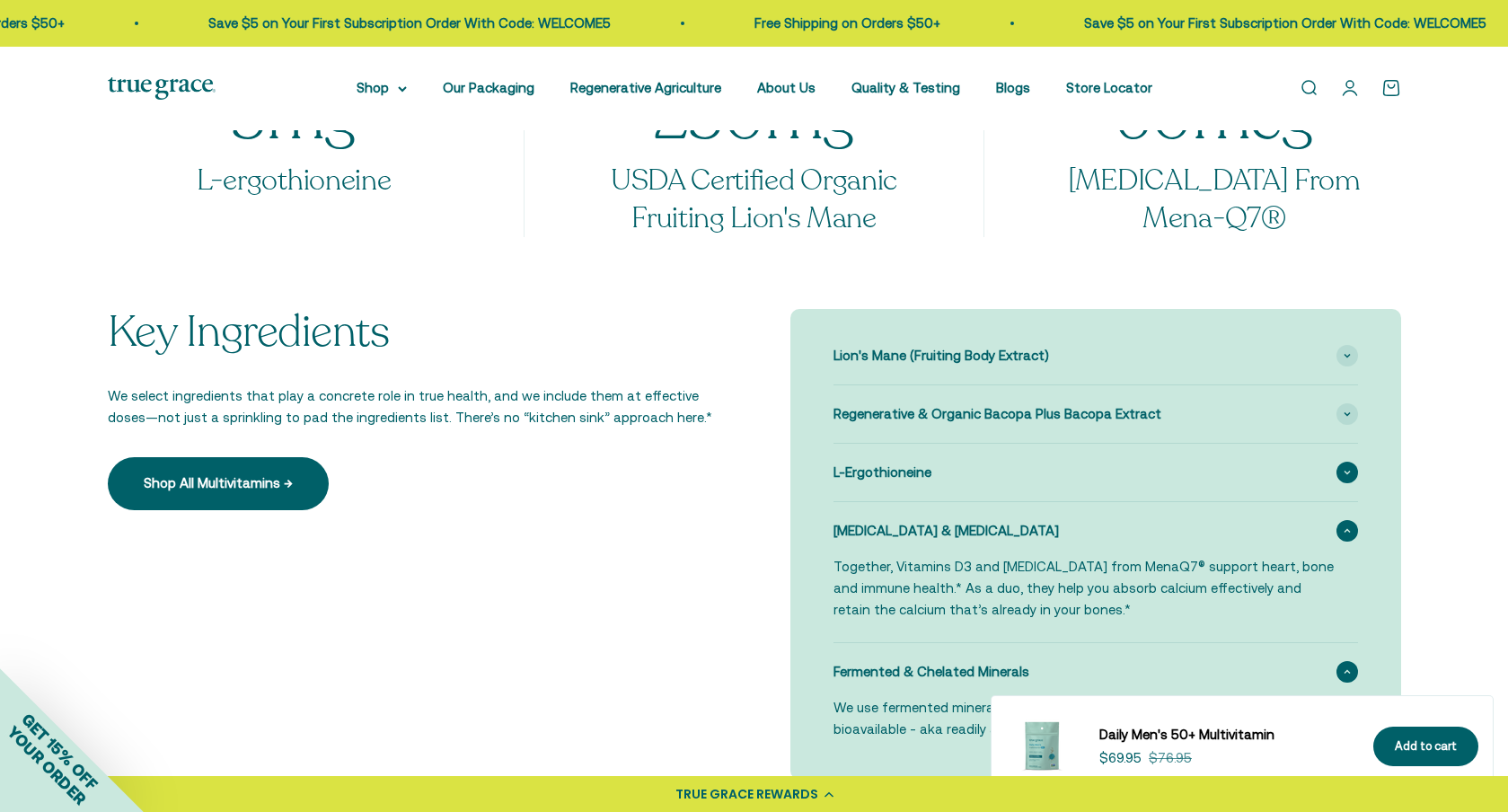
click at [1342, 466] on span at bounding box center [1347, 473] width 22 height 22
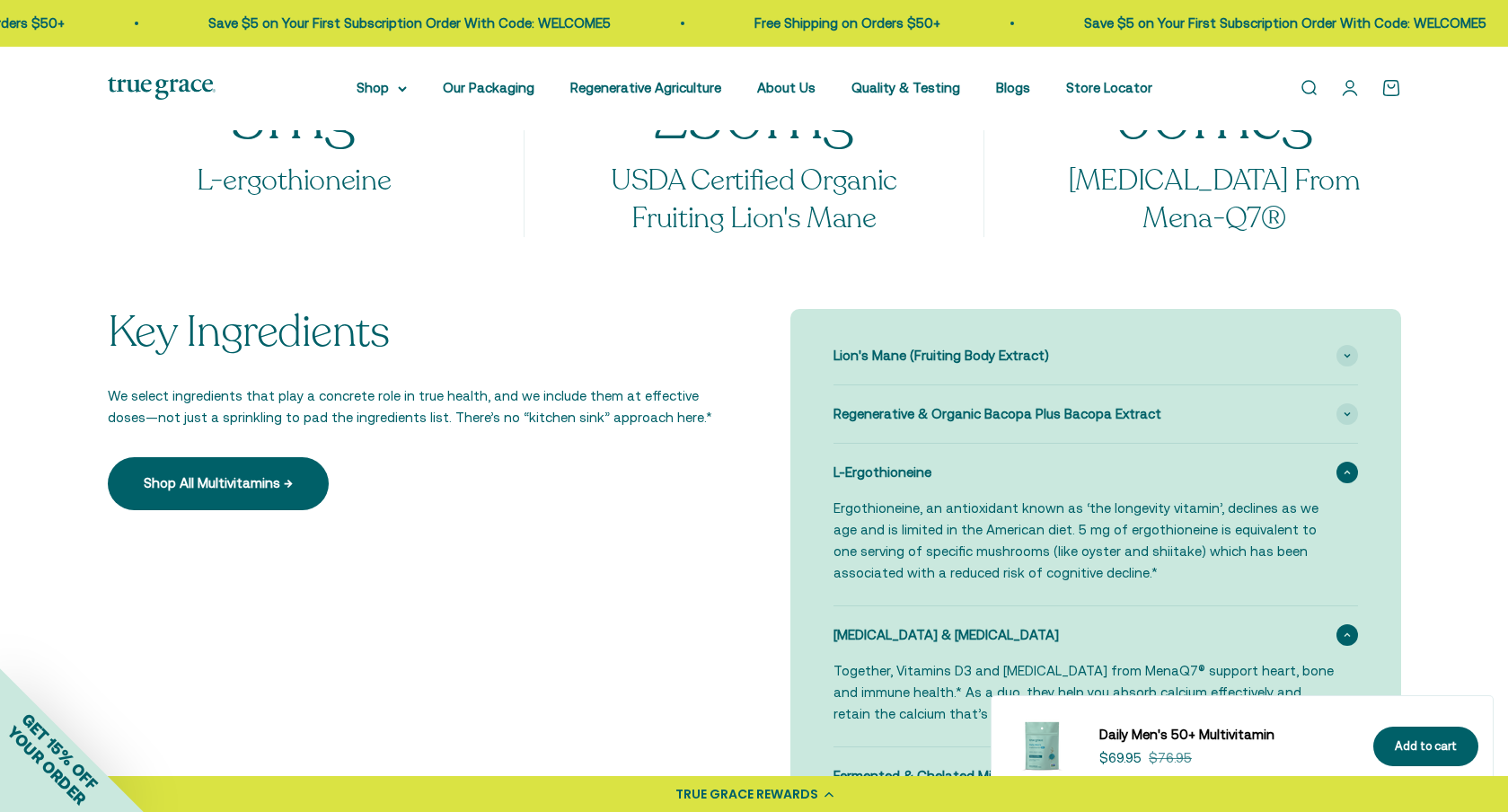
scroll to position [1638, 0]
click at [1346, 410] on span at bounding box center [1347, 415] width 22 height 22
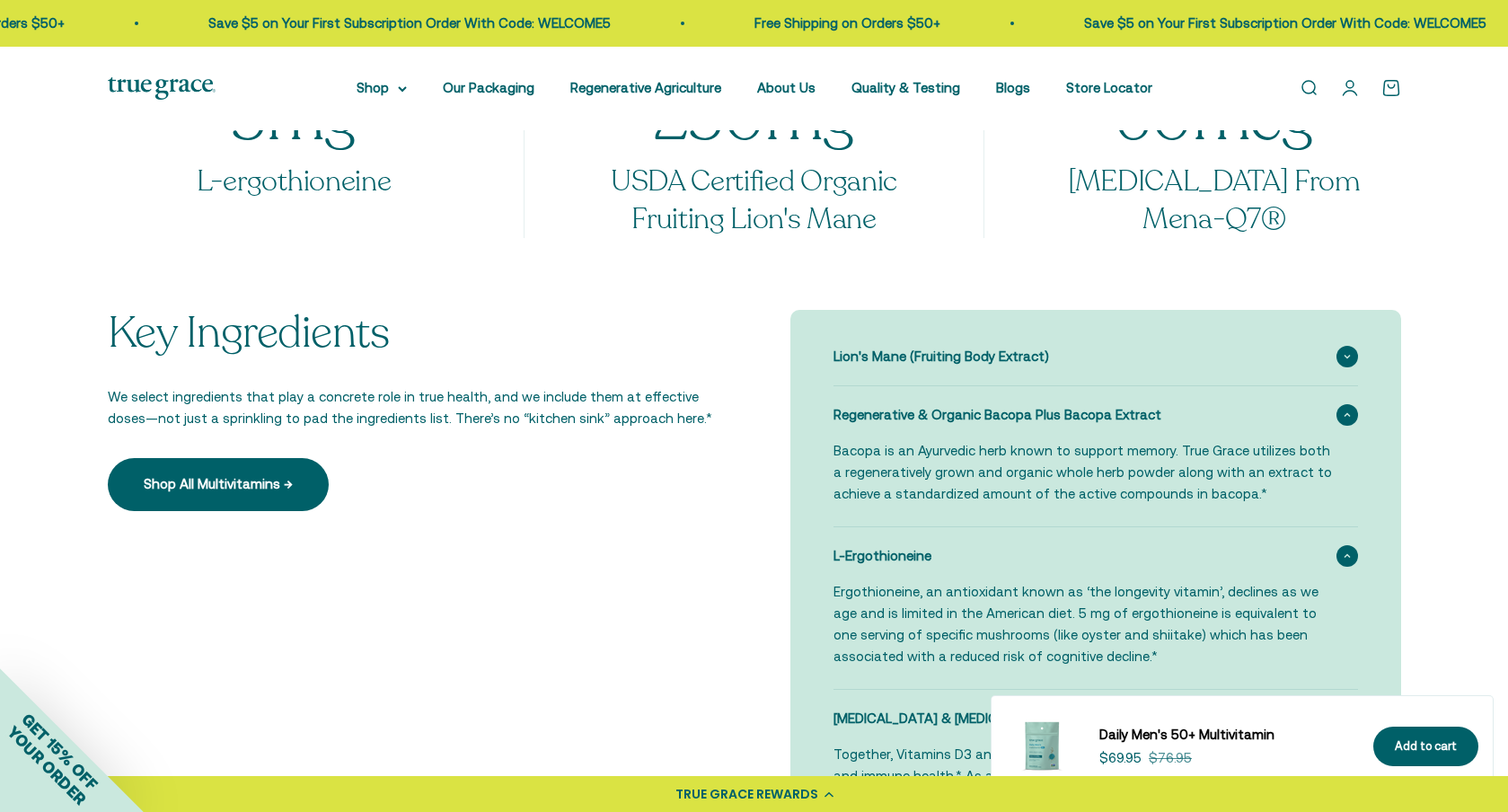
click at [1347, 355] on icon at bounding box center [1347, 356] width 5 height 3
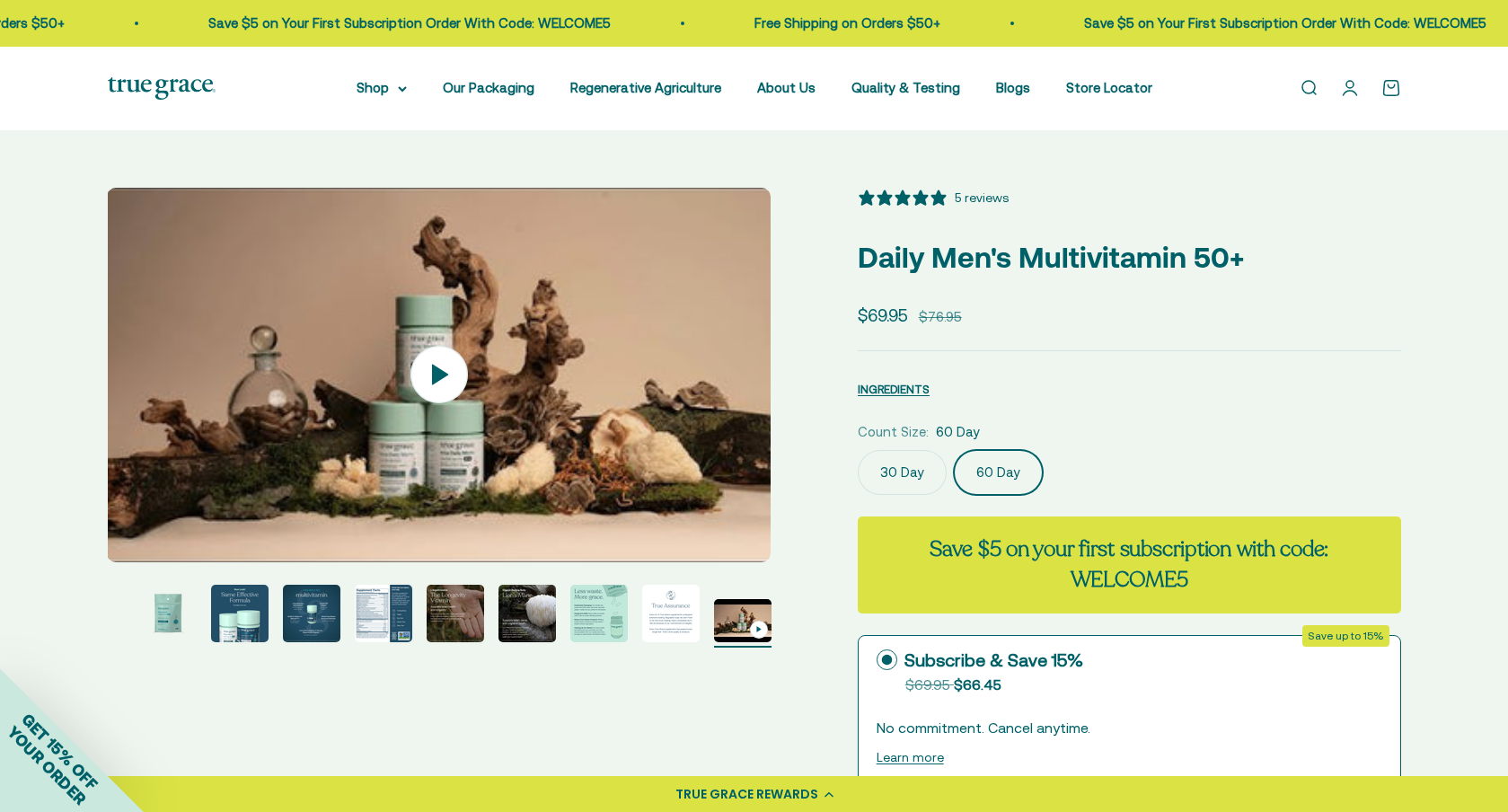
scroll to position [0, 0]
click at [375, 601] on img "Go to item 5" at bounding box center [384, 614] width 58 height 58
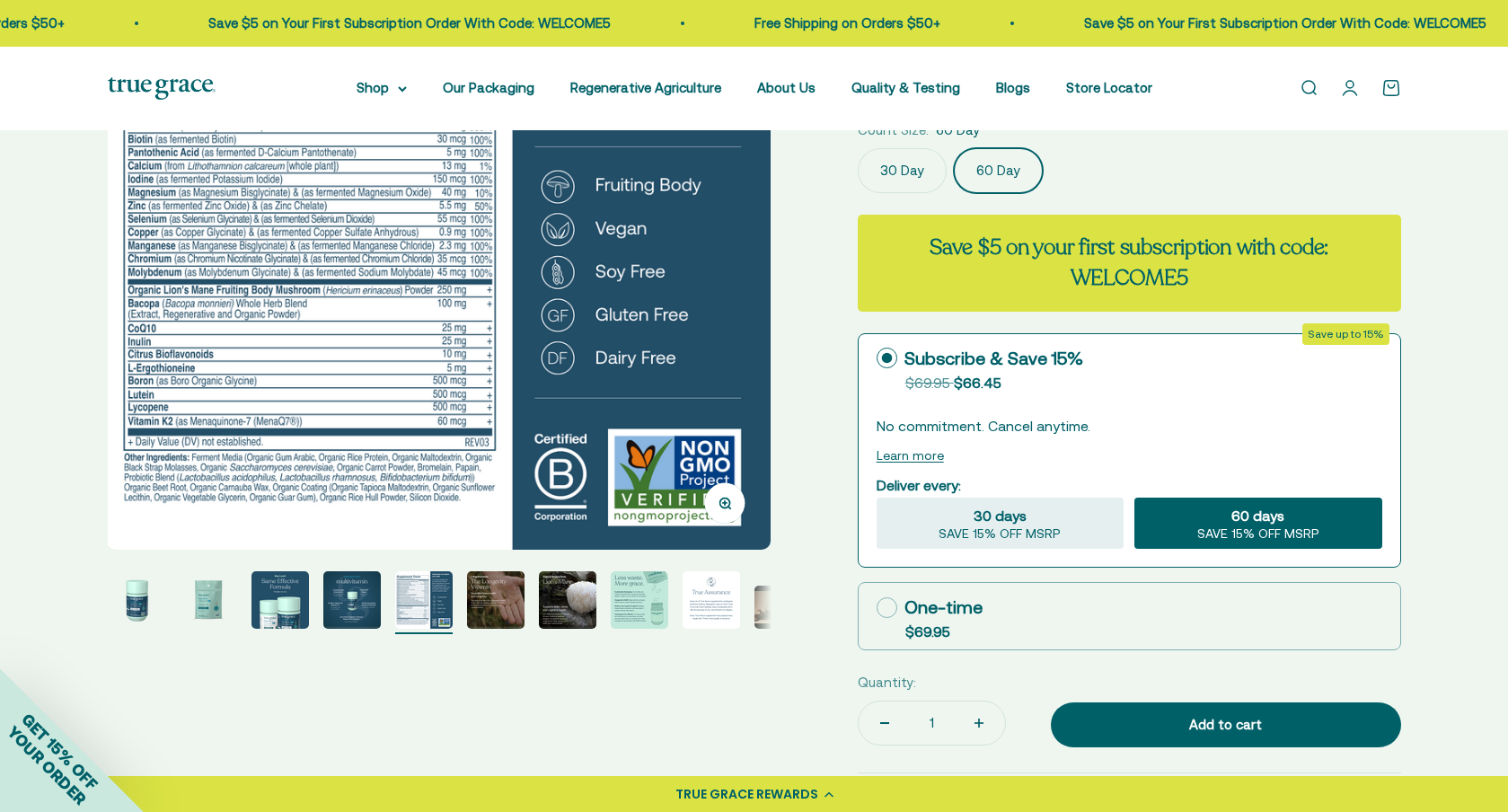
scroll to position [328, 0]
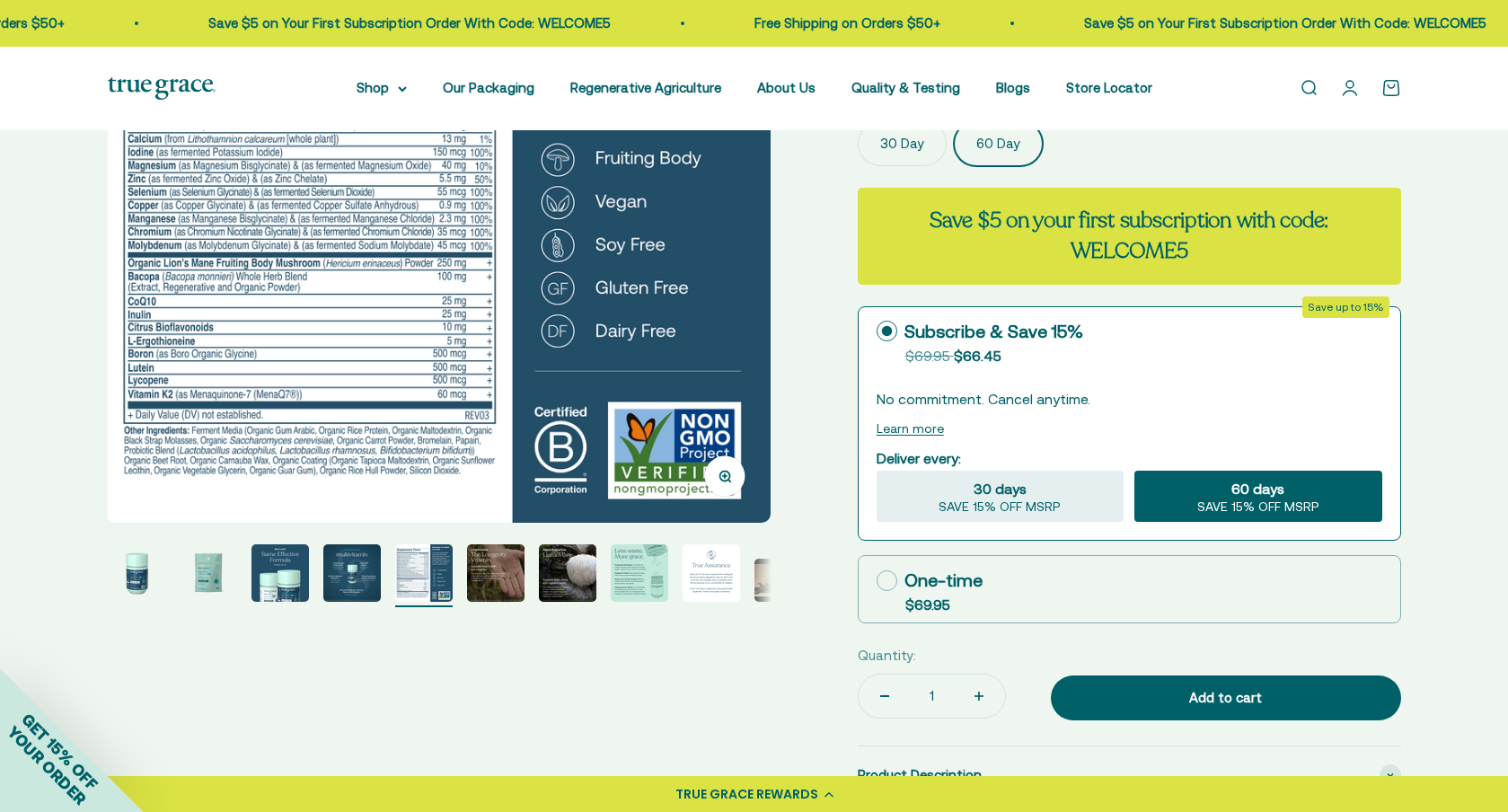
click at [502, 576] on img "Go to item 6" at bounding box center [496, 573] width 58 height 58
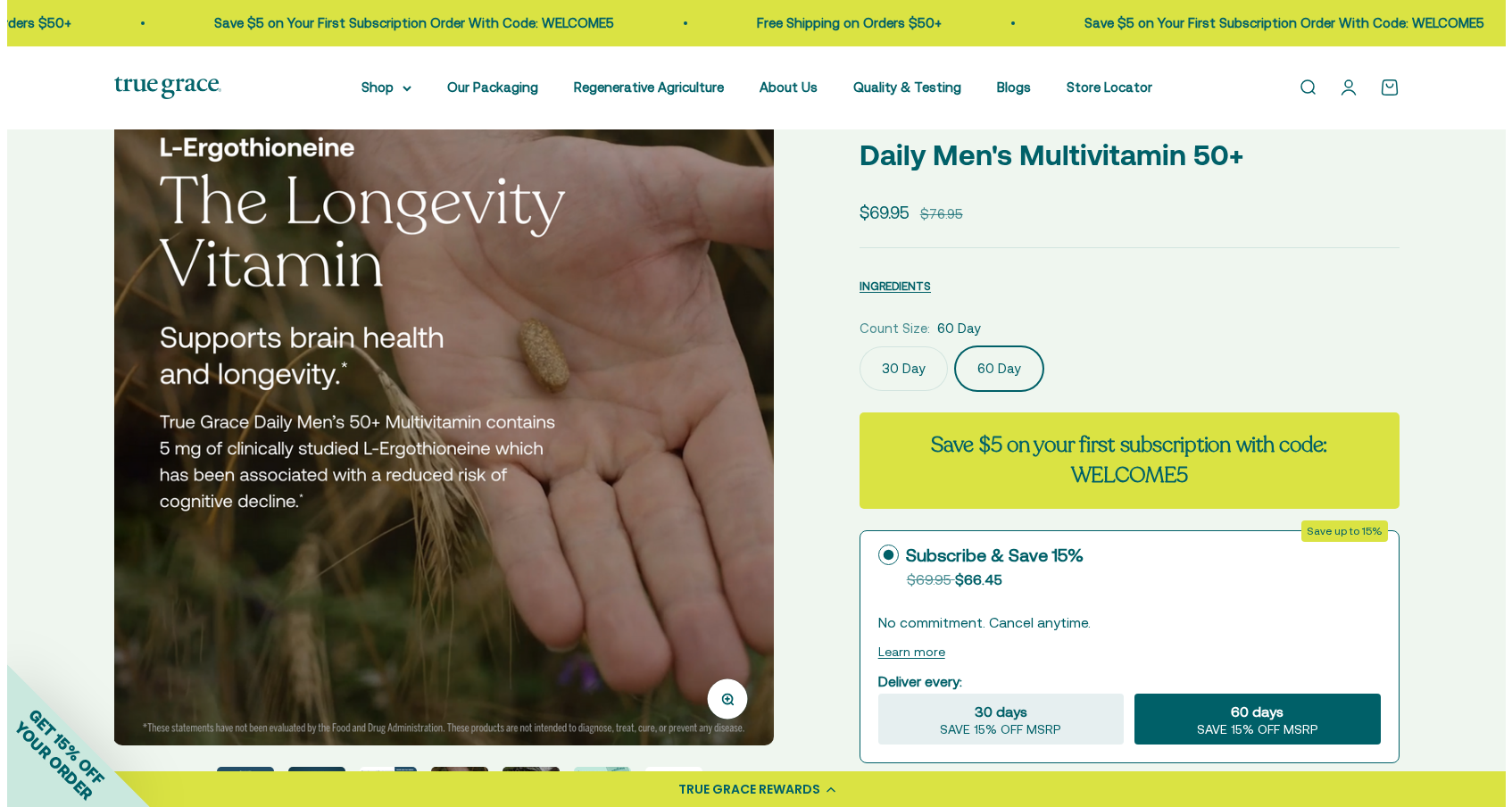
scroll to position [100, 0]
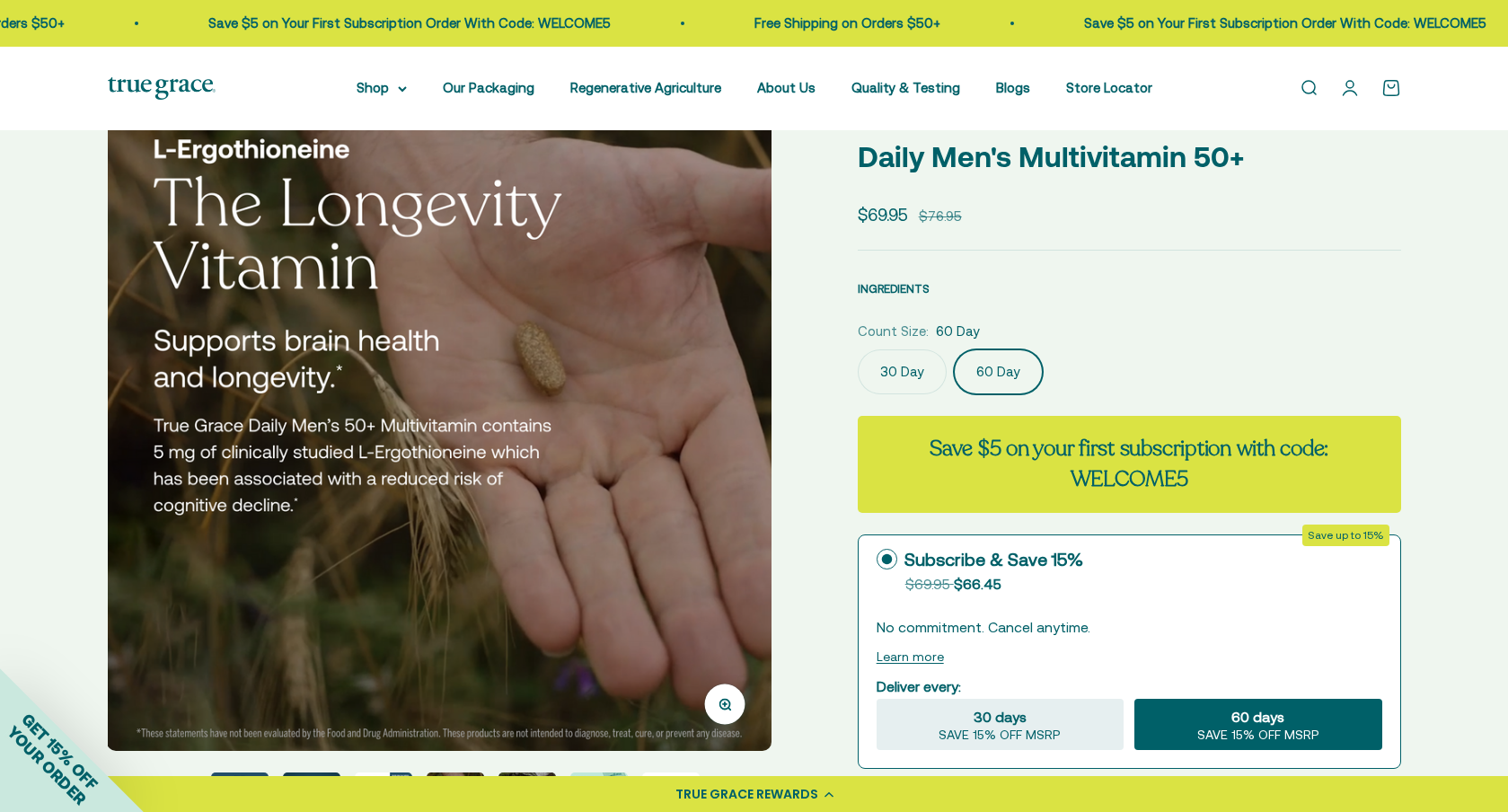
click at [905, 287] on span "INGREDIENTS" at bounding box center [894, 289] width 72 height 14
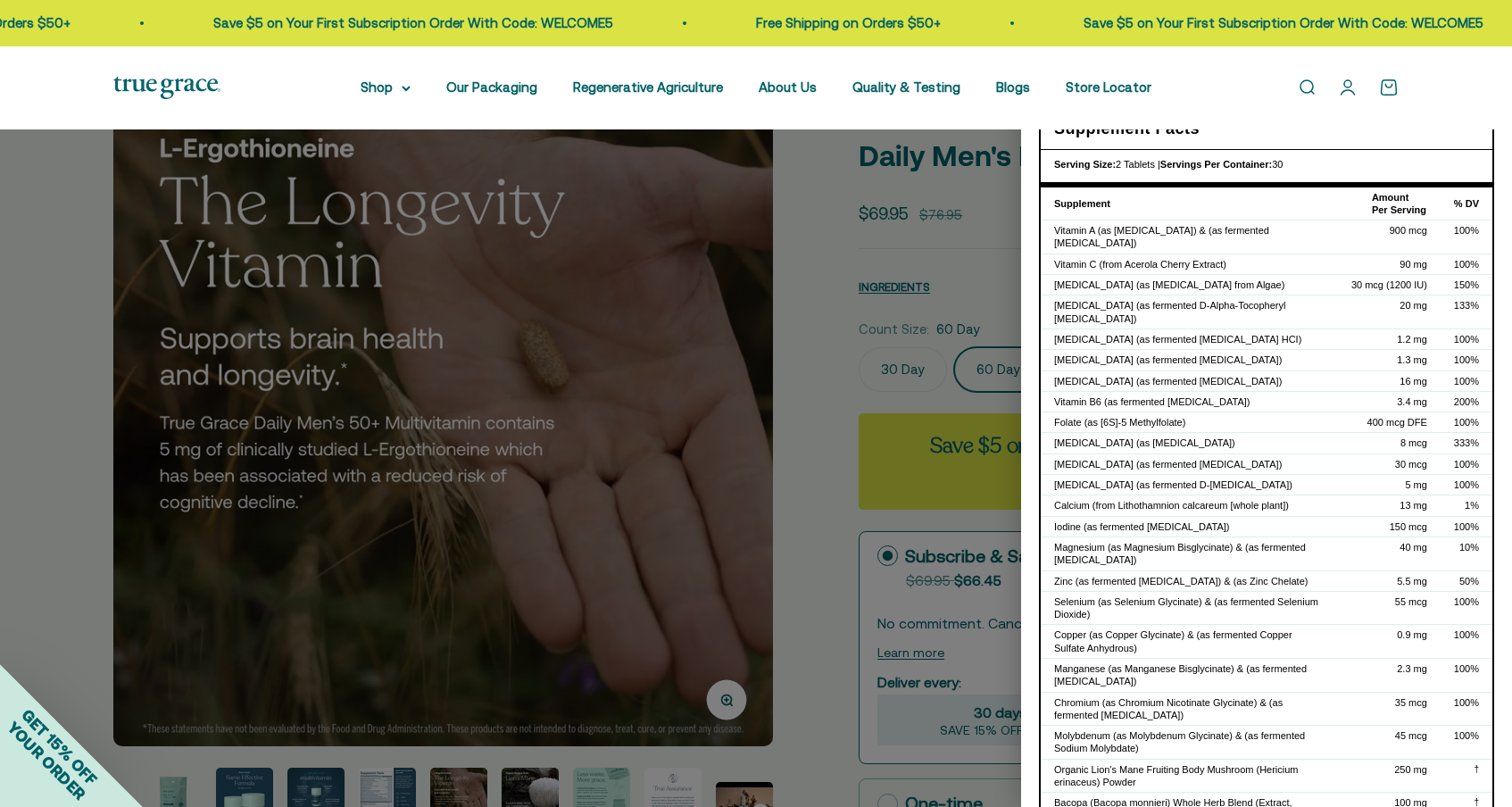
scroll to position [3, 0]
click at [1012, 88] on link "Blogs" at bounding box center [1013, 87] width 34 height 15
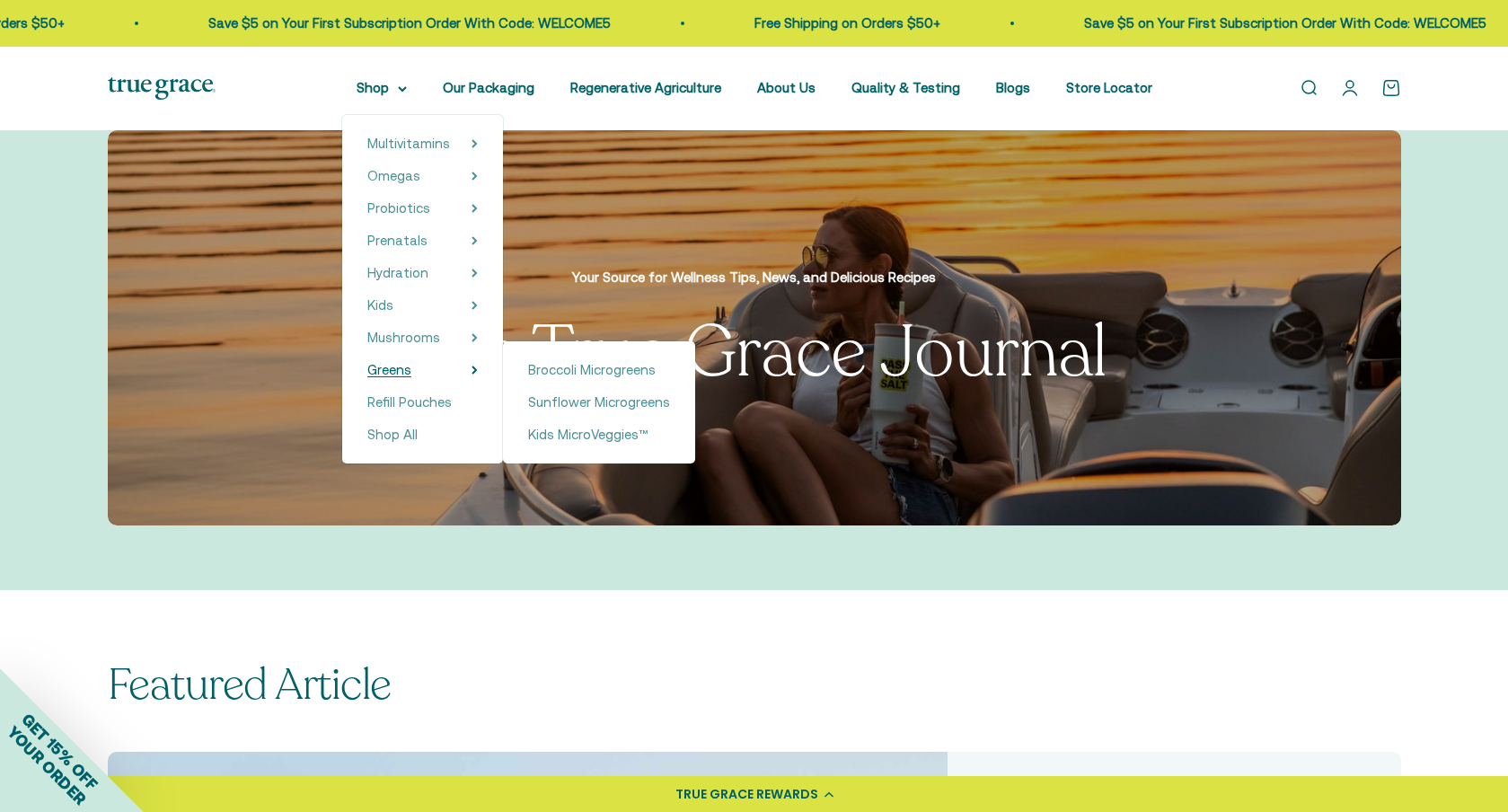
click at [392, 372] on span "Greens" at bounding box center [389, 369] width 44 height 15
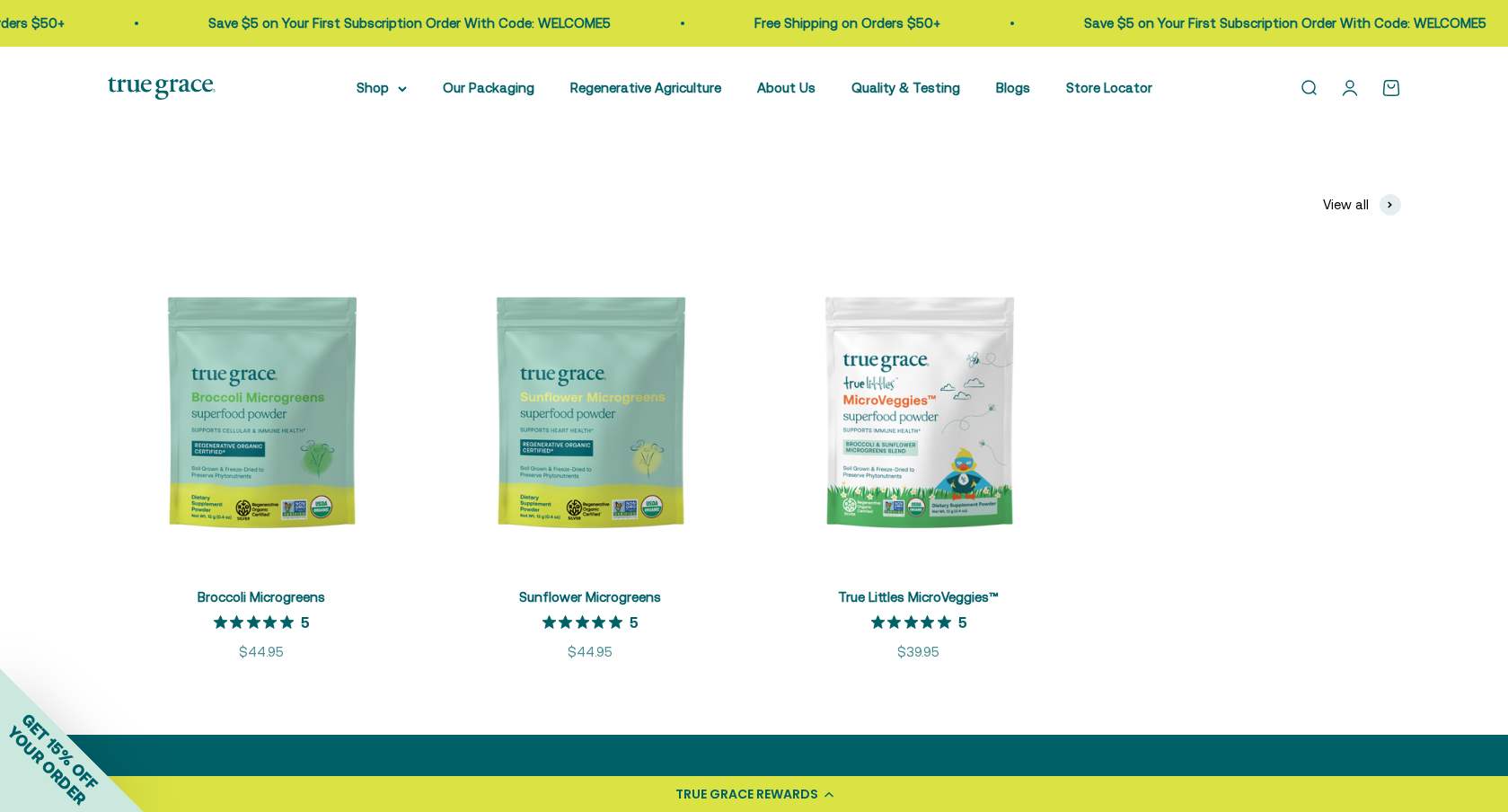
scroll to position [316, 0]
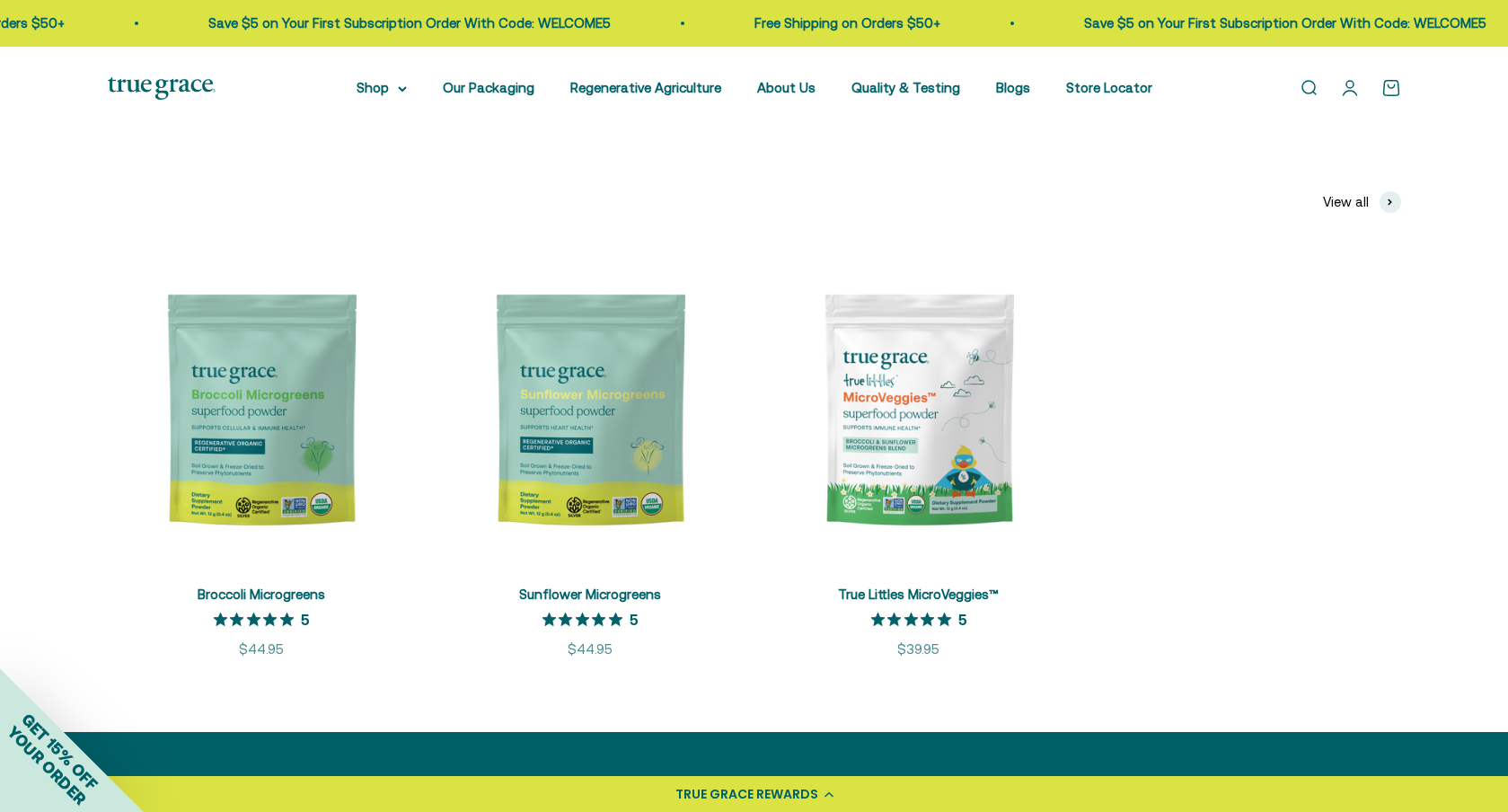
click at [594, 424] on img at bounding box center [590, 410] width 307 height 307
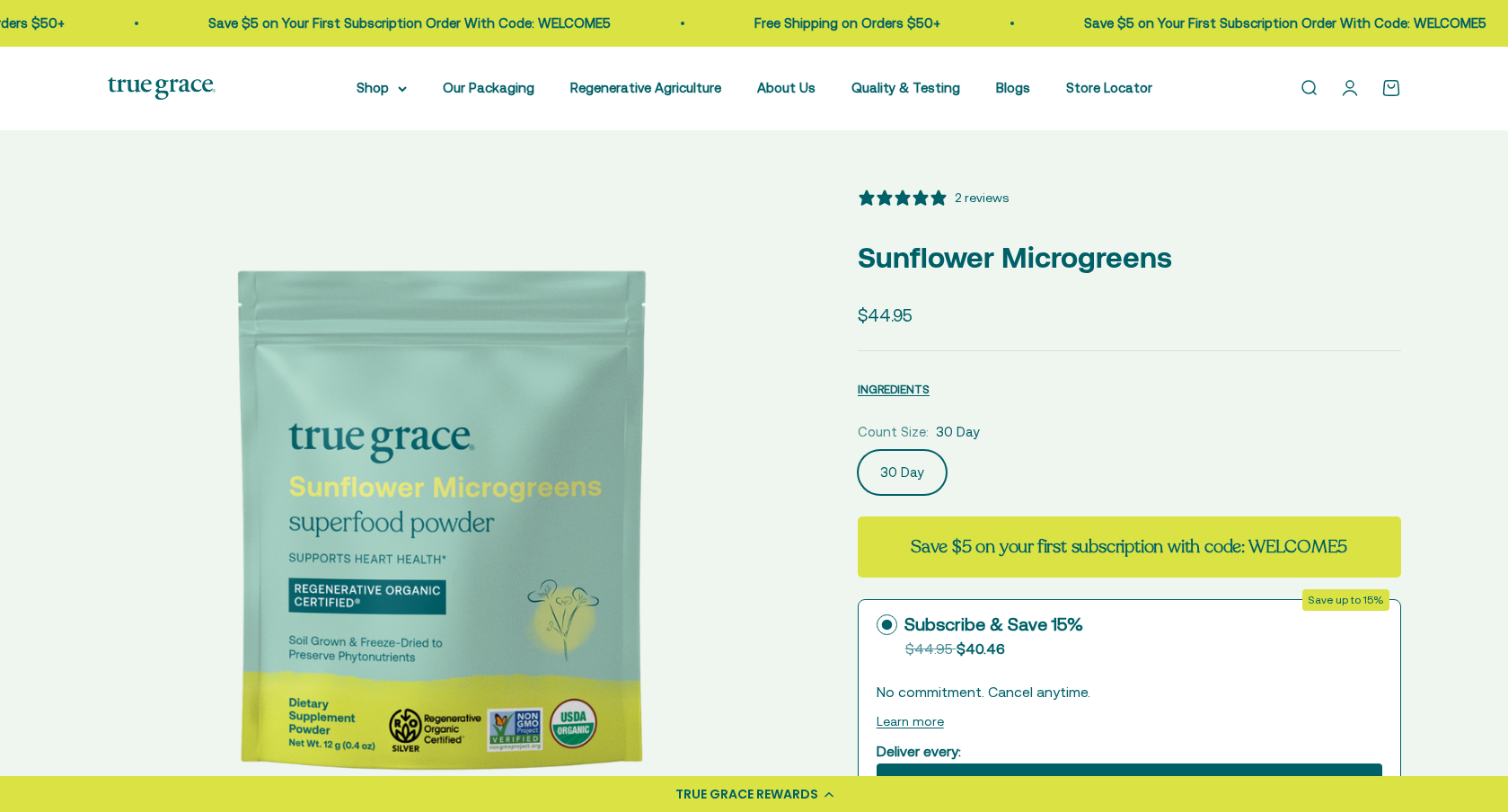
select select "3"
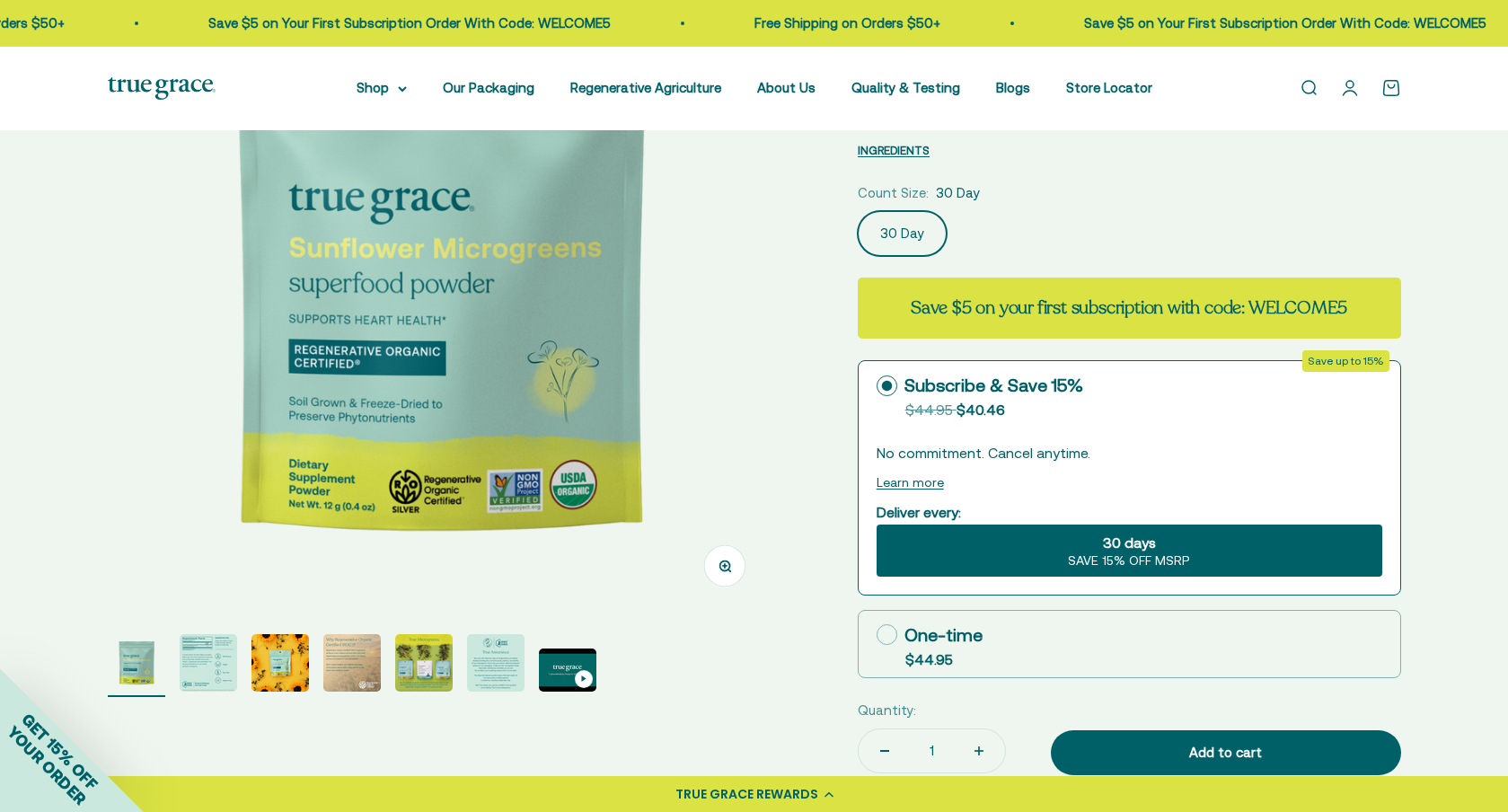
scroll to position [250, 0]
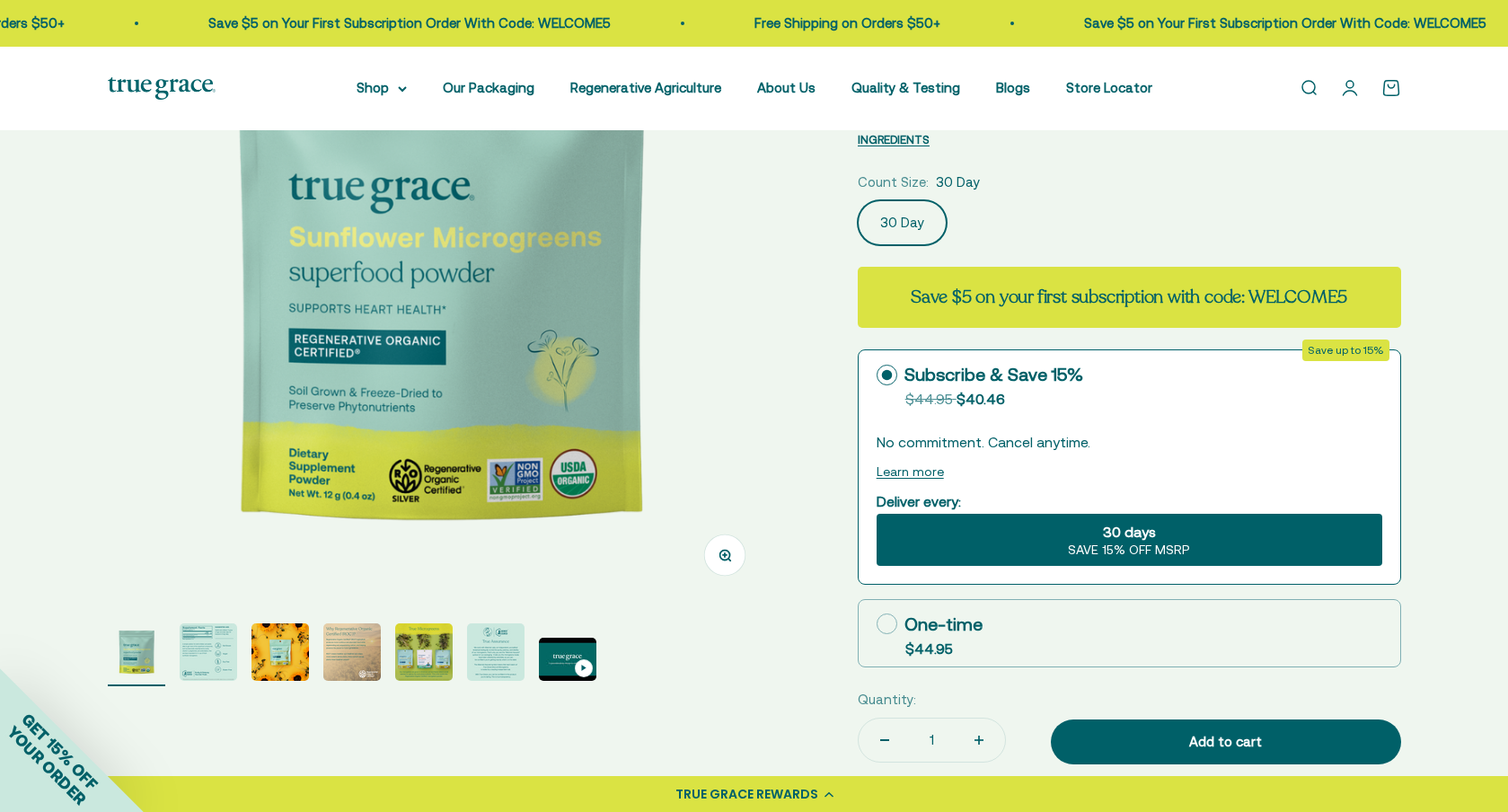
click at [205, 655] on img "Go to item 2" at bounding box center [208, 652] width 58 height 58
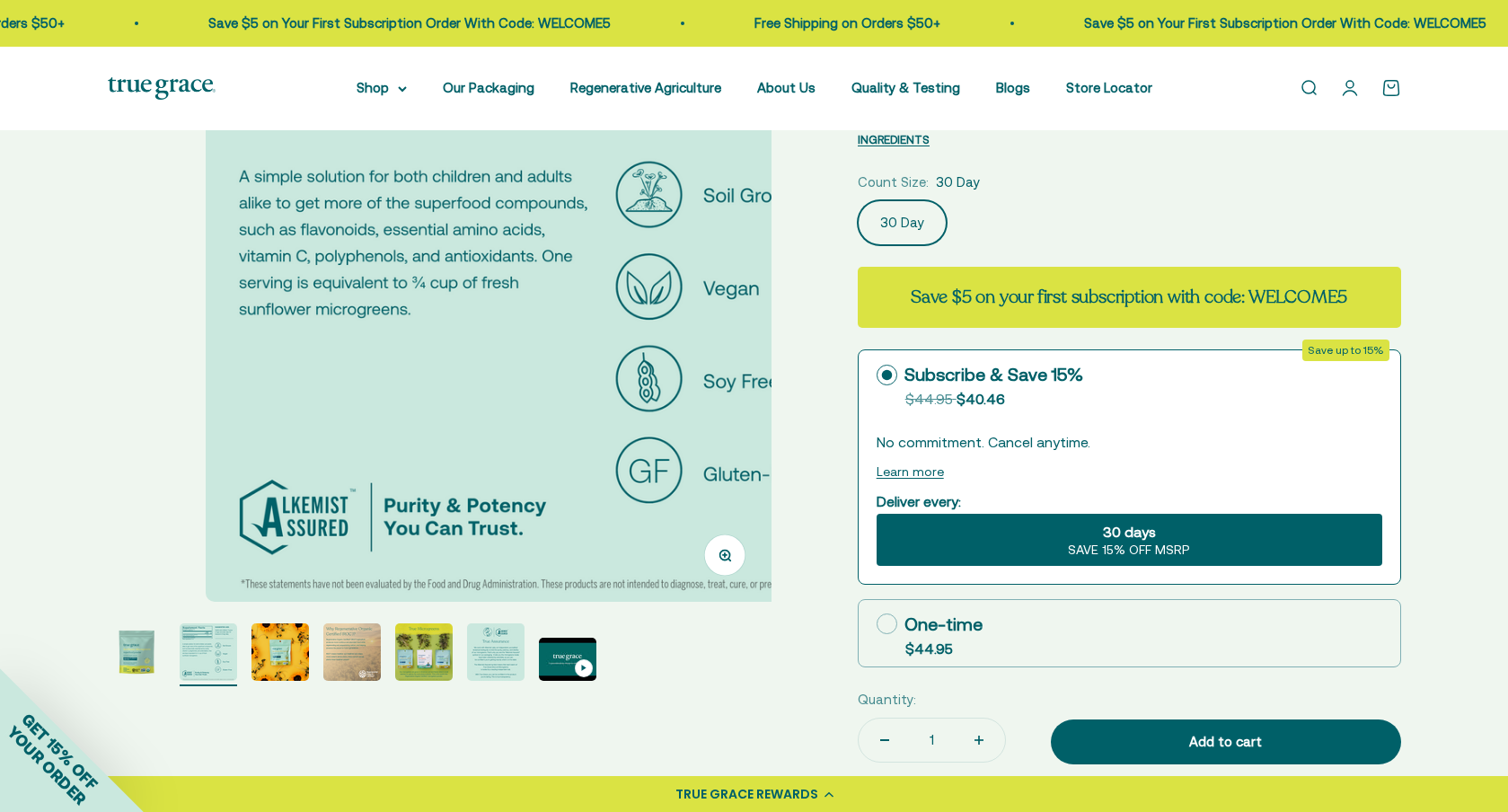
scroll to position [0, 685]
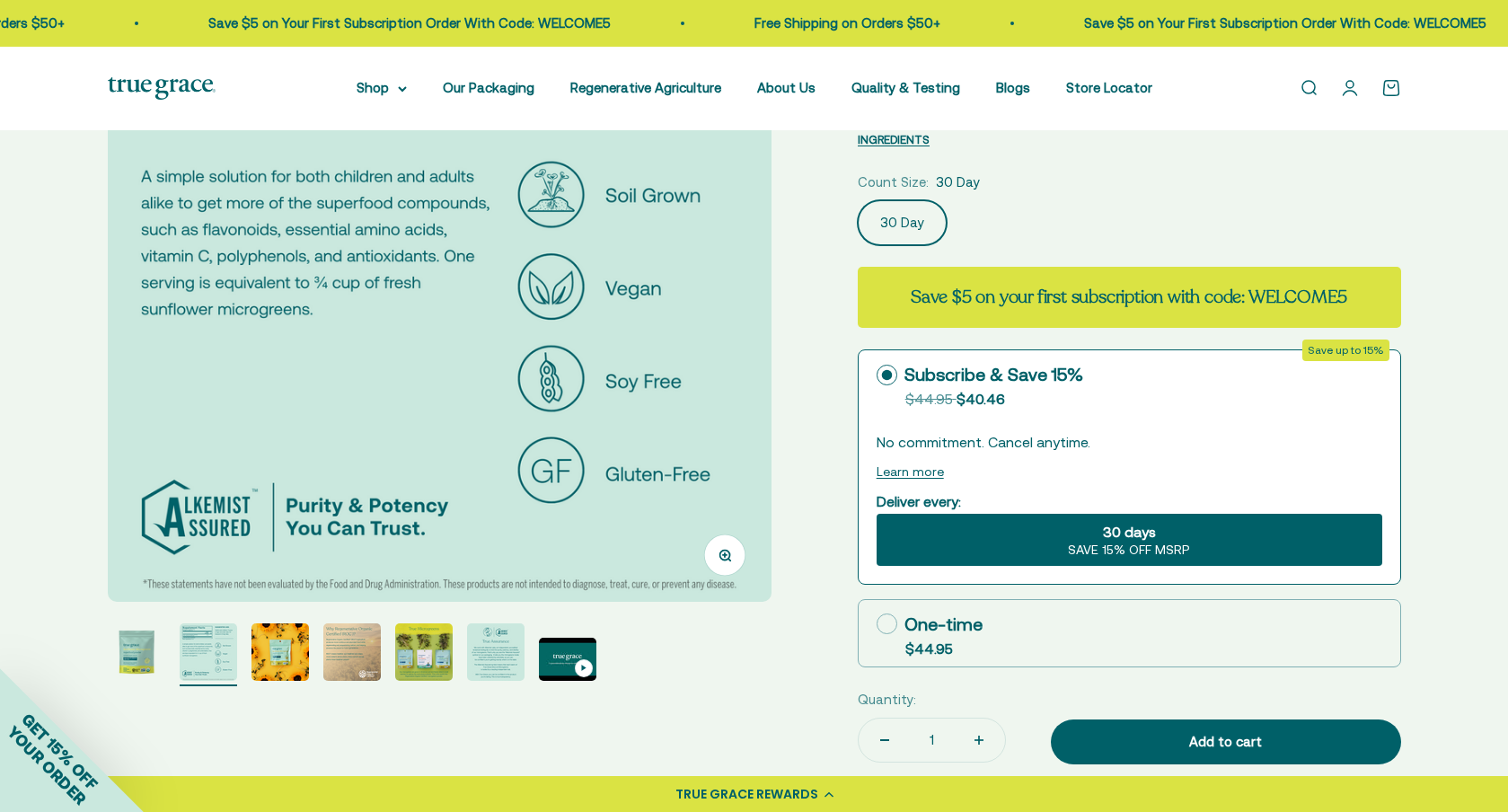
click at [282, 649] on img "Go to item 3" at bounding box center [281, 652] width 58 height 58
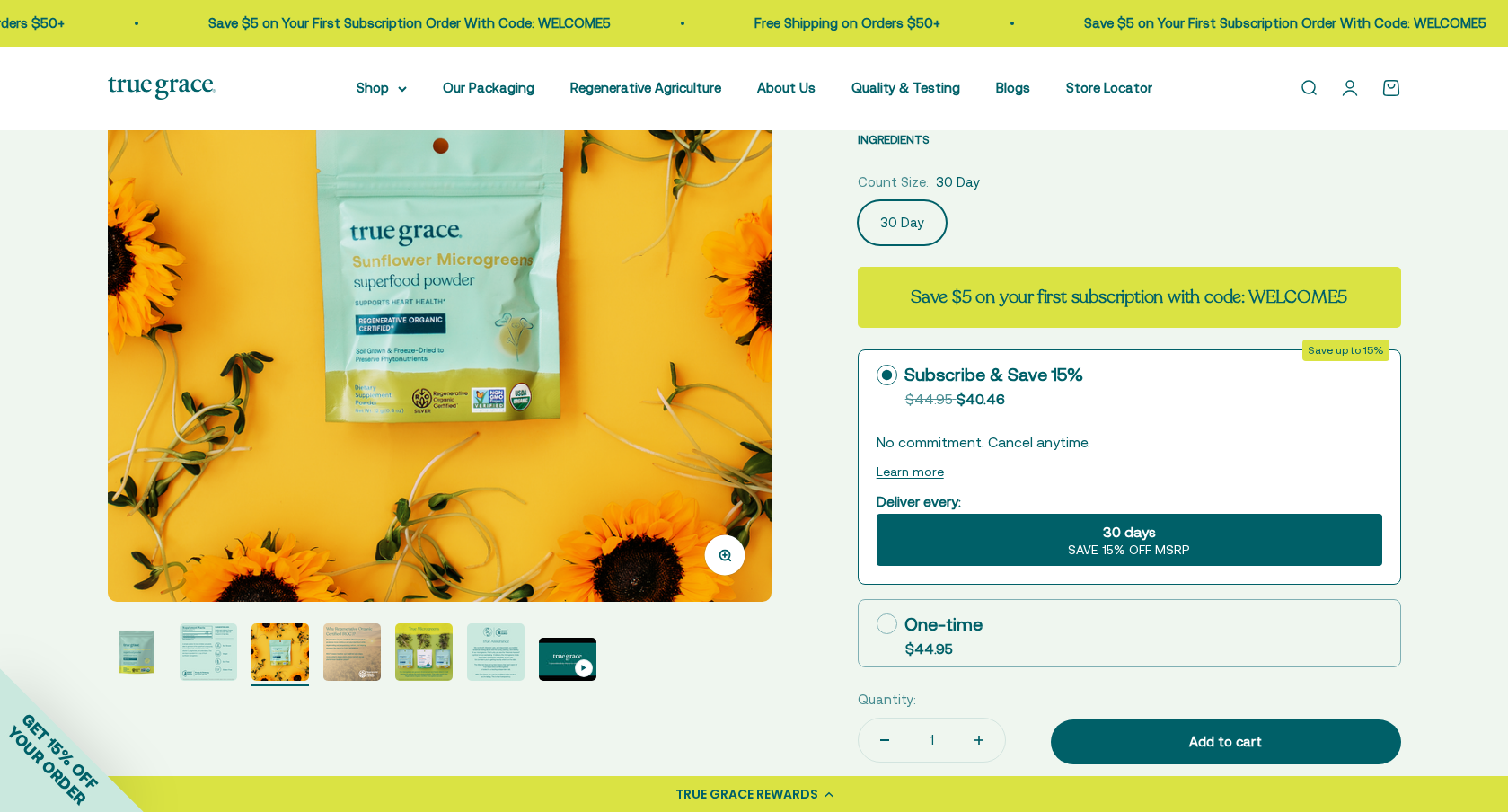
click at [354, 653] on img "Go to item 4" at bounding box center [352, 652] width 58 height 58
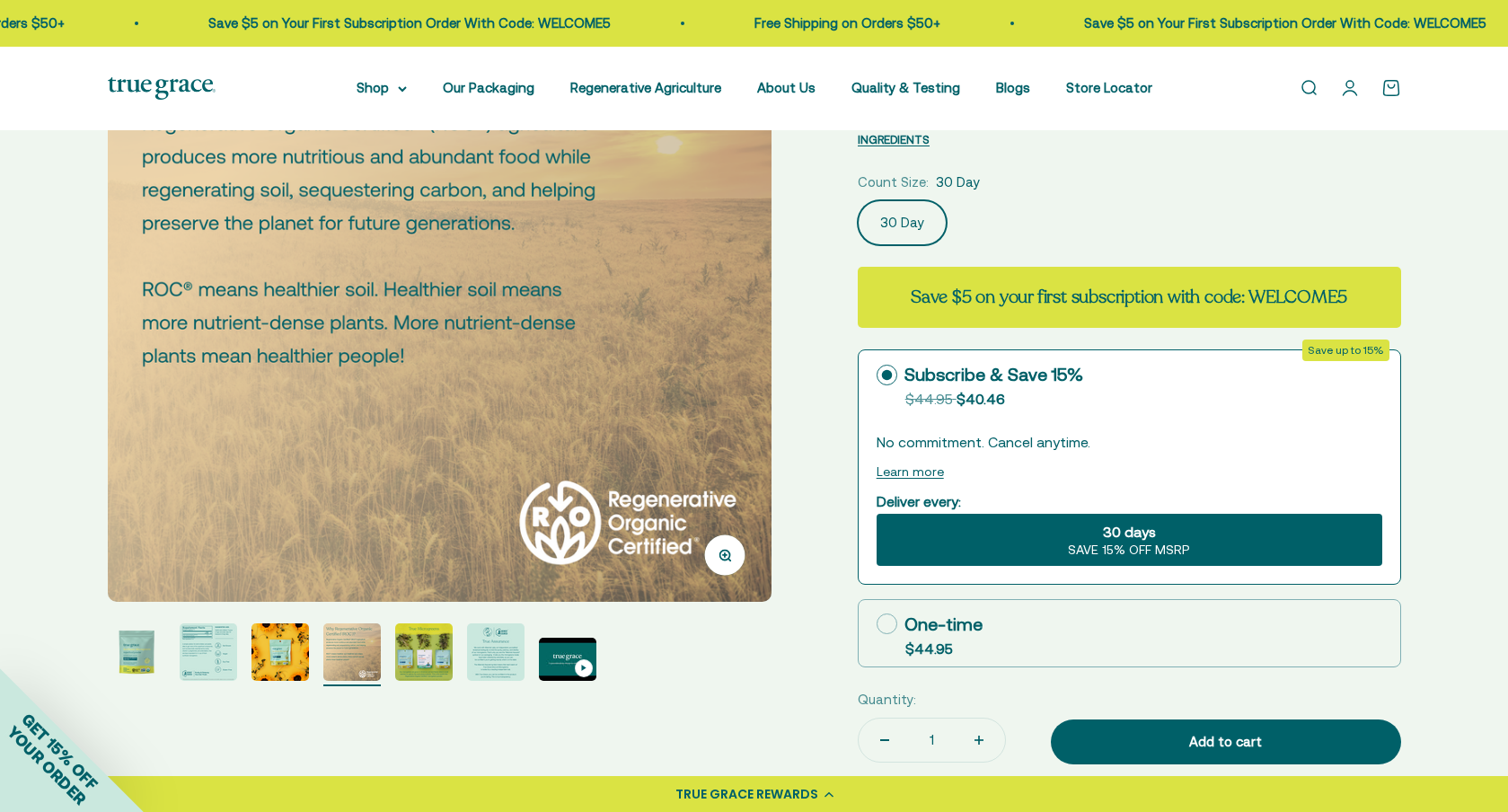
scroll to position [0, 2057]
click at [430, 661] on img "Go to item 5" at bounding box center [424, 652] width 58 height 58
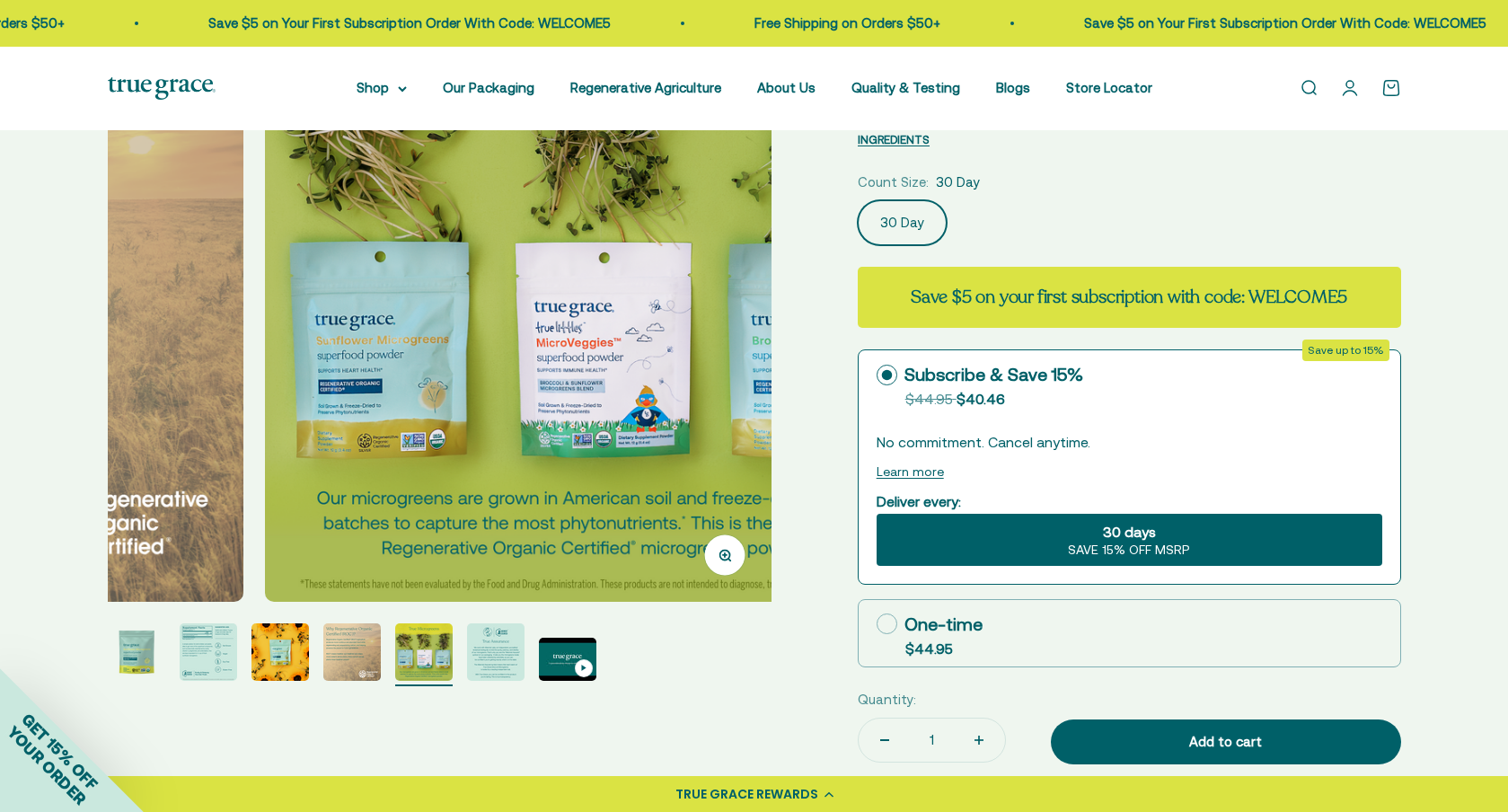
scroll to position [0, 2743]
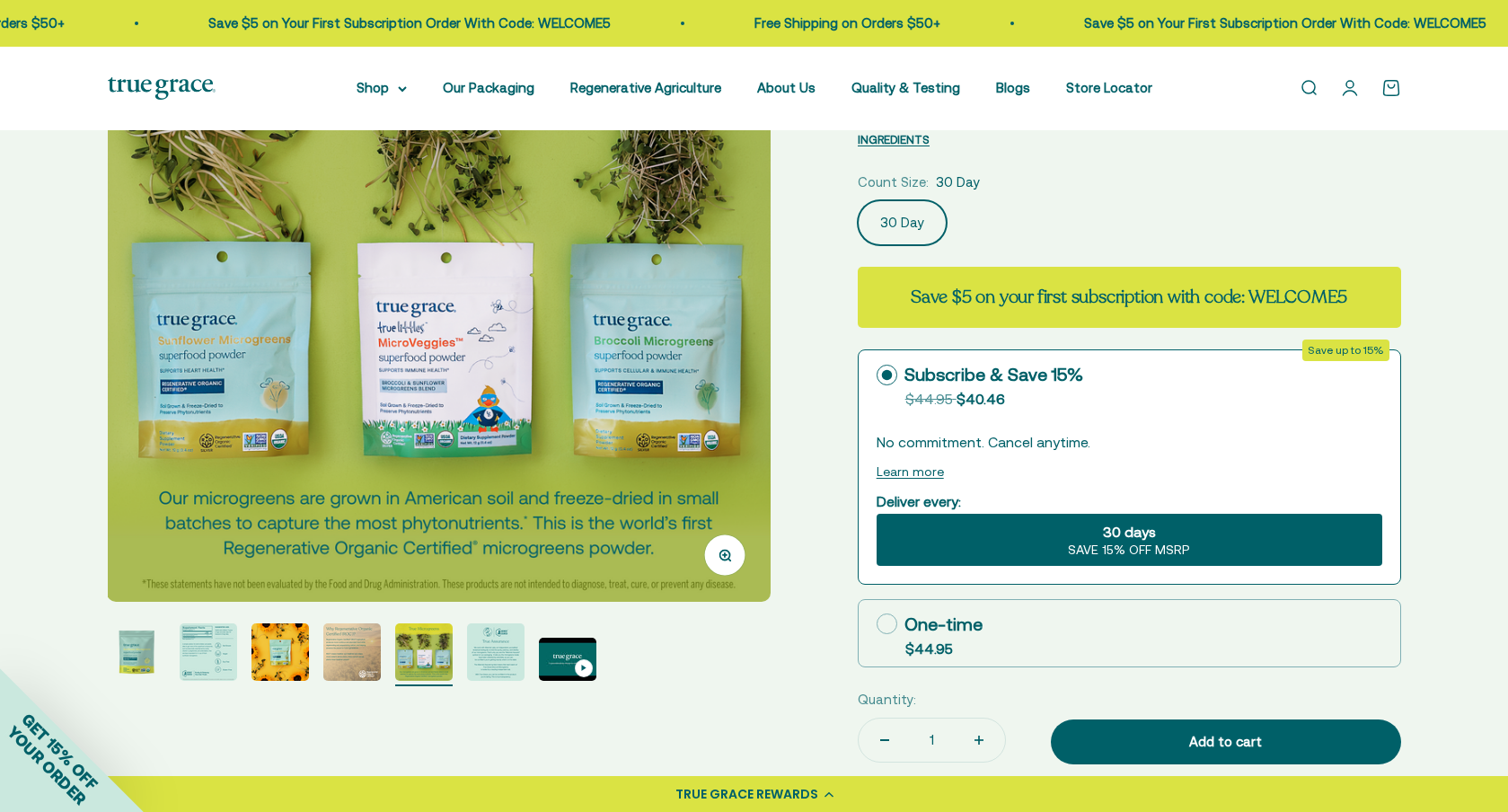
click at [493, 655] on img "Go to item 6" at bounding box center [496, 652] width 58 height 58
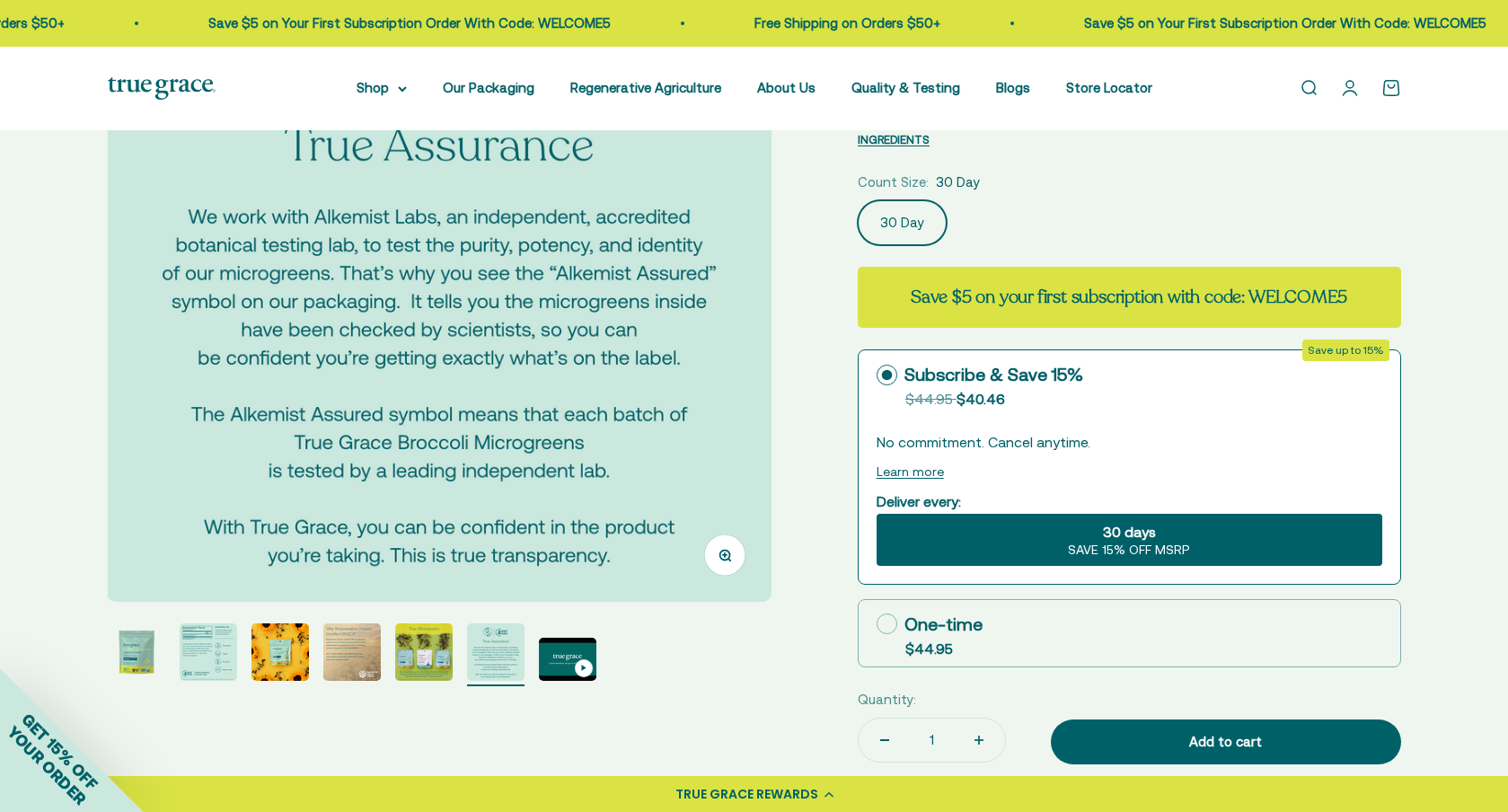
click at [563, 655] on img "Go to item 7" at bounding box center [568, 660] width 58 height 43
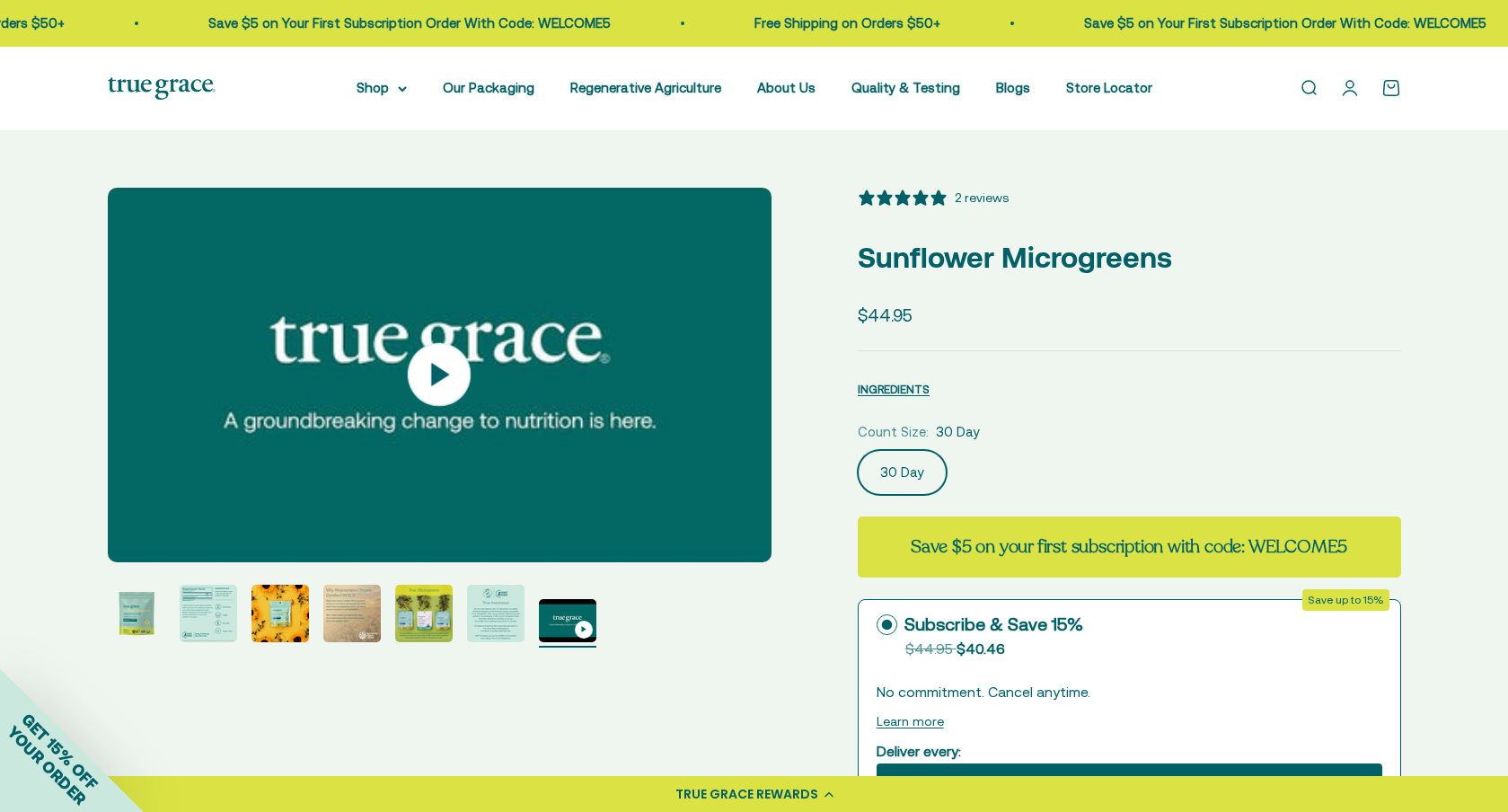
scroll to position [0, 0]
click at [1318, 376] on div "INGREDIENTS Nutritional Information × Supplement Facts Serving Size: ¼ teaspoon…" at bounding box center [1130, 386] width 543 height 27
